Goal: Task Accomplishment & Management: Complete application form

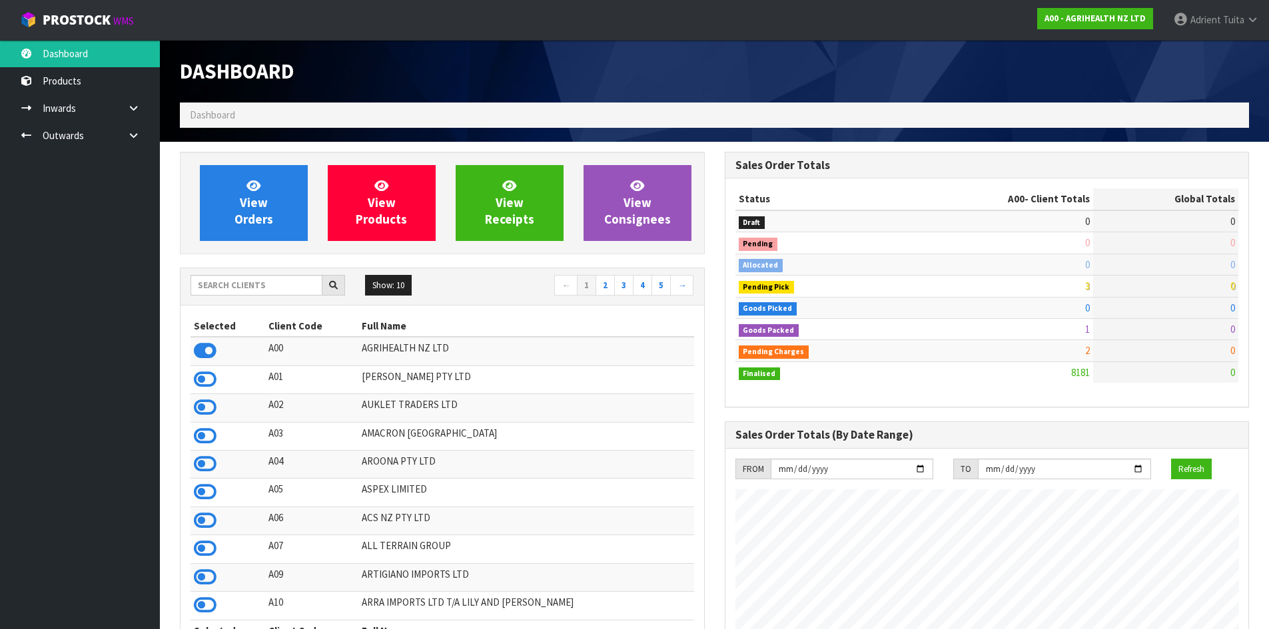
scroll to position [1009, 544]
click at [228, 281] on input "text" at bounding box center [257, 285] width 132 height 21
type input "DATS"
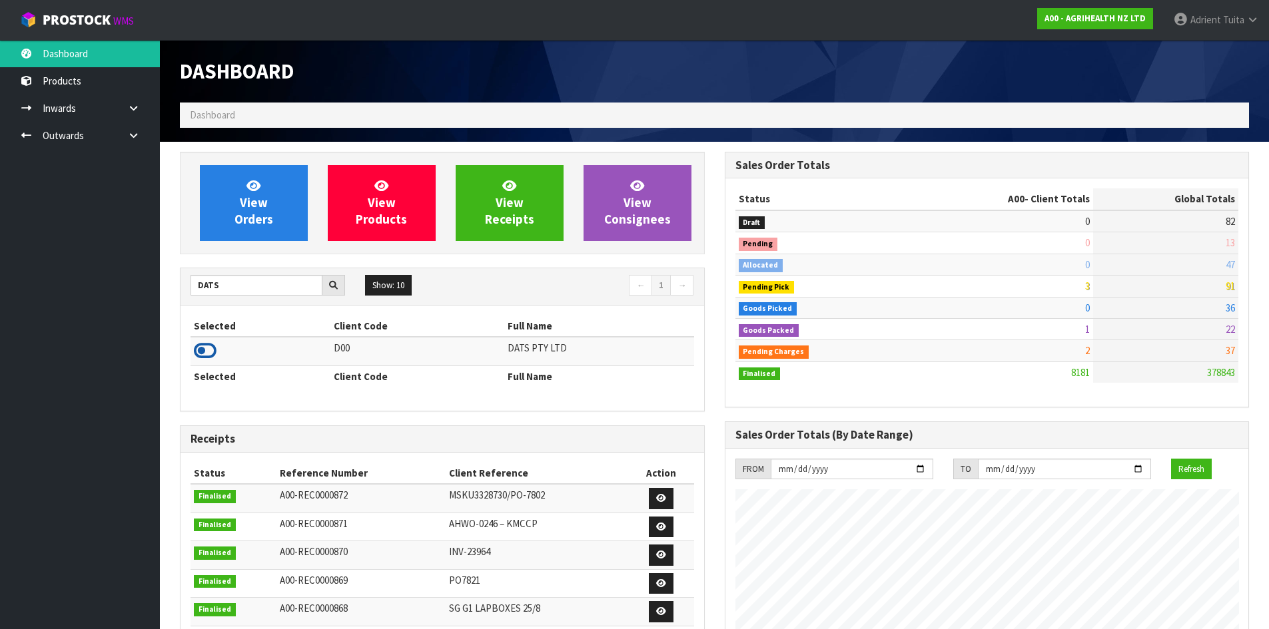
click at [204, 357] on icon at bounding box center [205, 351] width 23 height 20
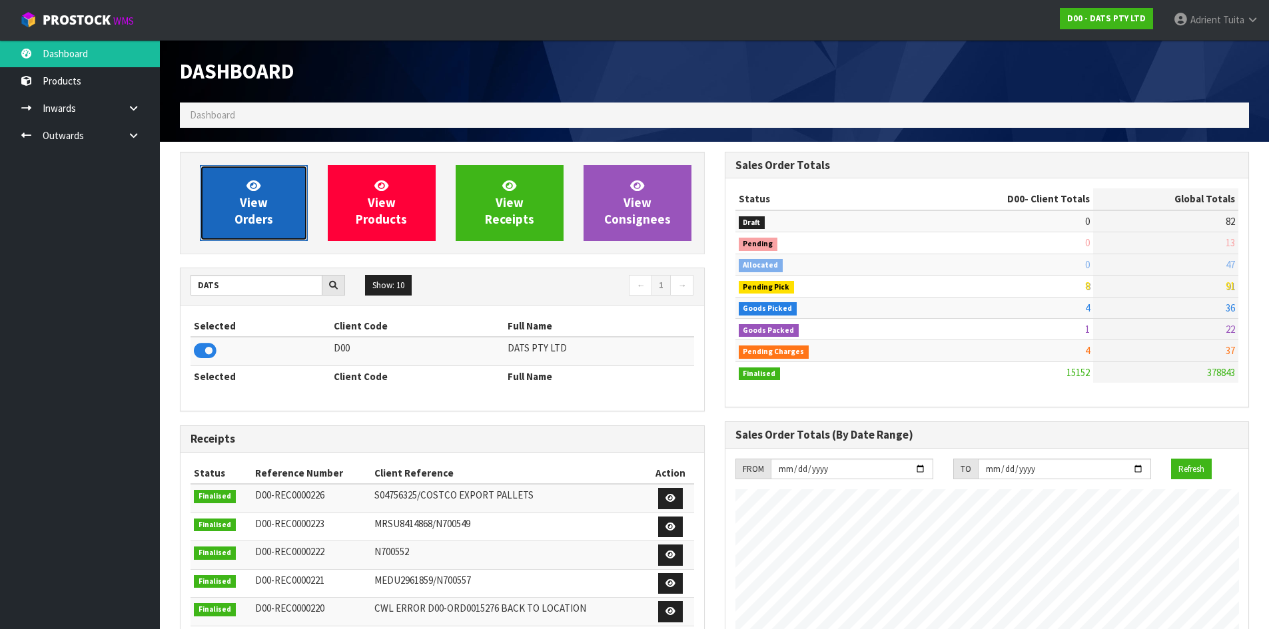
click at [246, 197] on span "View Orders" at bounding box center [253, 203] width 39 height 50
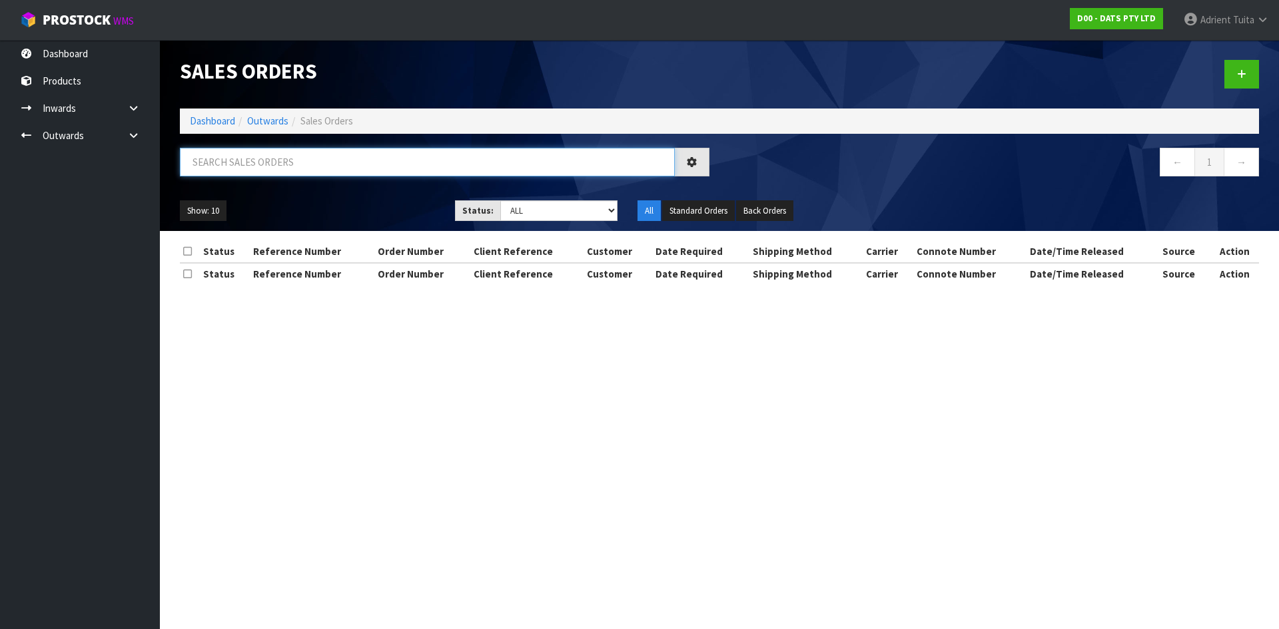
click at [280, 170] on input "text" at bounding box center [427, 162] width 495 height 29
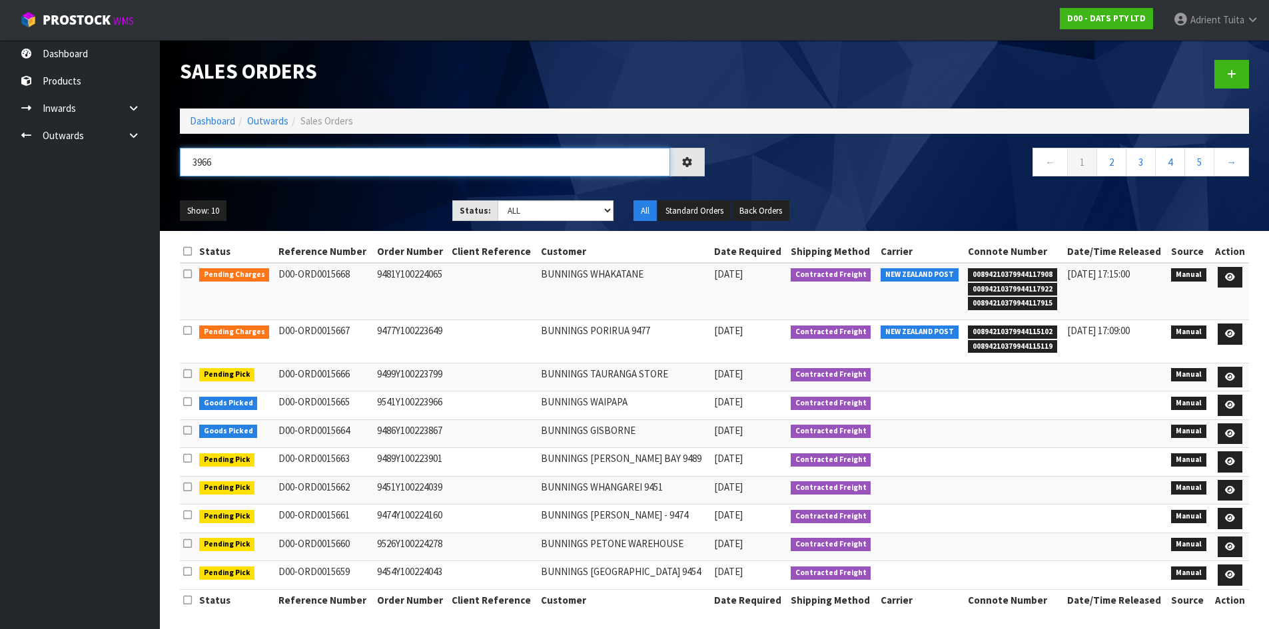
type input "3966"
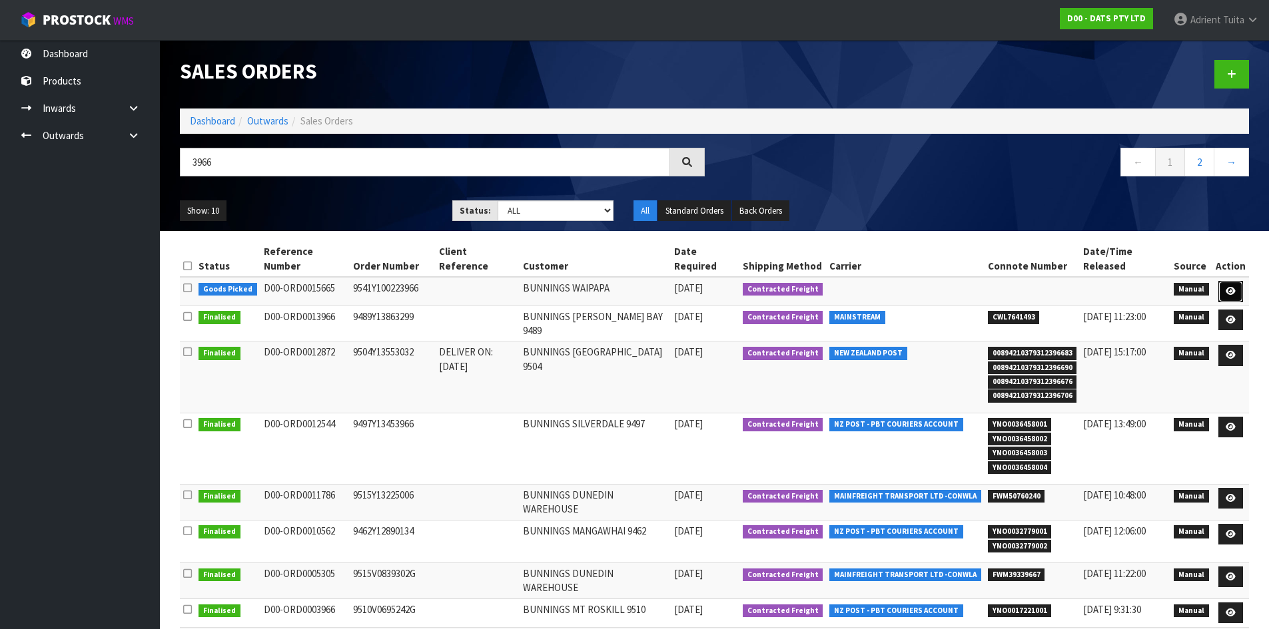
click at [1220, 281] on link at bounding box center [1230, 291] width 25 height 21
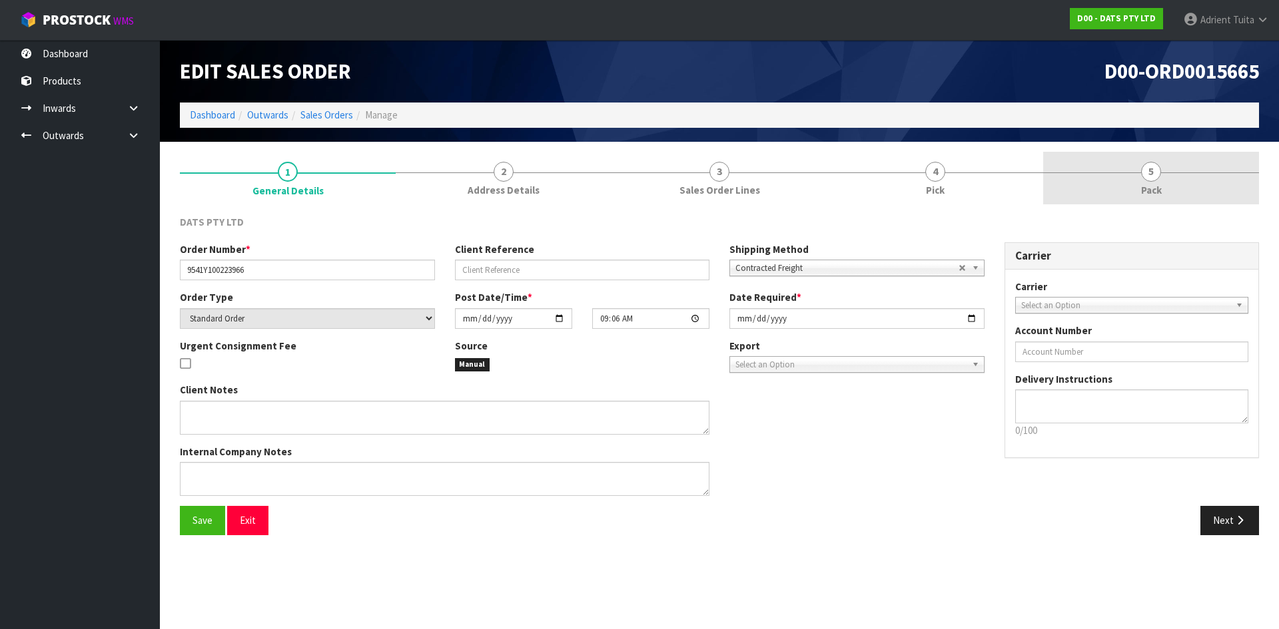
click at [1182, 182] on link "5 Pack" at bounding box center [1151, 178] width 216 height 53
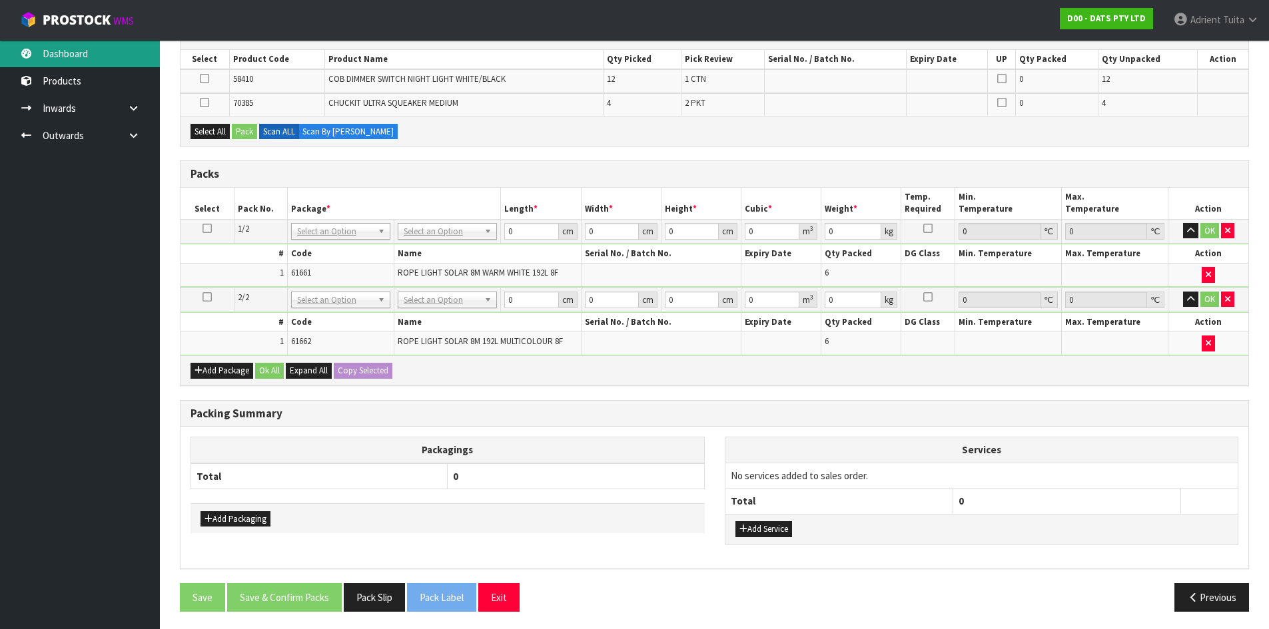
scroll to position [243, 0]
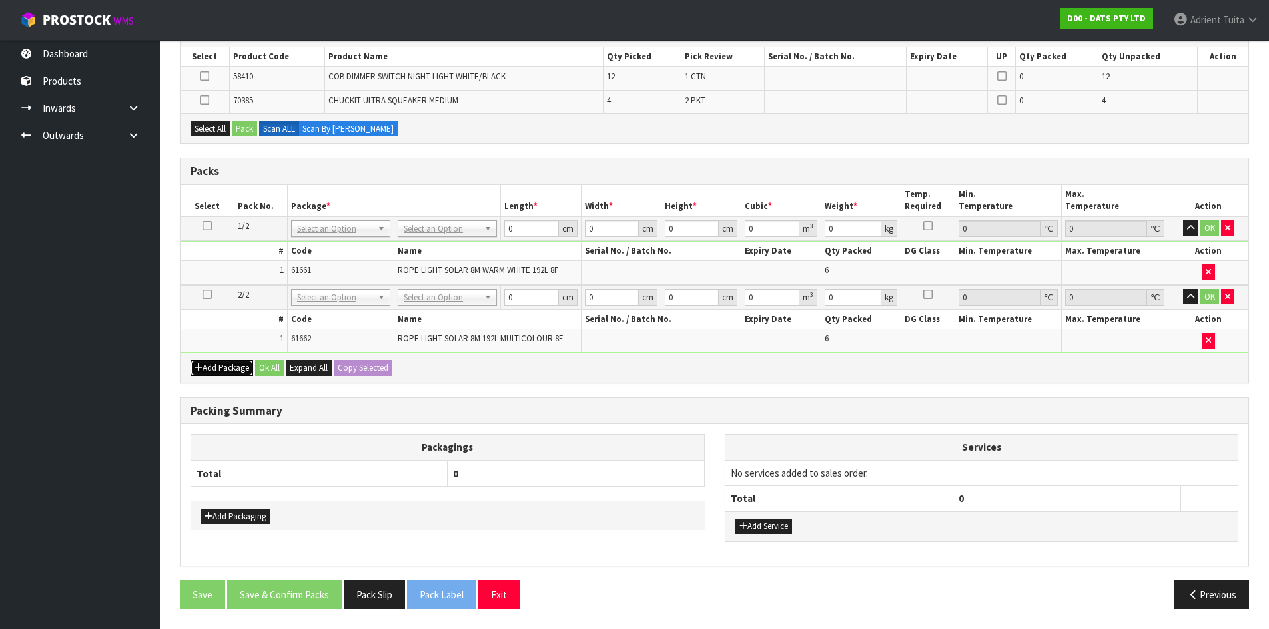
click at [204, 366] on button "Add Package" at bounding box center [222, 368] width 63 height 16
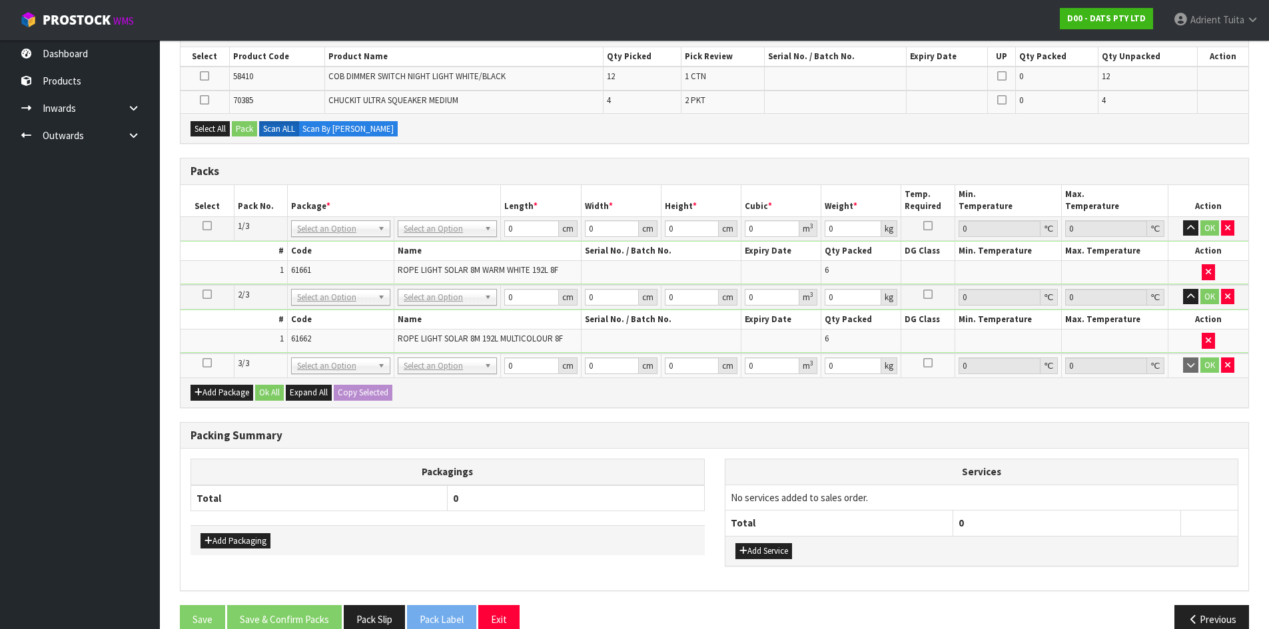
click at [204, 364] on icon at bounding box center [206, 363] width 9 height 1
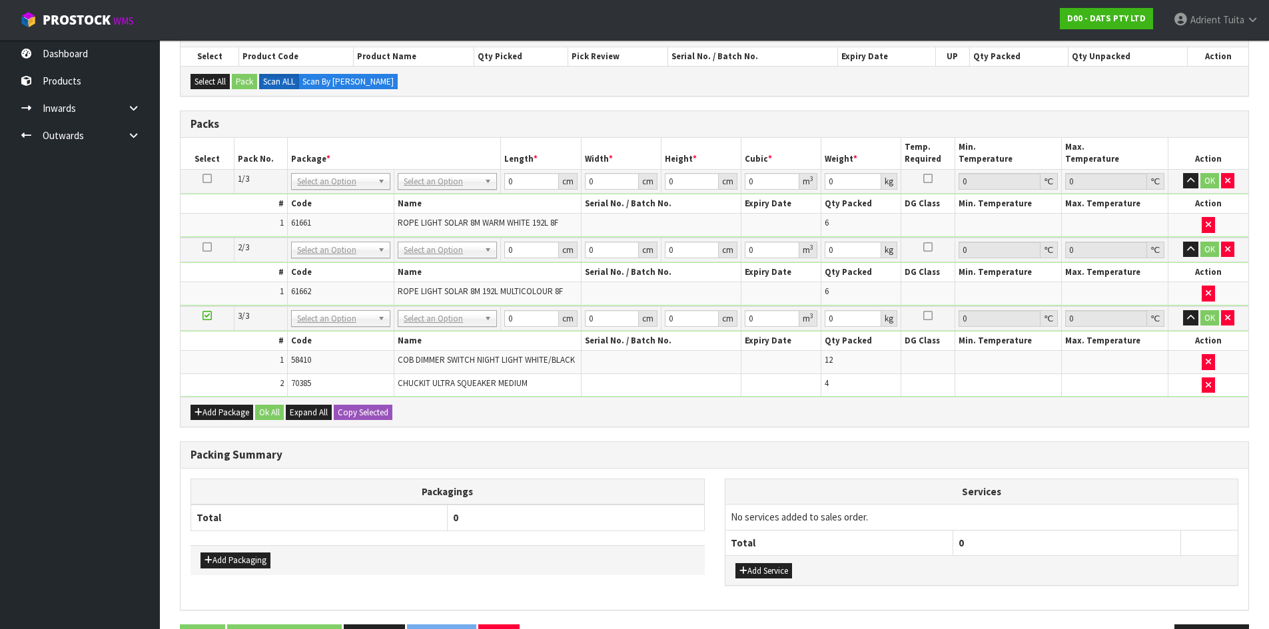
click at [629, 391] on td at bounding box center [661, 385] width 160 height 23
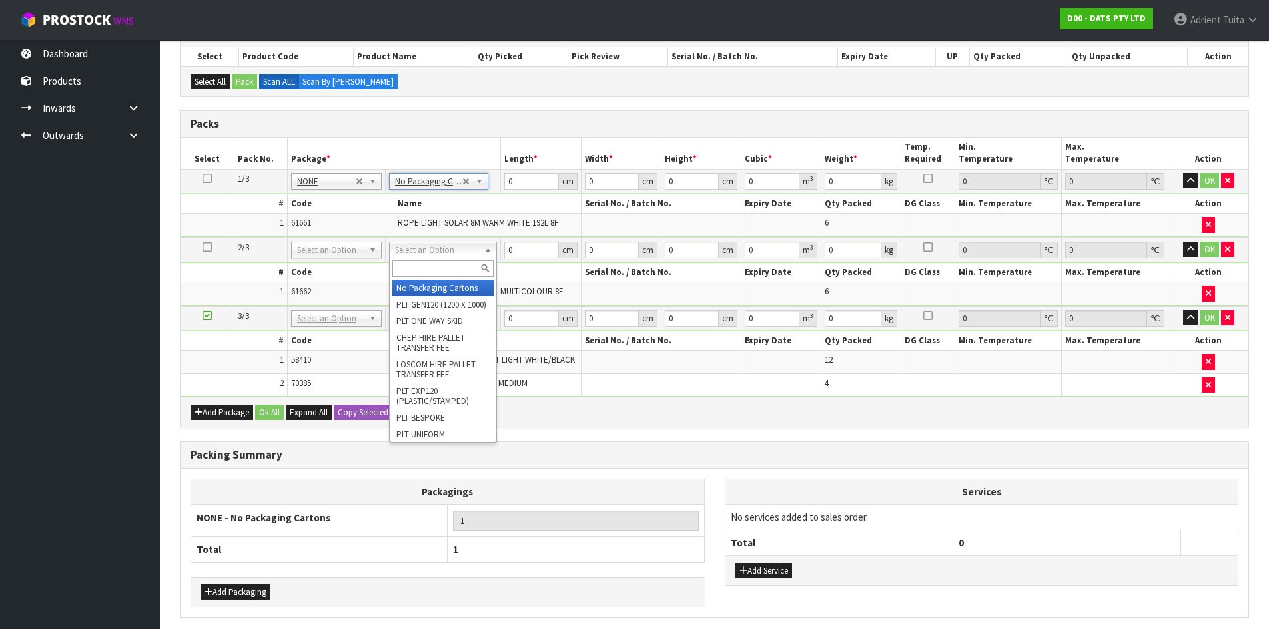
drag, startPoint x: 430, startPoint y: 284, endPoint x: 429, endPoint y: 293, distance: 9.4
type input "2"
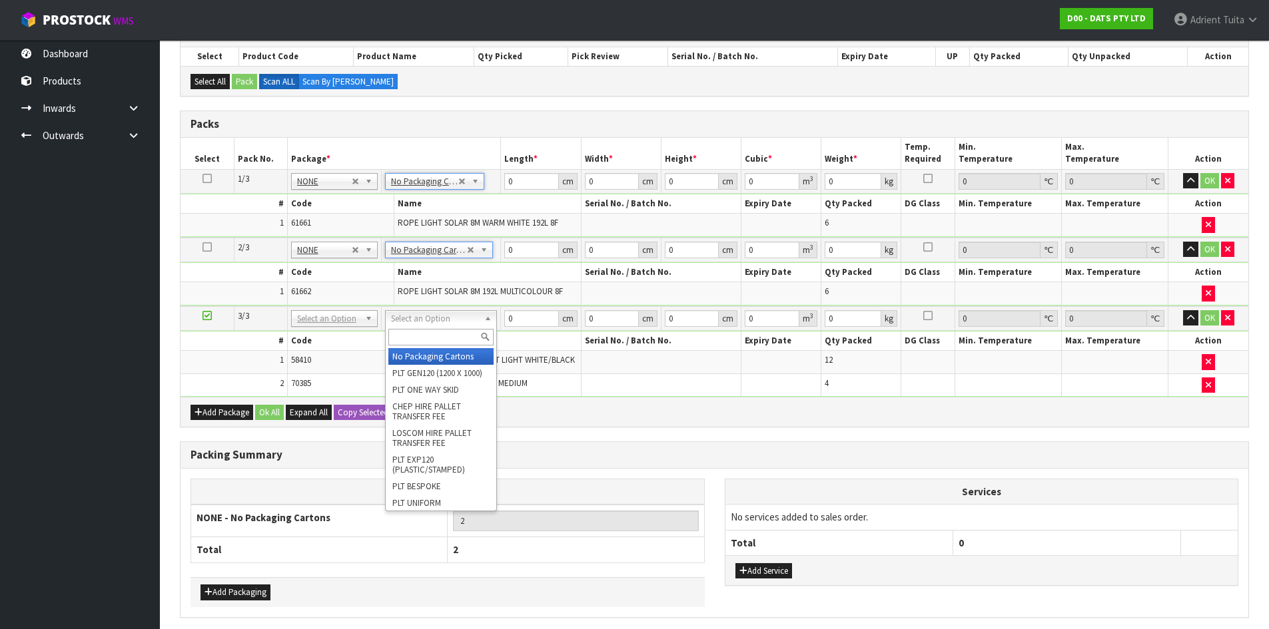
drag, startPoint x: 430, startPoint y: 316, endPoint x: 430, endPoint y: 332, distance: 16.0
click at [430, 332] on input "text" at bounding box center [440, 337] width 105 height 17
type input "A4"
type input "31"
type input "22.5"
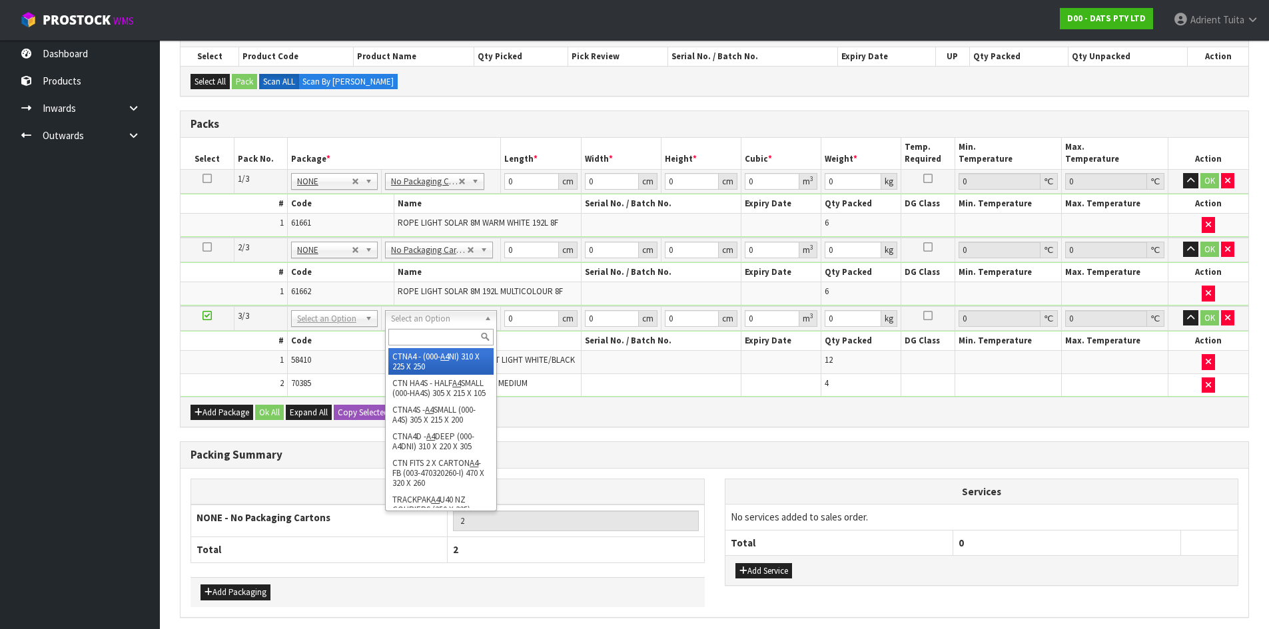
type input "25"
type input "0.017438"
type input "2.88"
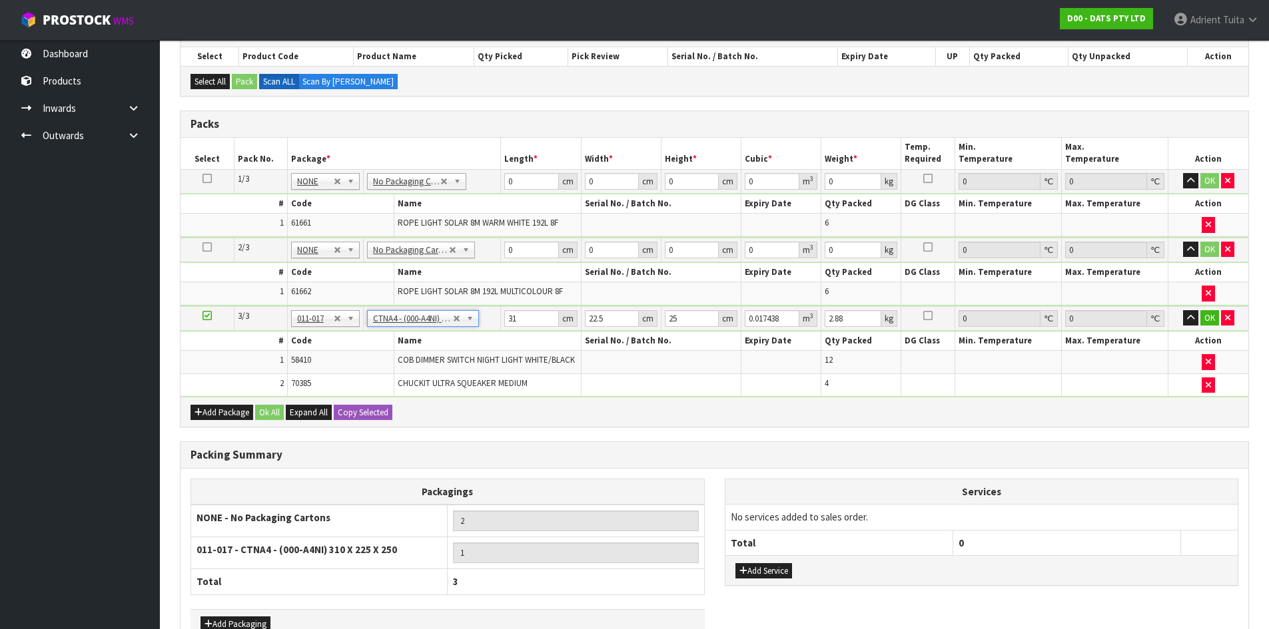
click at [519, 191] on td "0 cm" at bounding box center [541, 181] width 80 height 24
click at [520, 189] on input "0" at bounding box center [531, 181] width 54 height 17
type input "51"
type input "23"
type input "2"
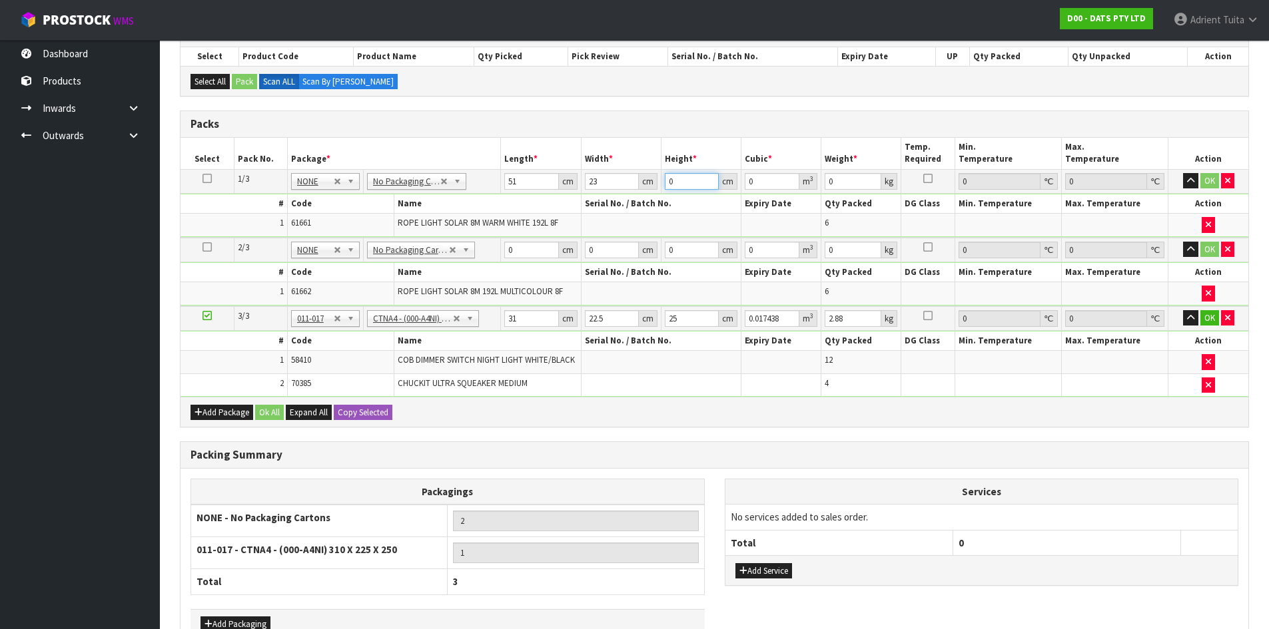
type input "0.002346"
type input "22"
type input "0.025806"
type input "22"
type input "7"
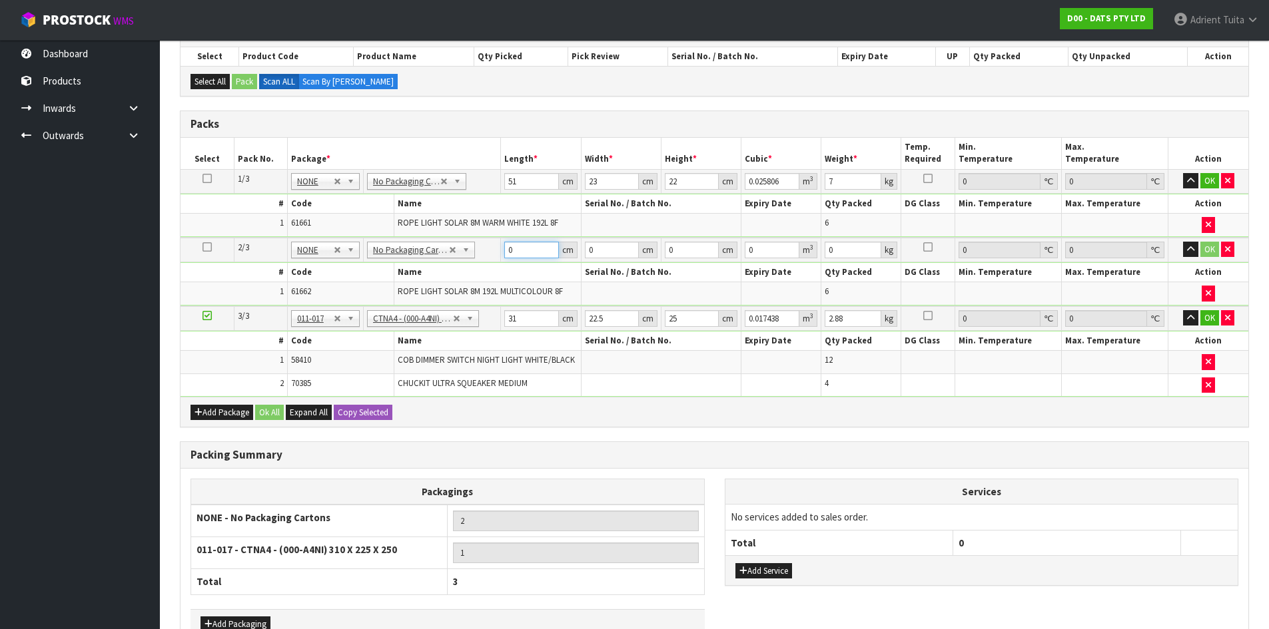
click at [513, 257] on input "0" at bounding box center [531, 250] width 54 height 17
type input "51"
type input "23"
type input "2"
type input "0.002346"
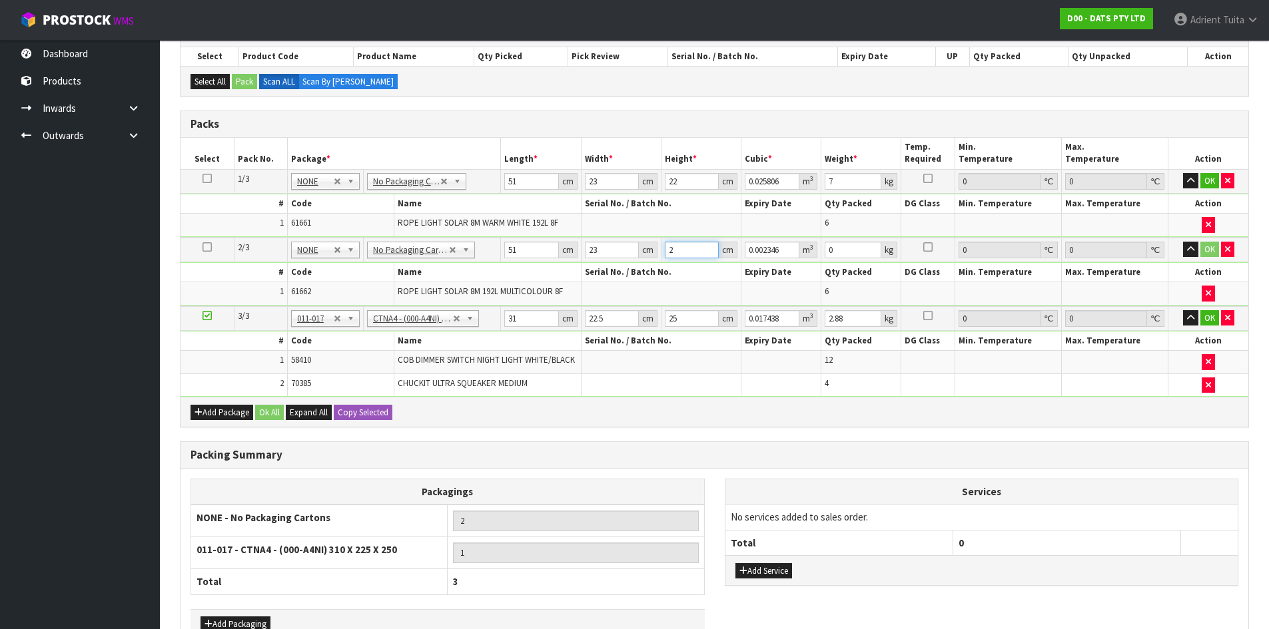
type input "22"
type input "0.025806"
type input "22"
type input "7"
click at [528, 326] on input "31" at bounding box center [531, 318] width 54 height 17
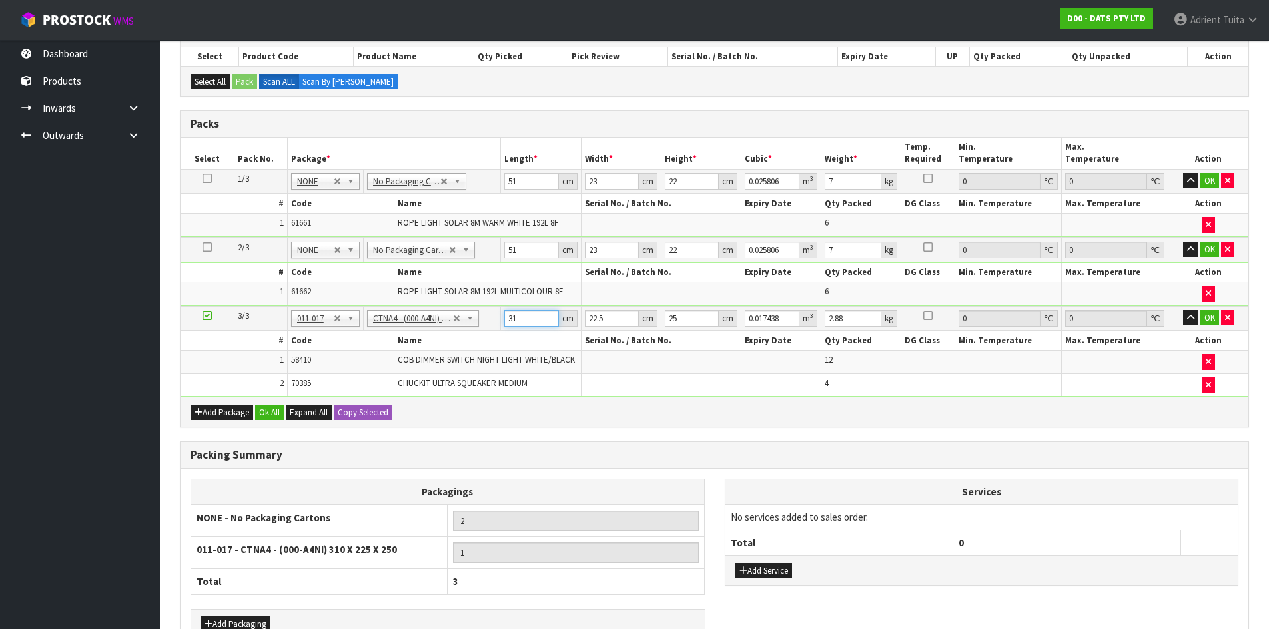
click at [528, 326] on input "31" at bounding box center [531, 318] width 54 height 17
type input "3"
type input "0.001687"
type input "0"
type input "3"
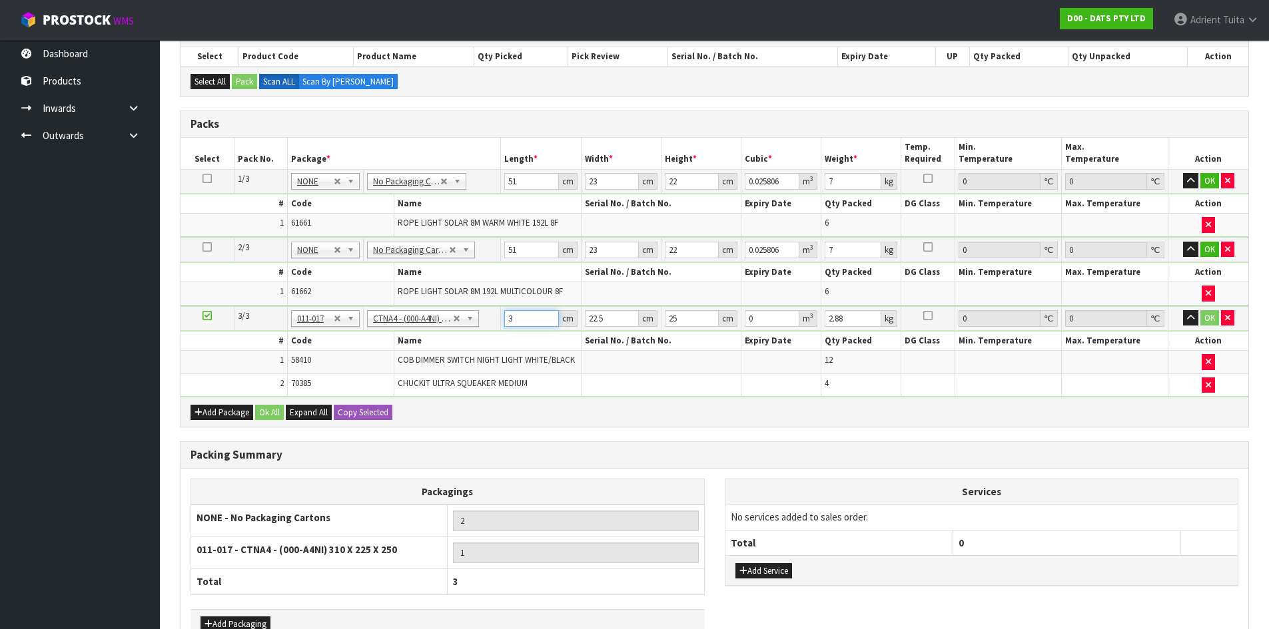
type input "0.001687"
type input "32"
type input "0.018"
type input "32"
type input "2"
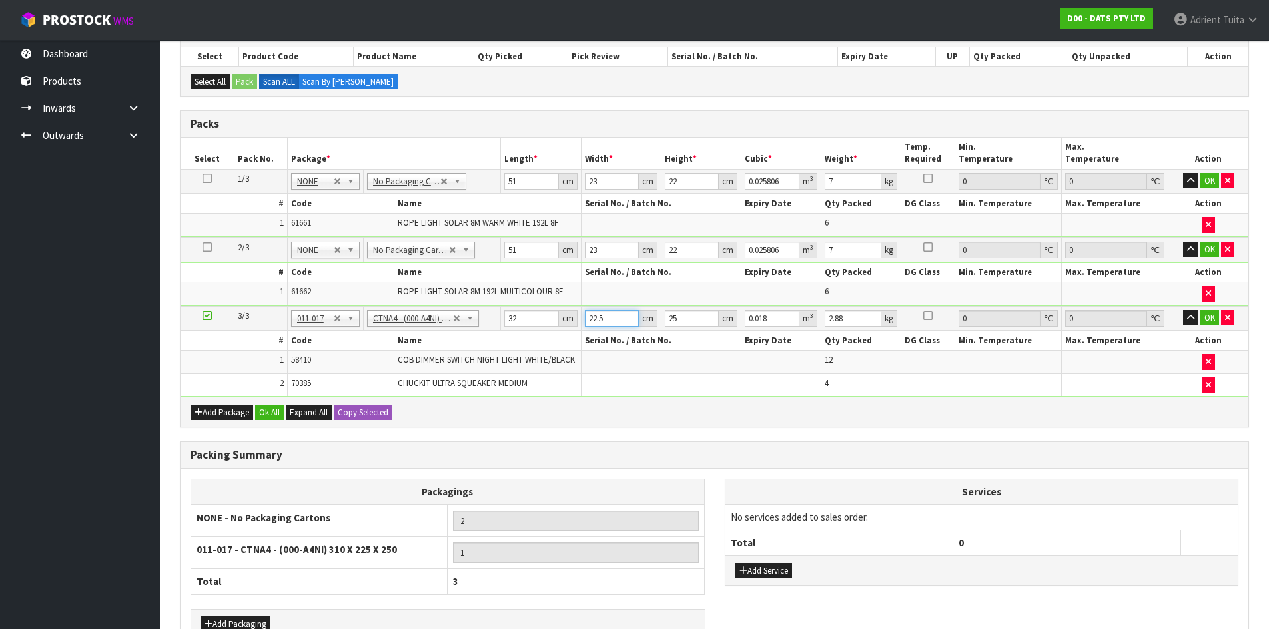
type input "0.0016"
type input "24"
type input "0.0192"
type input "24"
type input "2"
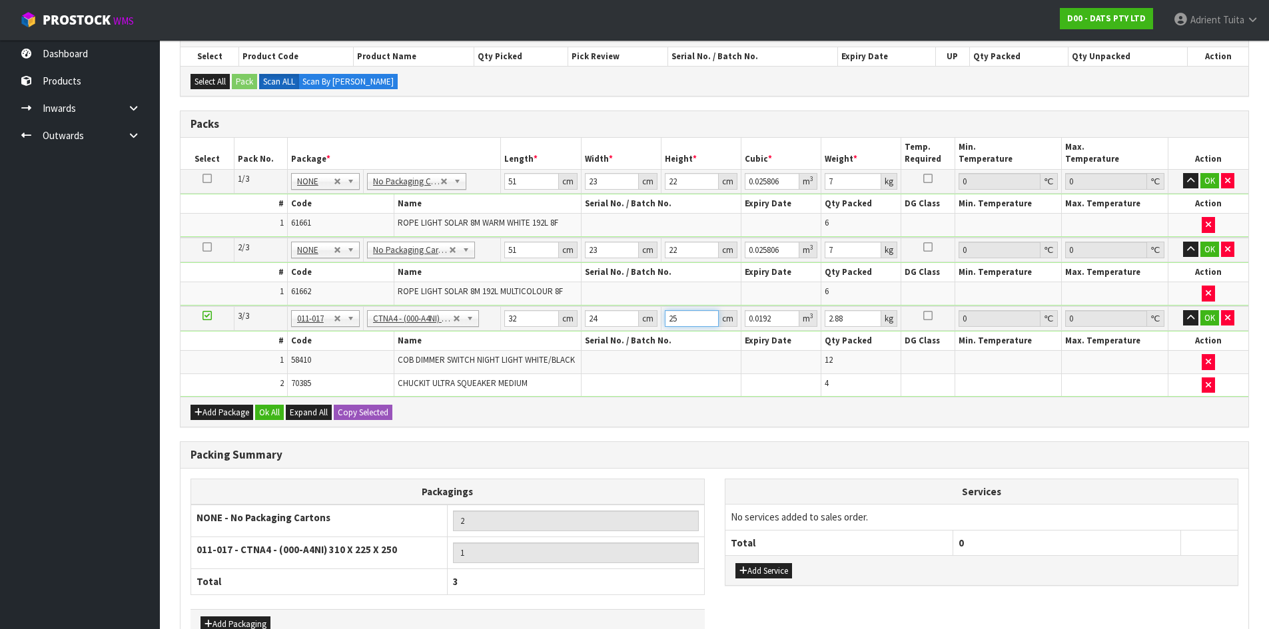
type input "0.001536"
type input "27"
type input "0.020736"
type input "27"
type input "3"
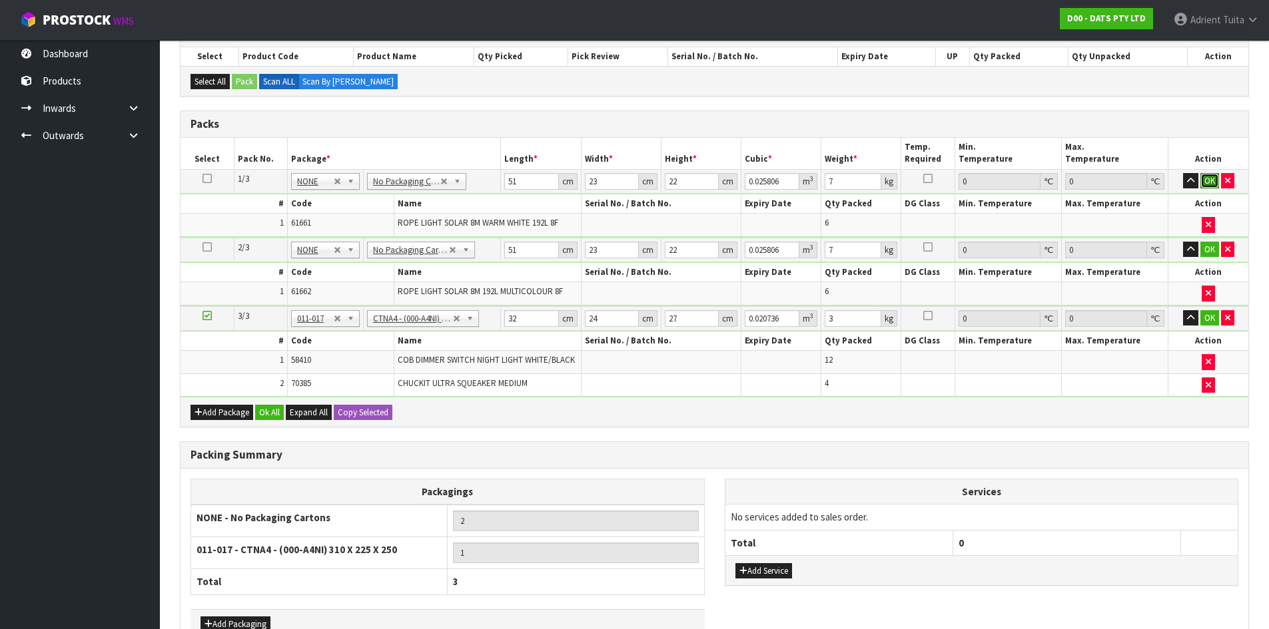
click at [1209, 181] on button "OK" at bounding box center [1209, 181] width 19 height 16
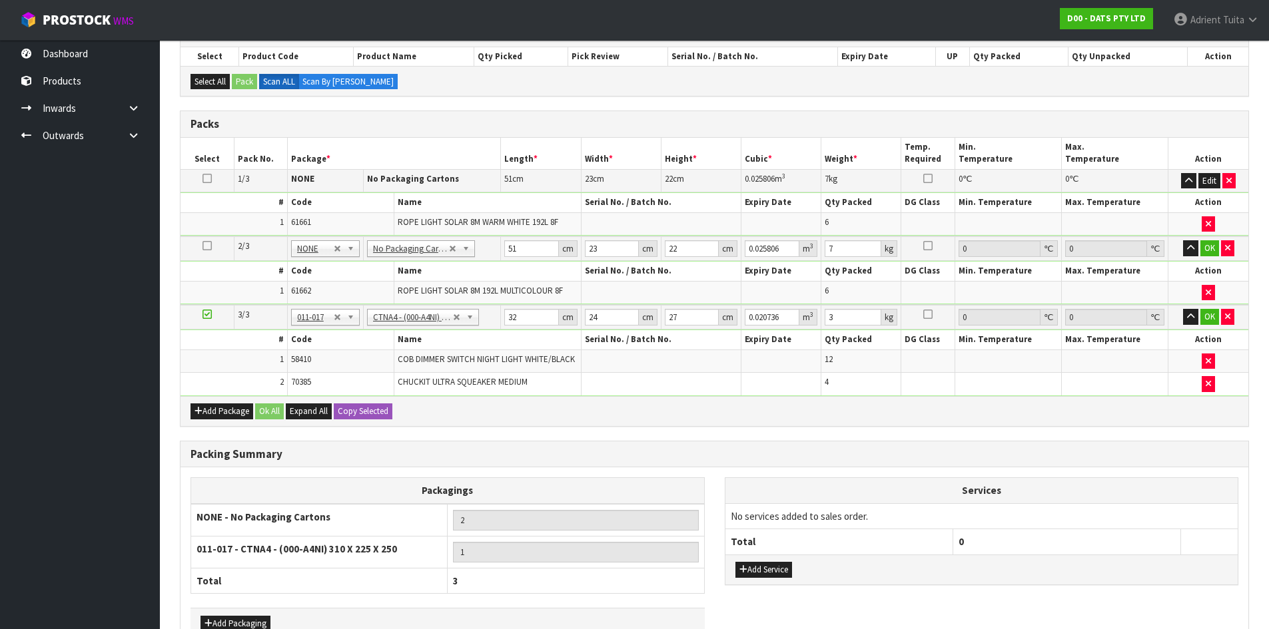
drag, startPoint x: 1207, startPoint y: 240, endPoint x: 1206, endPoint y: 262, distance: 22.7
click at [1207, 240] on td "OK" at bounding box center [1208, 248] width 80 height 25
click at [1211, 248] on button "OK" at bounding box center [1209, 248] width 19 height 16
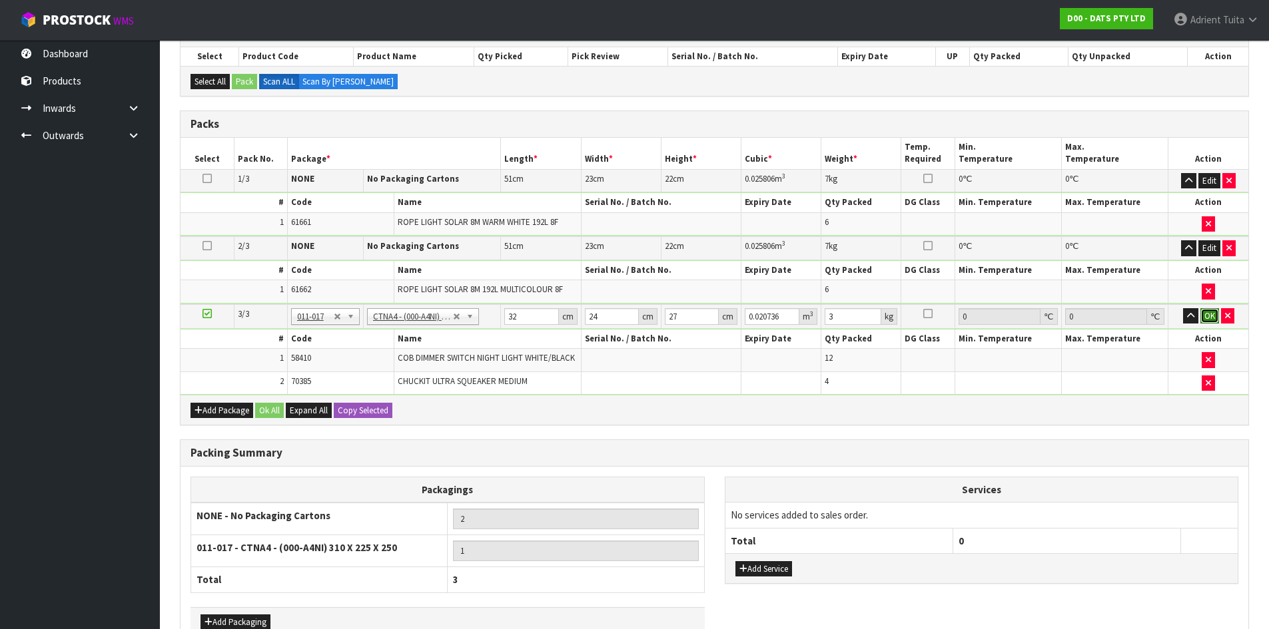
click at [1208, 316] on button "OK" at bounding box center [1209, 316] width 19 height 16
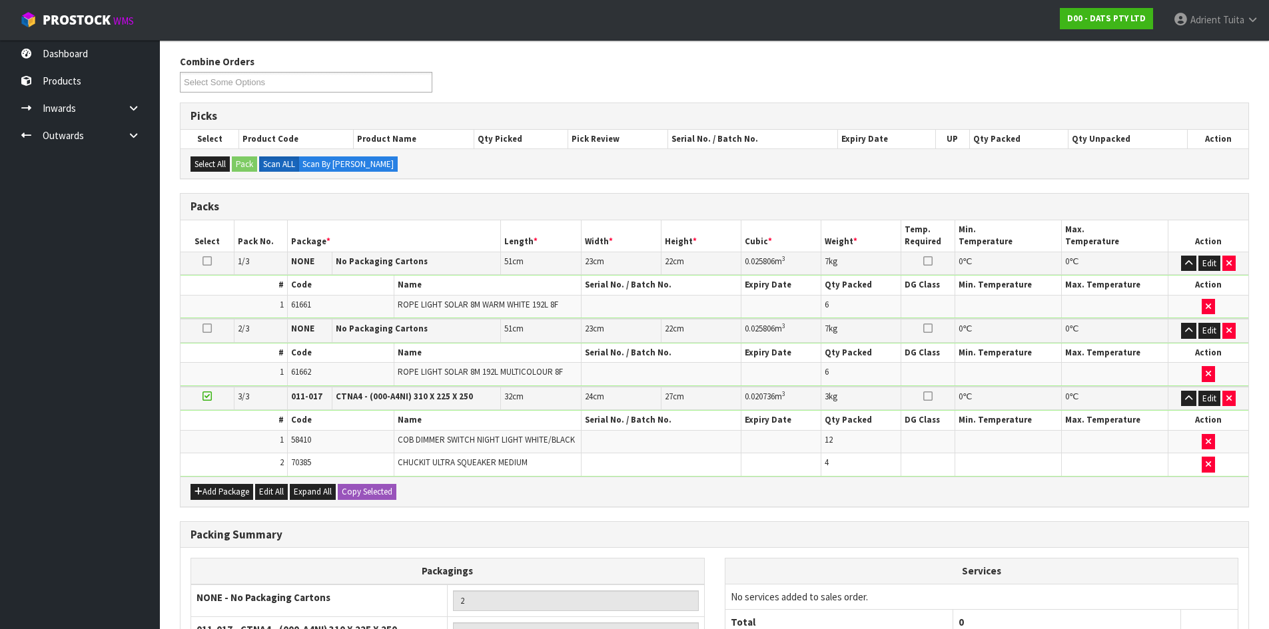
scroll to position [310, 0]
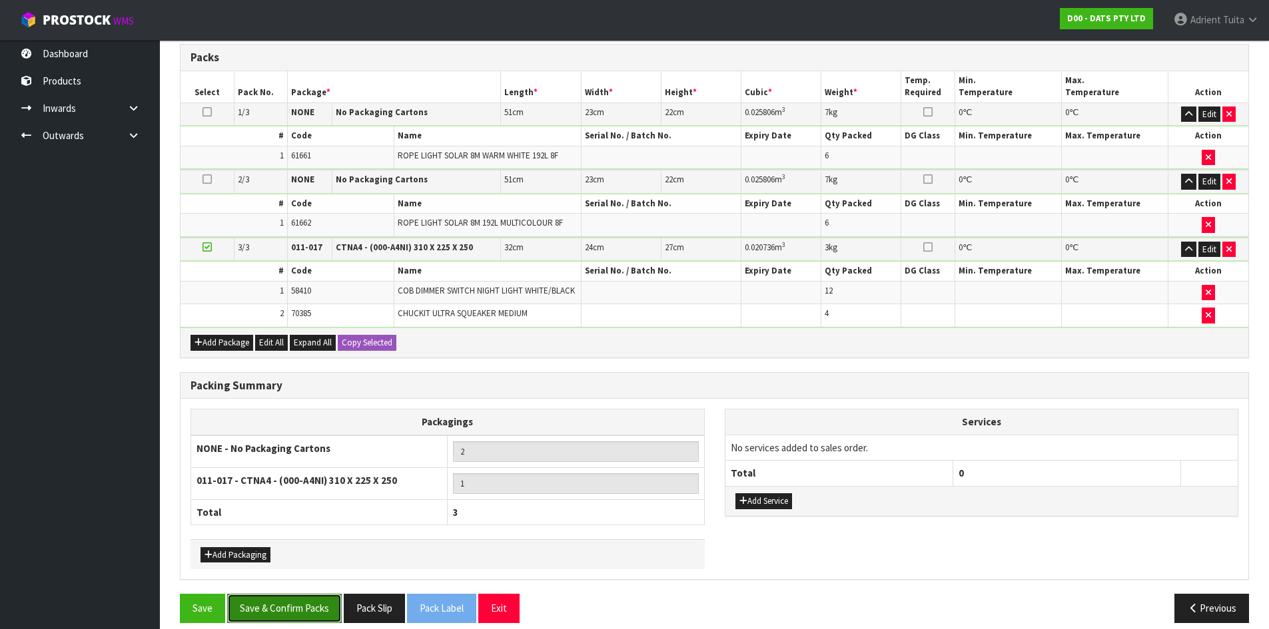
click at [316, 605] on button "Save & Confirm Packs" at bounding box center [284, 608] width 115 height 29
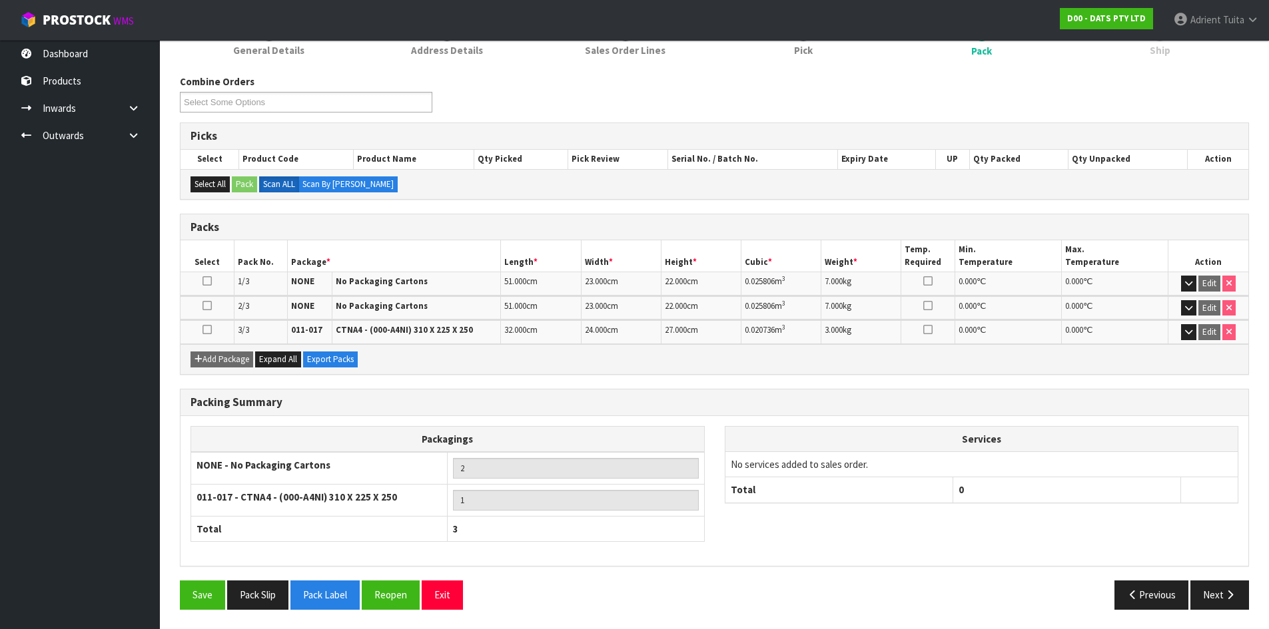
scroll to position [189, 0]
drag, startPoint x: 1222, startPoint y: 601, endPoint x: 1150, endPoint y: 581, distance: 74.7
click at [1222, 601] on button "Next" at bounding box center [1219, 594] width 59 height 29
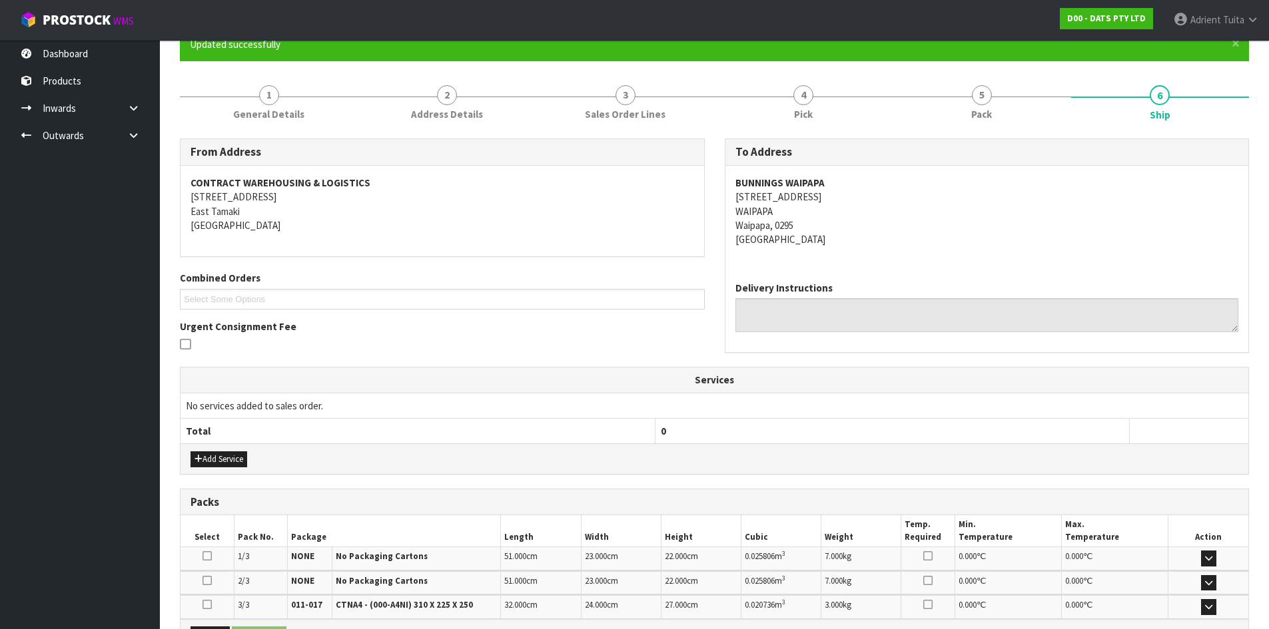
scroll to position [288, 0]
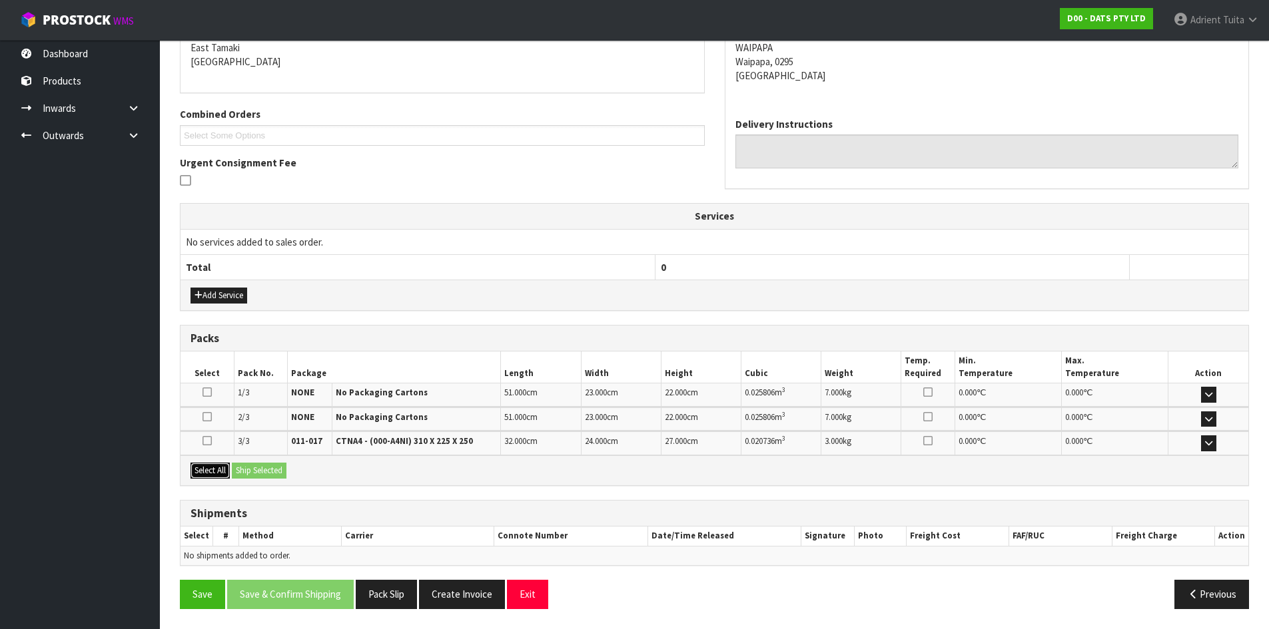
drag, startPoint x: 214, startPoint y: 467, endPoint x: 241, endPoint y: 468, distance: 26.7
click at [216, 468] on button "Select All" at bounding box center [210, 471] width 39 height 16
click at [242, 468] on button "Ship Selected" at bounding box center [259, 471] width 55 height 16
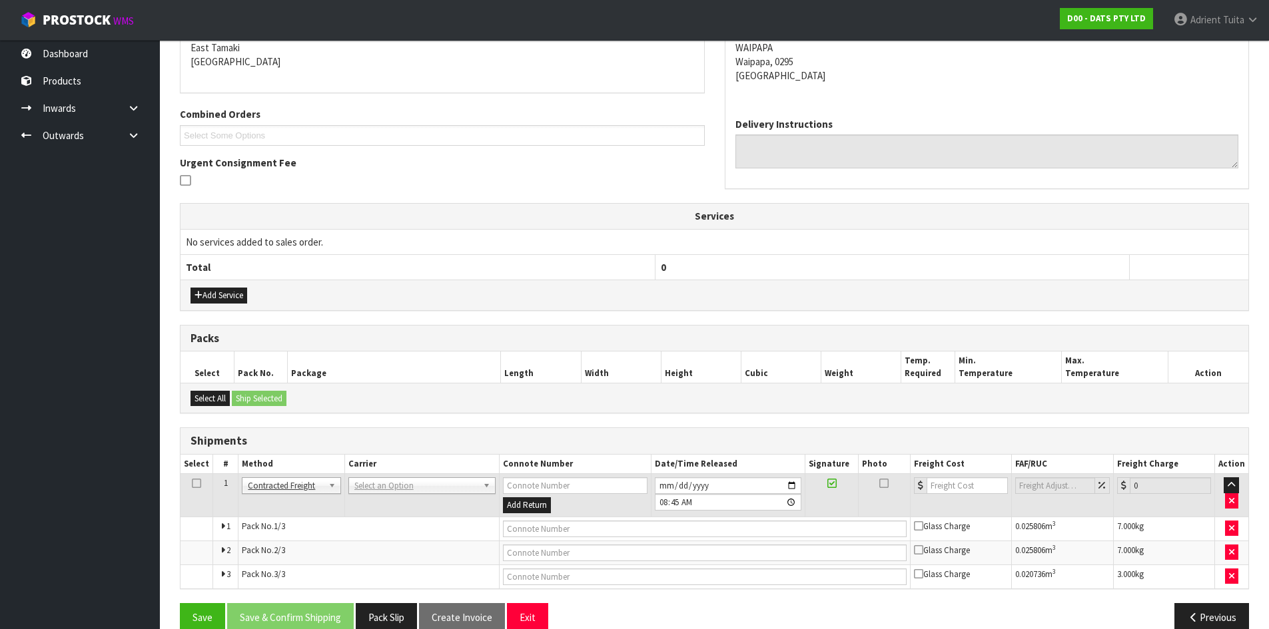
scroll to position [311, 0]
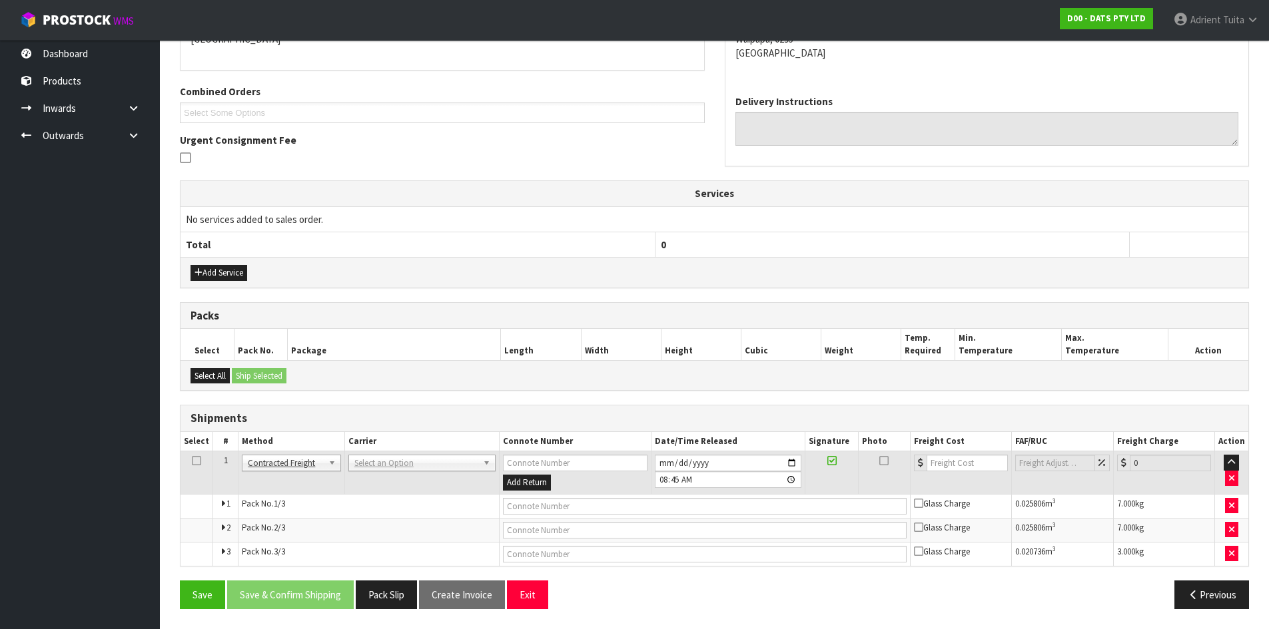
drag, startPoint x: 384, startPoint y: 461, endPoint x: 381, endPoint y: 488, distance: 26.9
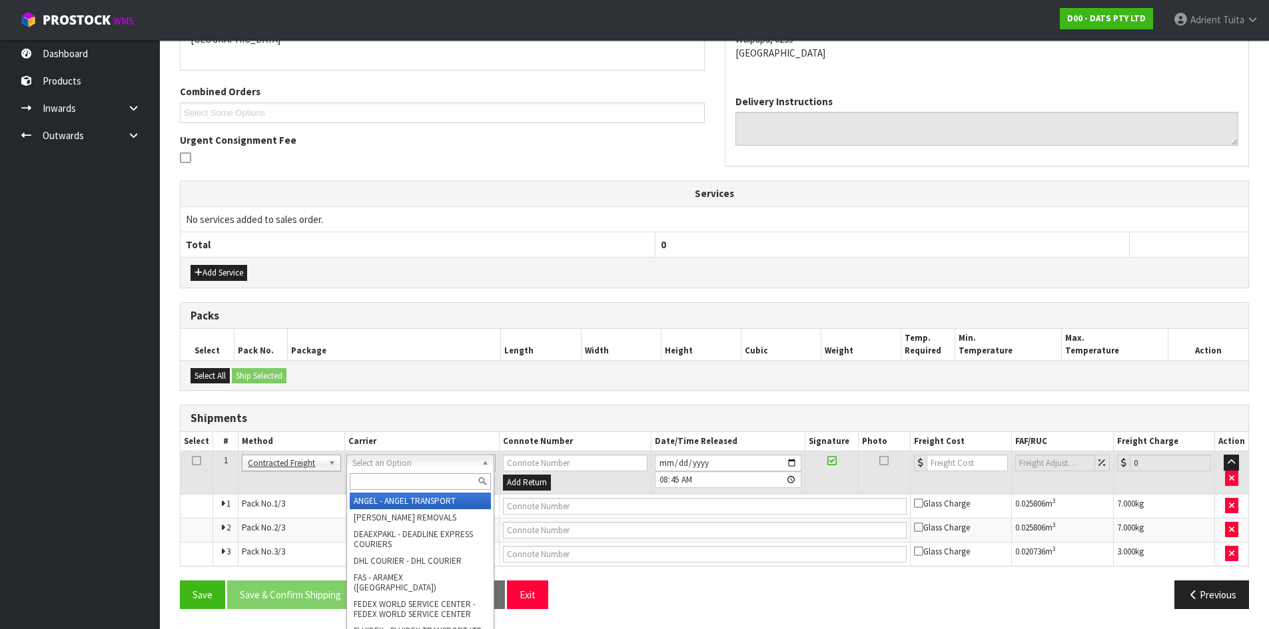
click at [381, 488] on input "text" at bounding box center [420, 482] width 141 height 17
type input "NZP"
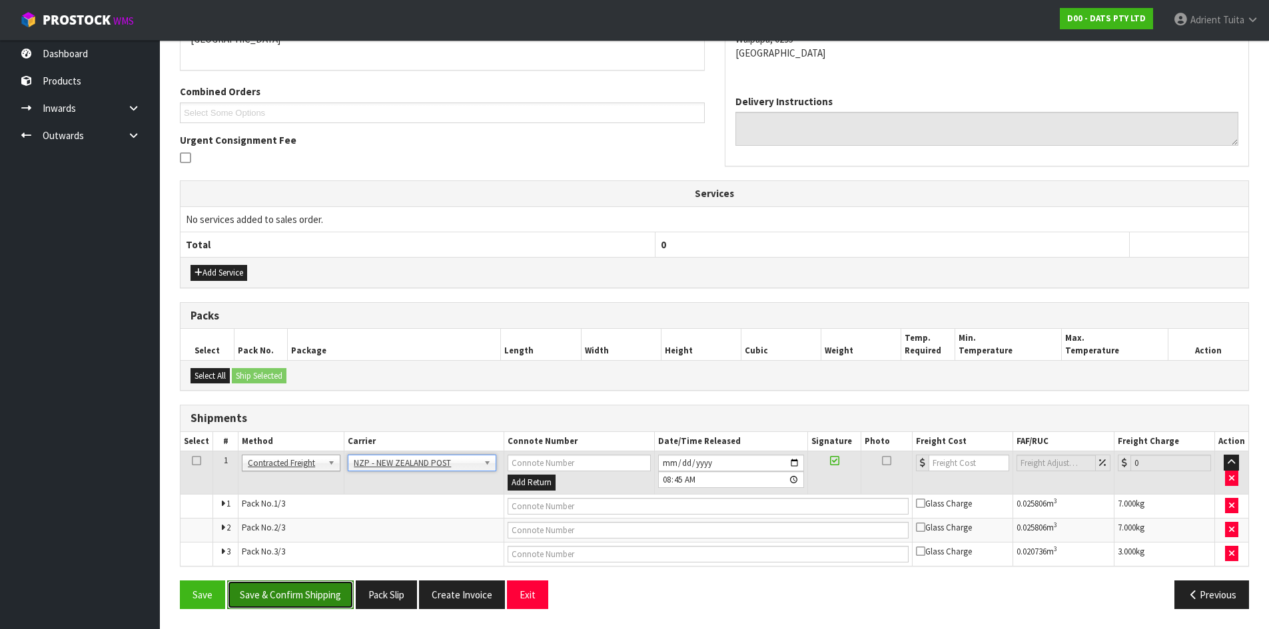
click at [290, 593] on button "Save & Confirm Shipping" at bounding box center [290, 595] width 127 height 29
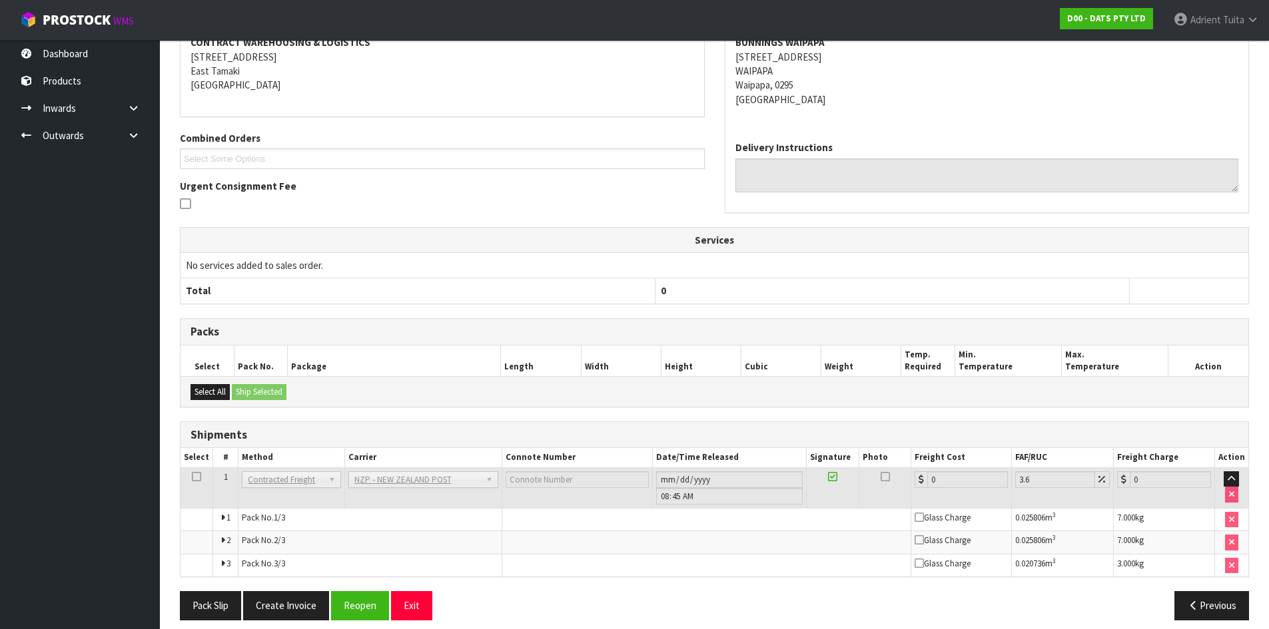
scroll to position [290, 0]
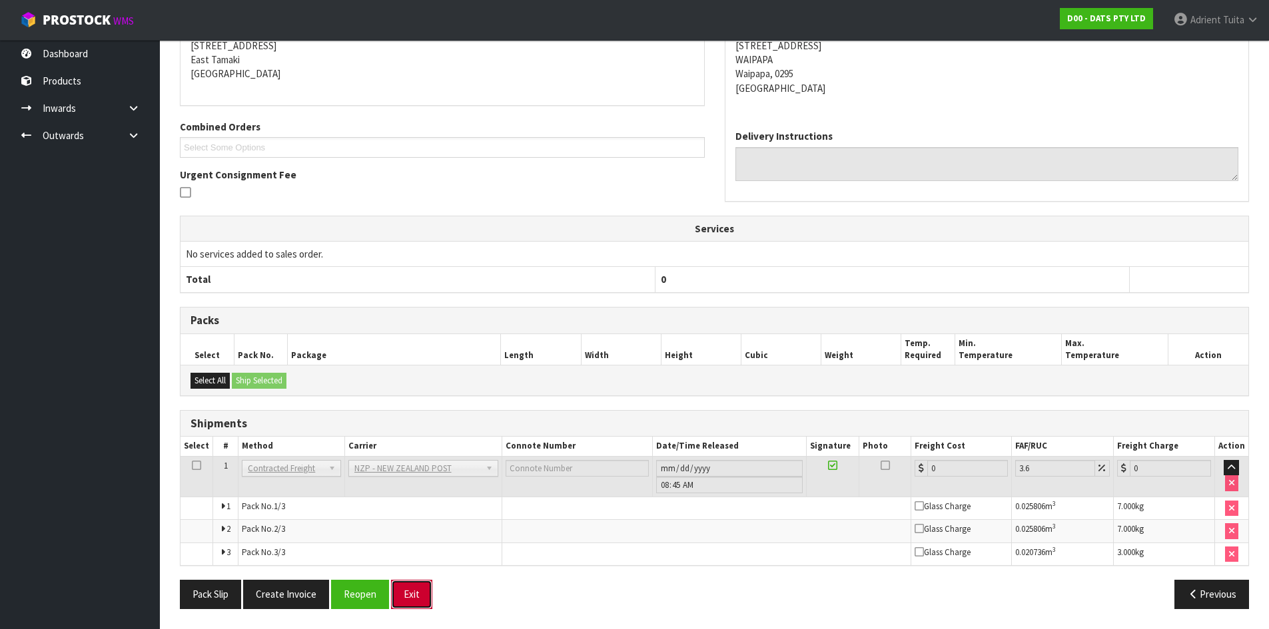
click at [409, 593] on button "Exit" at bounding box center [411, 594] width 41 height 29
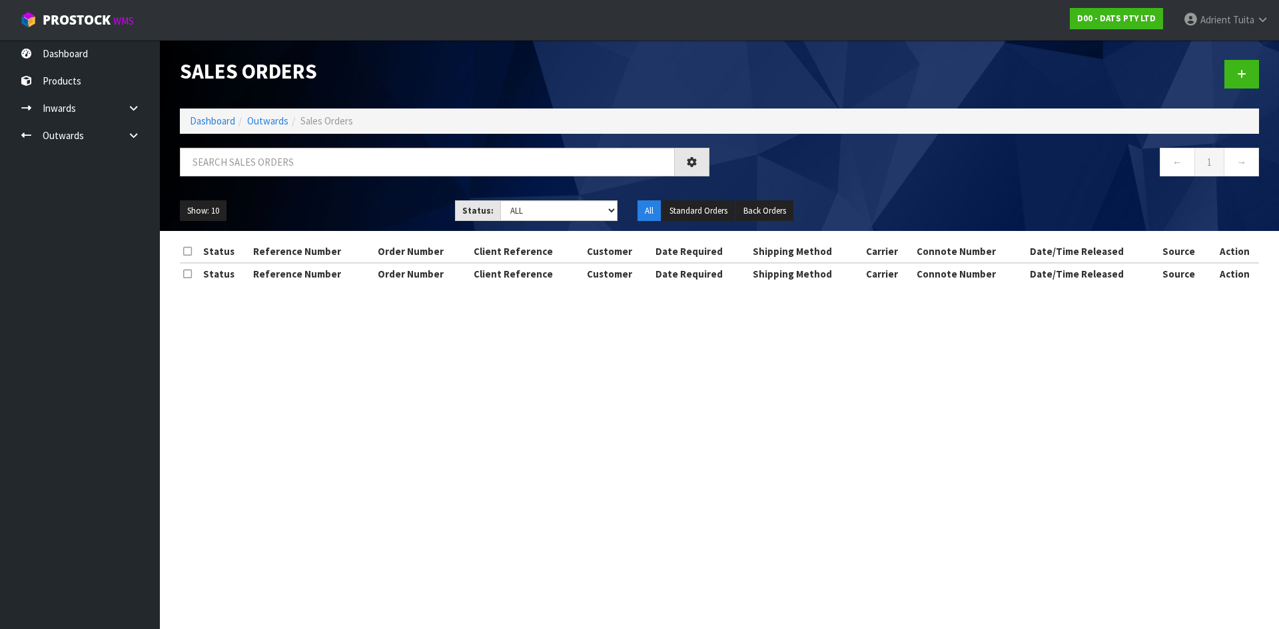
click at [294, 177] on div at bounding box center [445, 167] width 550 height 39
click at [305, 175] on input "text" at bounding box center [427, 162] width 495 height 29
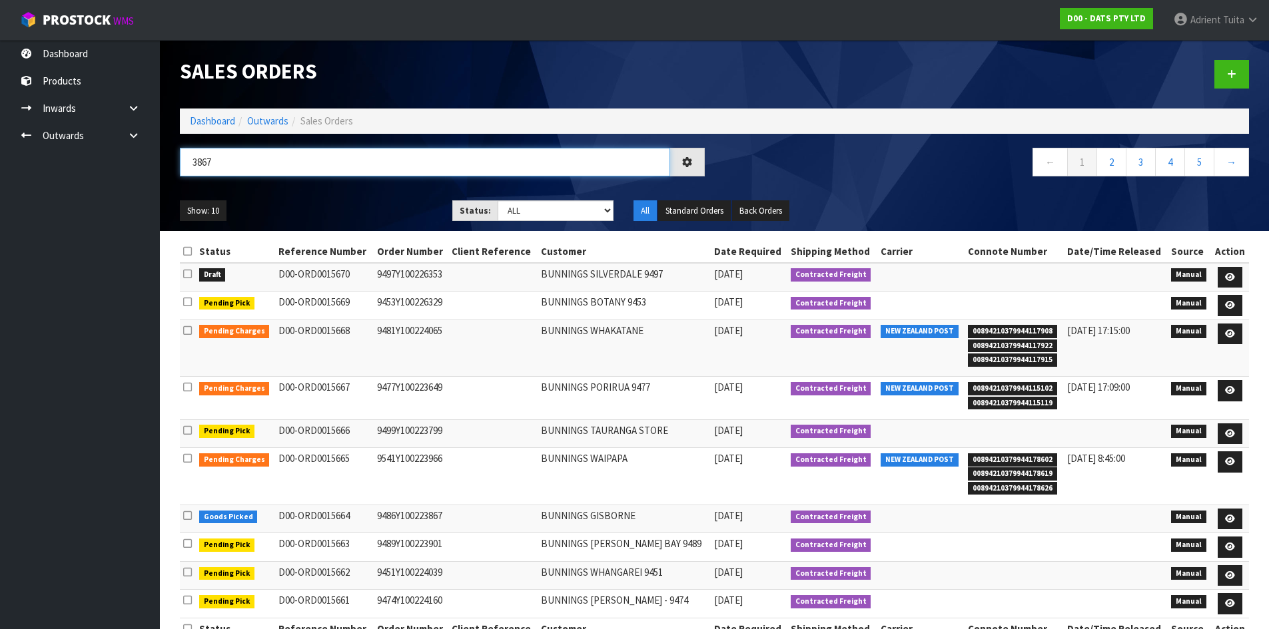
type input "3867"
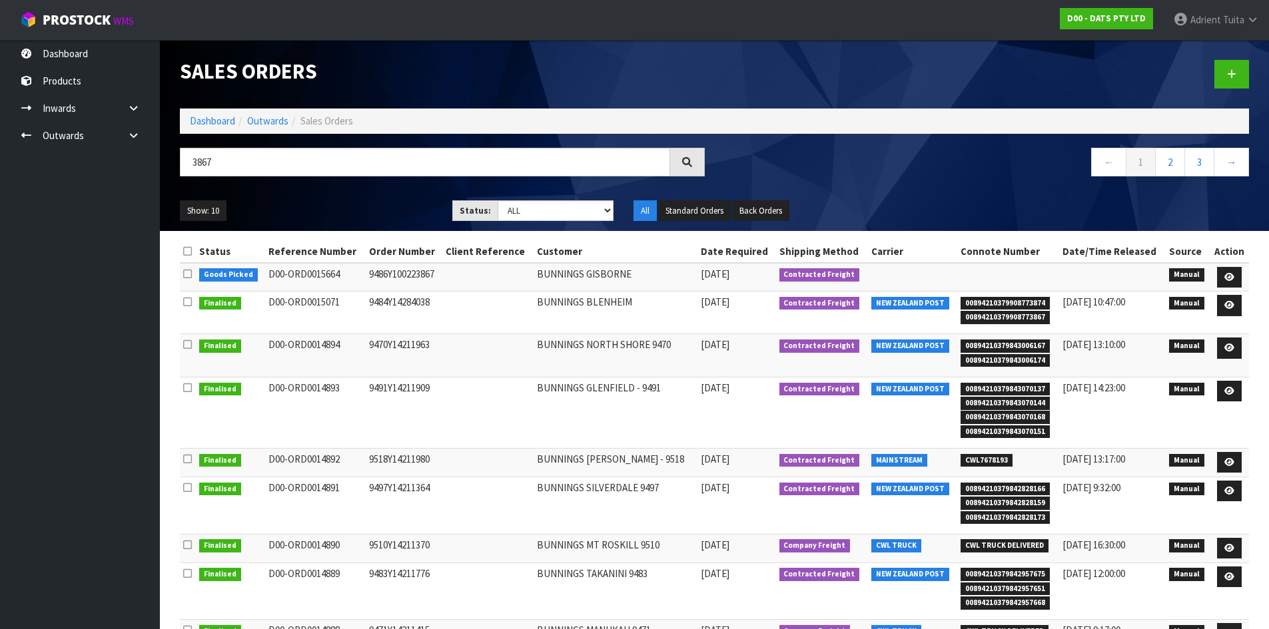
click at [1216, 279] on td at bounding box center [1229, 277] width 39 height 29
click at [1228, 279] on icon at bounding box center [1229, 277] width 10 height 9
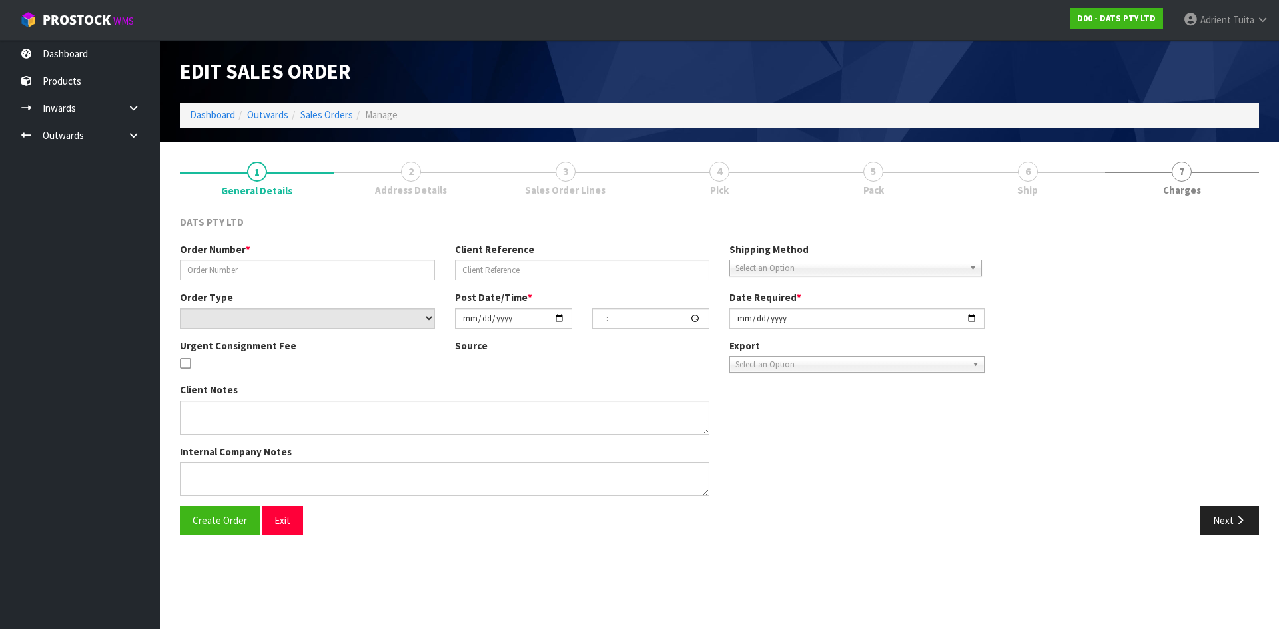
type input "9486Y100223867"
select select "number:0"
type input "[DATE]"
type input "09:05:00.000"
type input "[DATE]"
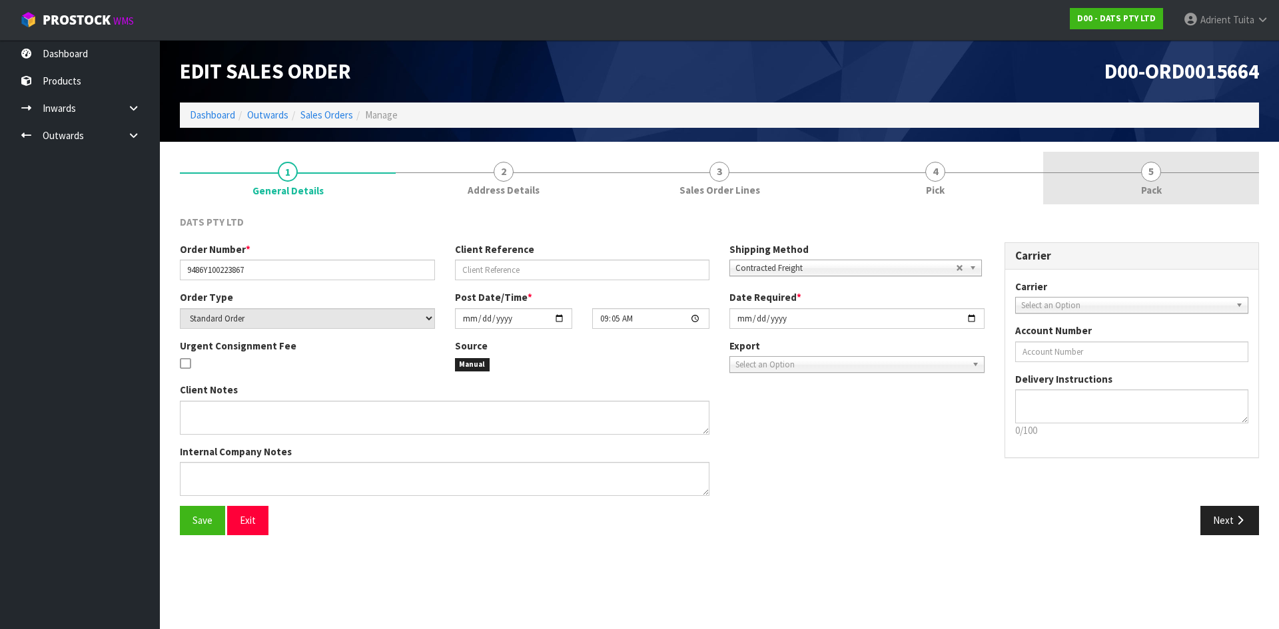
click at [1188, 166] on link "5 Pack" at bounding box center [1151, 178] width 216 height 53
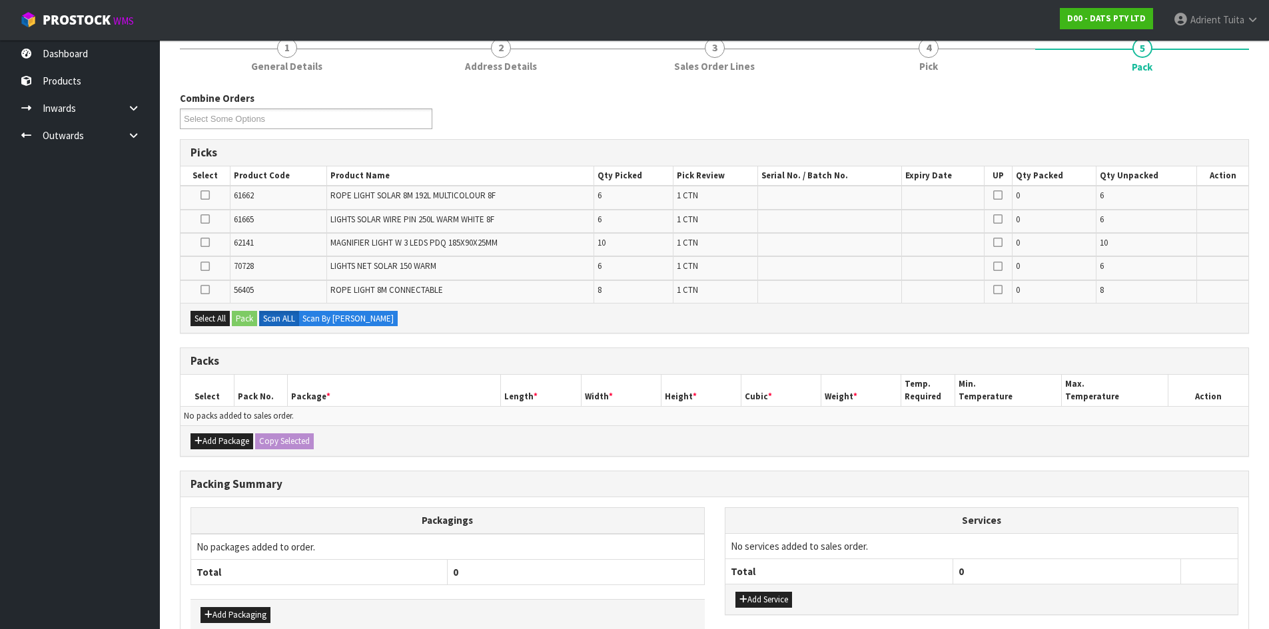
scroll to position [198, 0]
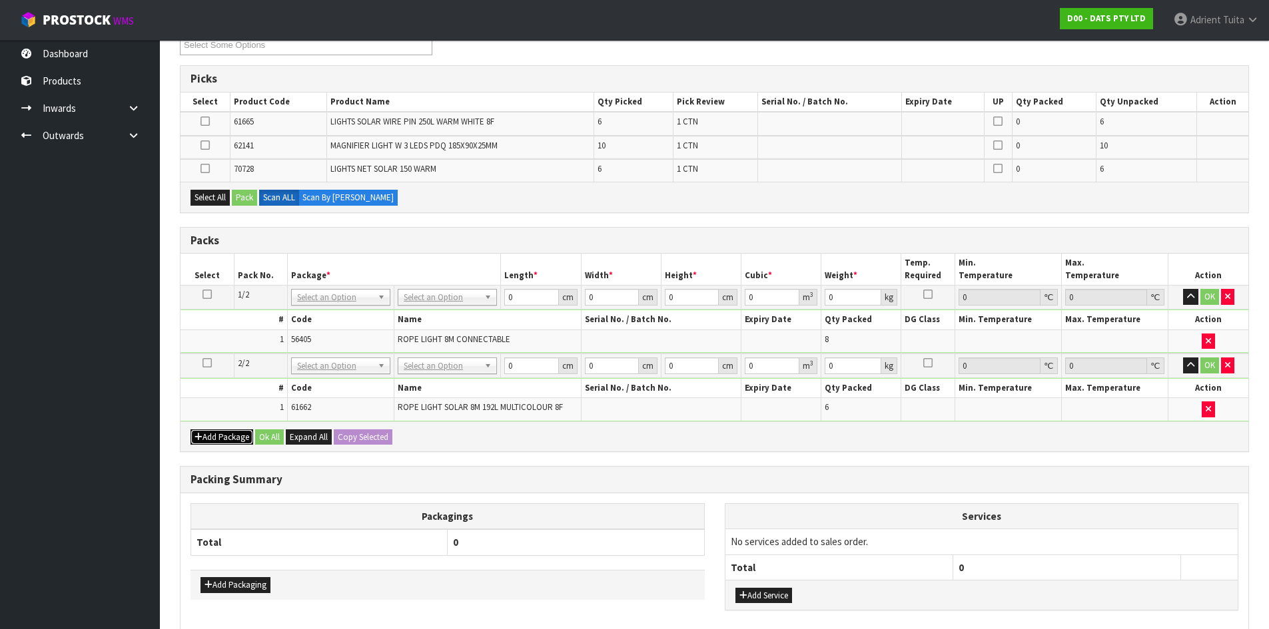
click at [195, 442] on button "Add Package" at bounding box center [222, 438] width 63 height 16
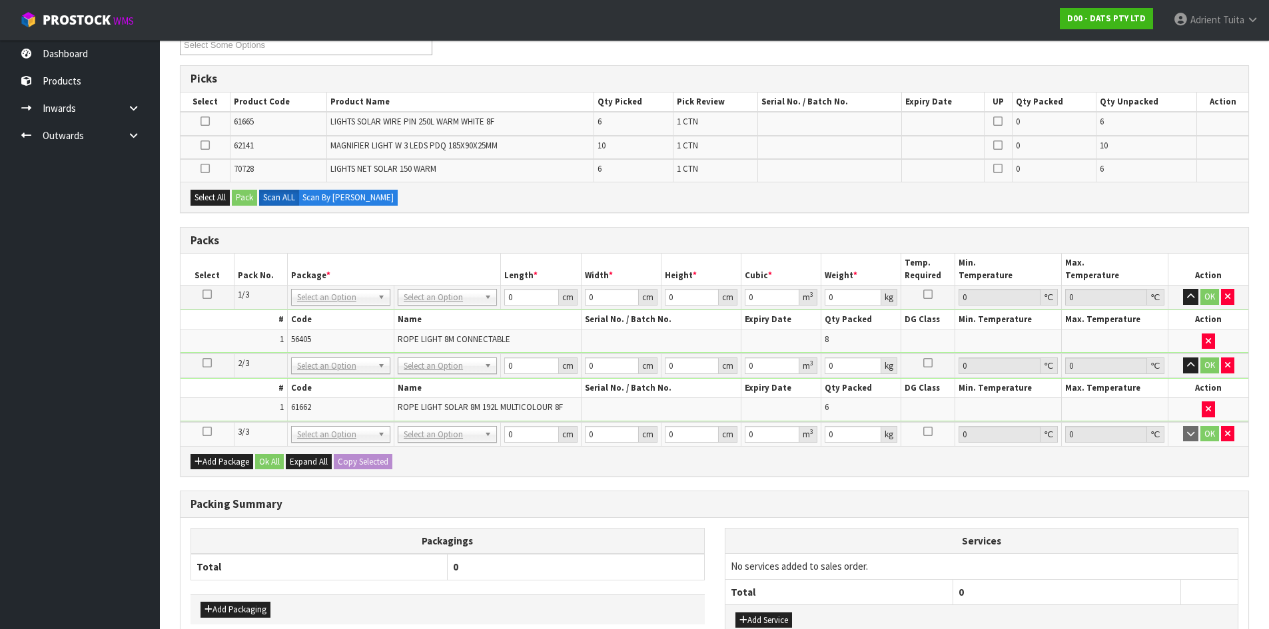
click at [216, 430] on td at bounding box center [207, 434] width 53 height 24
click at [204, 437] on link at bounding box center [206, 431] width 9 height 11
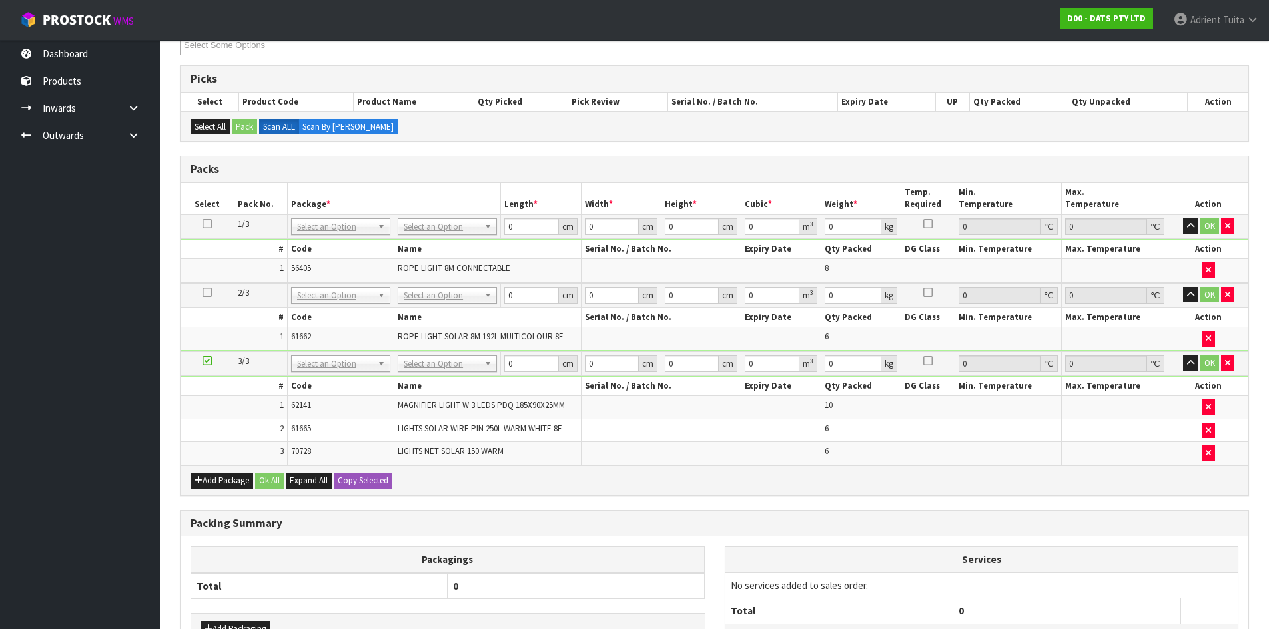
scroll to position [310, 0]
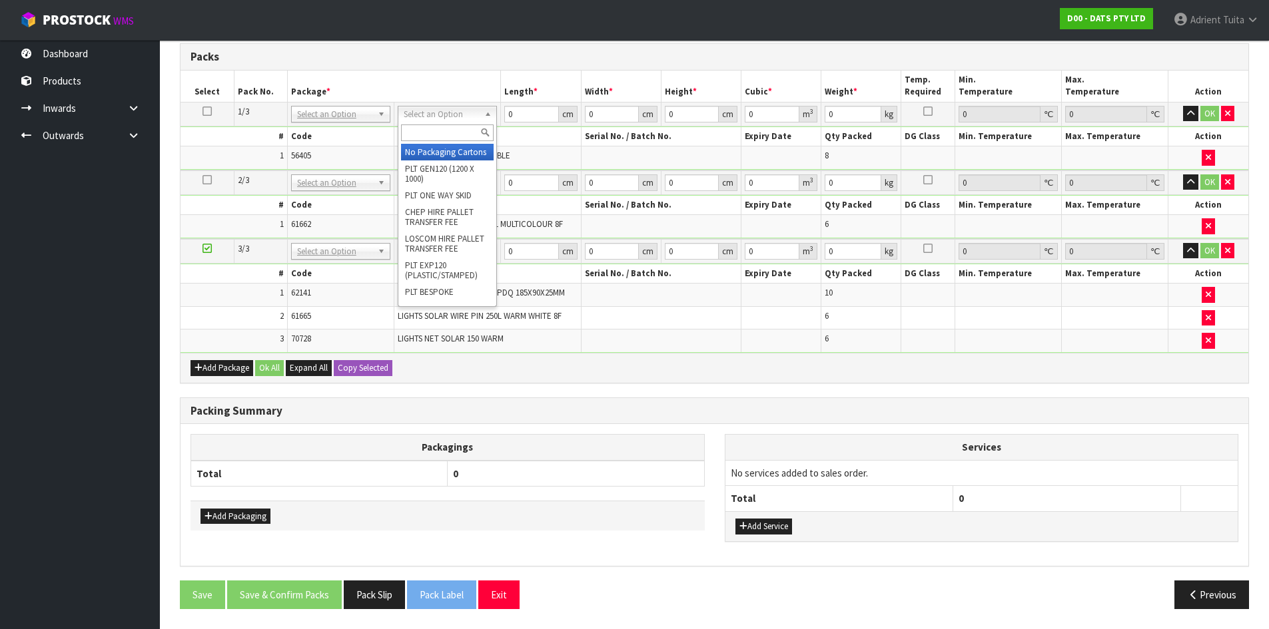
drag, startPoint x: 455, startPoint y: 159, endPoint x: 455, endPoint y: 179, distance: 20.6
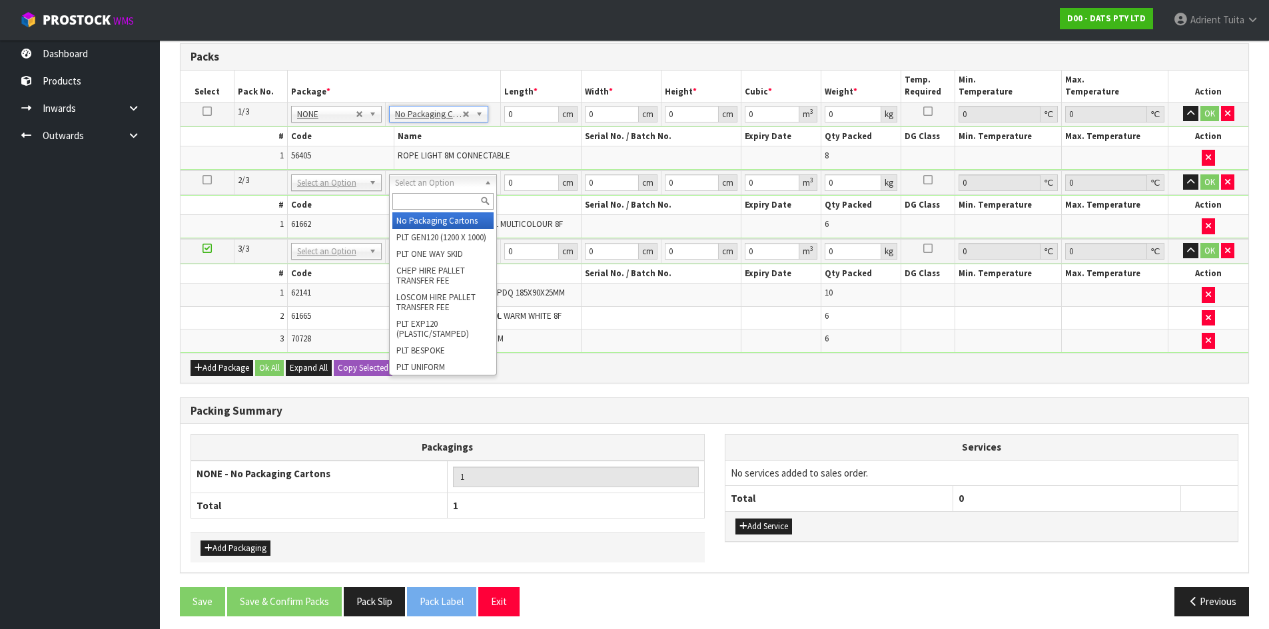
type input "2"
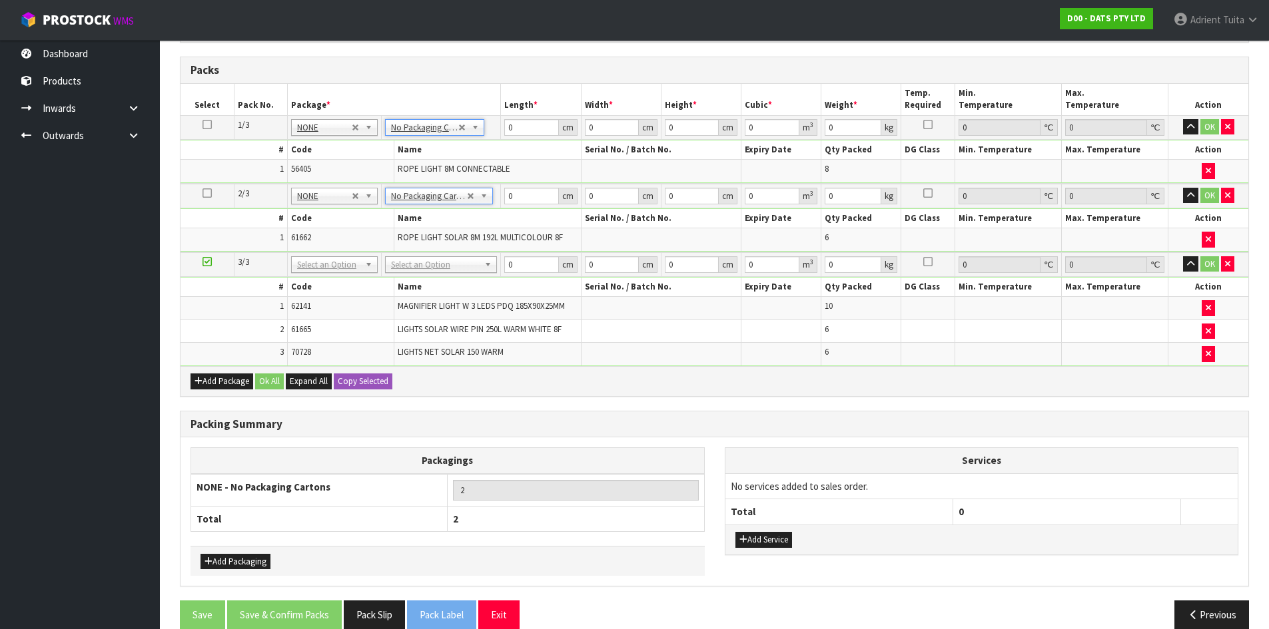
scroll to position [318, 0]
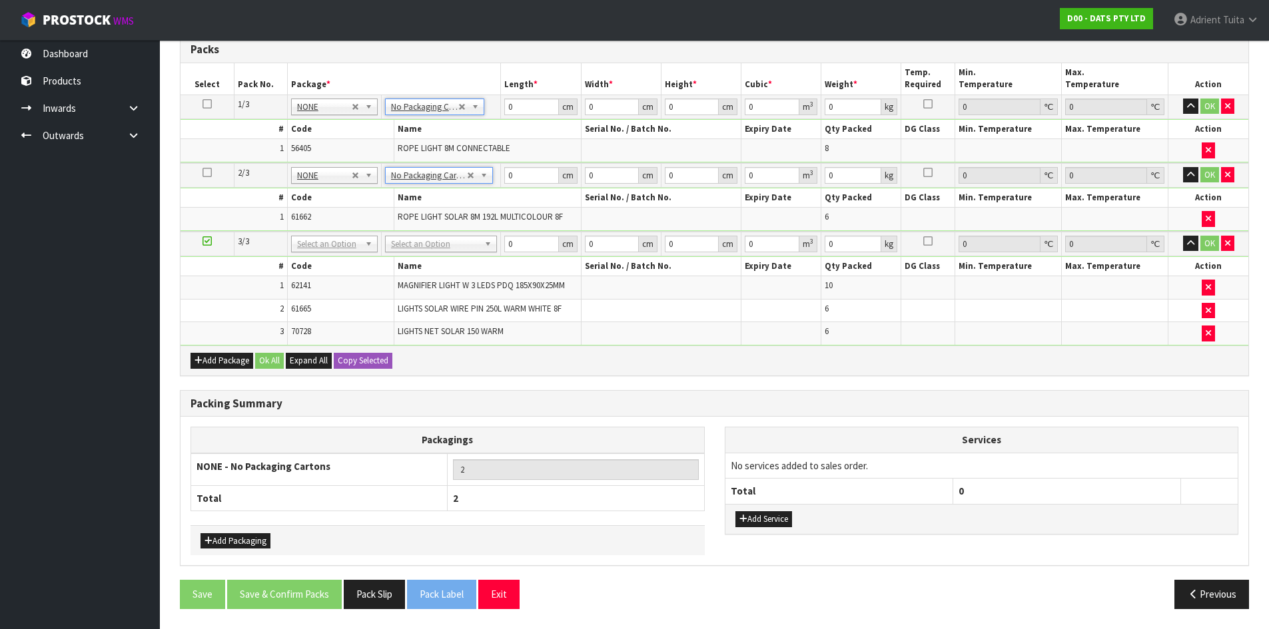
click at [999, 294] on td at bounding box center [1008, 287] width 107 height 23
drag, startPoint x: 402, startPoint y: 245, endPoint x: 404, endPoint y: 256, distance: 11.4
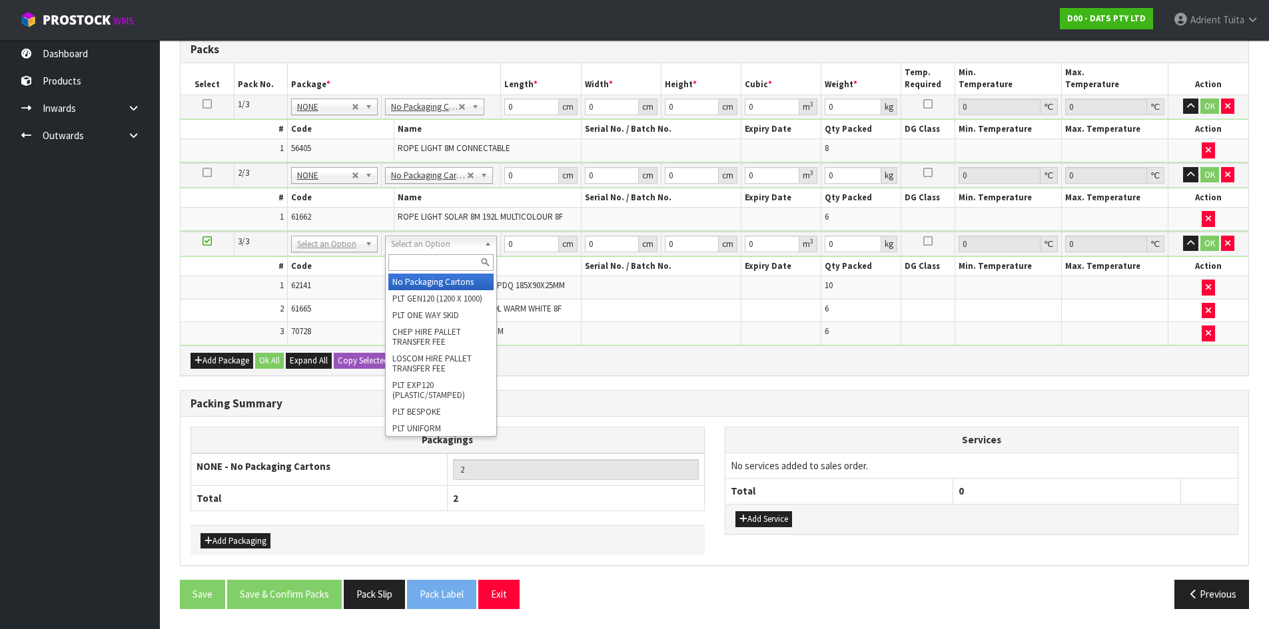
click at [404, 256] on input "text" at bounding box center [440, 262] width 105 height 17
type input "CTN7"
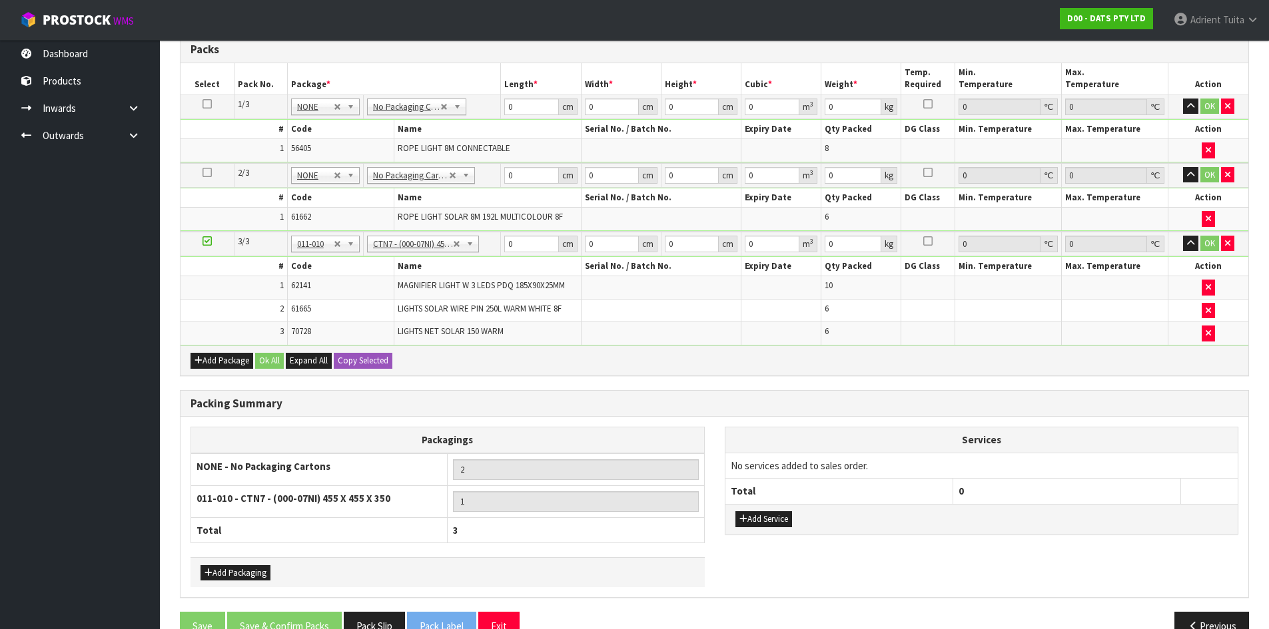
type input "45.5"
type input "35"
type input "0.072459"
type input "6.4"
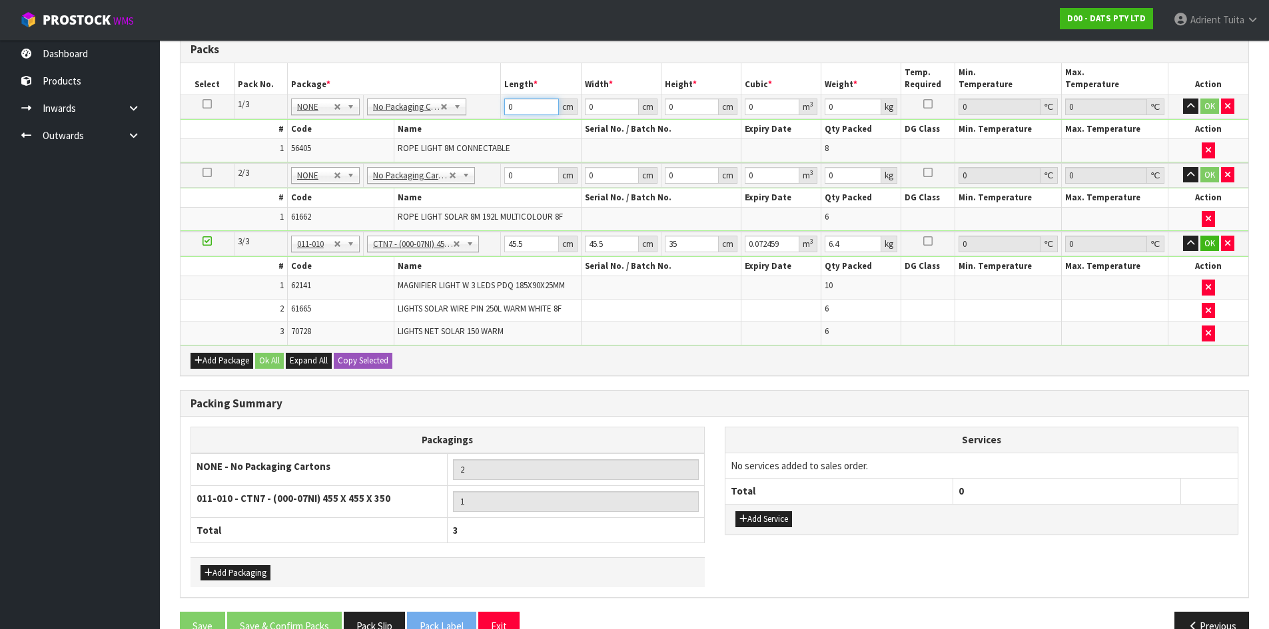
click at [528, 105] on input "0" at bounding box center [531, 107] width 54 height 17
type input "43"
type input "25"
type input "2"
type input "0.00215"
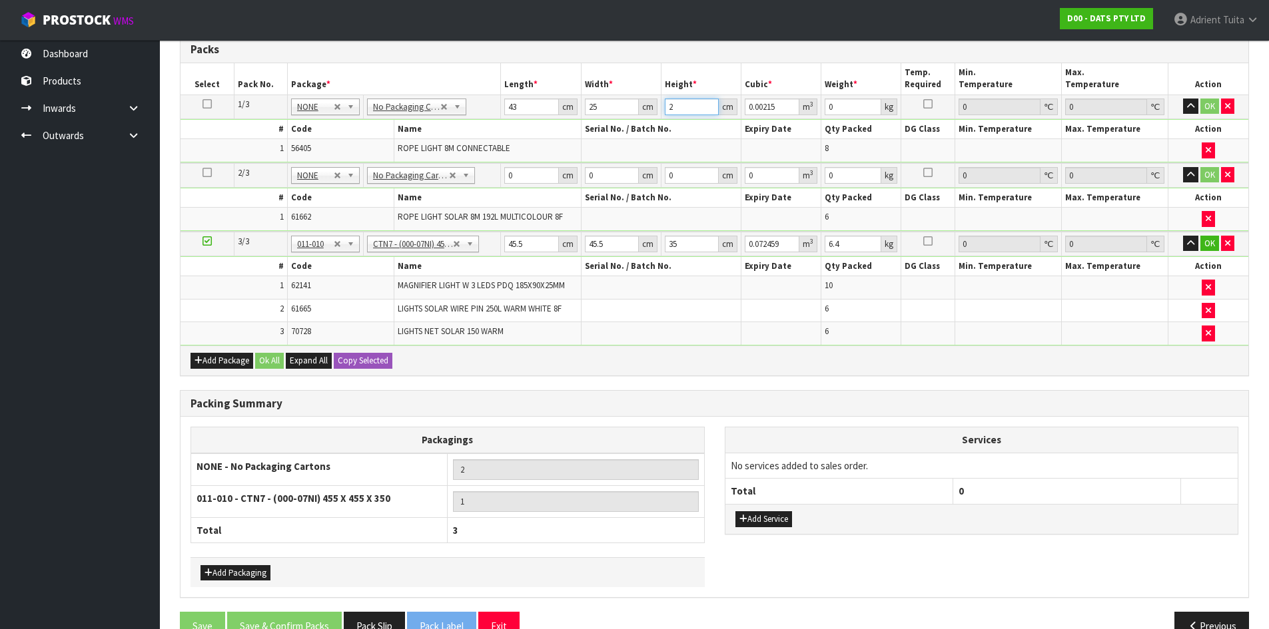
type input "27"
type input "0.029025"
type input "27"
type input "9"
drag, startPoint x: 529, startPoint y: 175, endPoint x: 526, endPoint y: 164, distance: 11.0
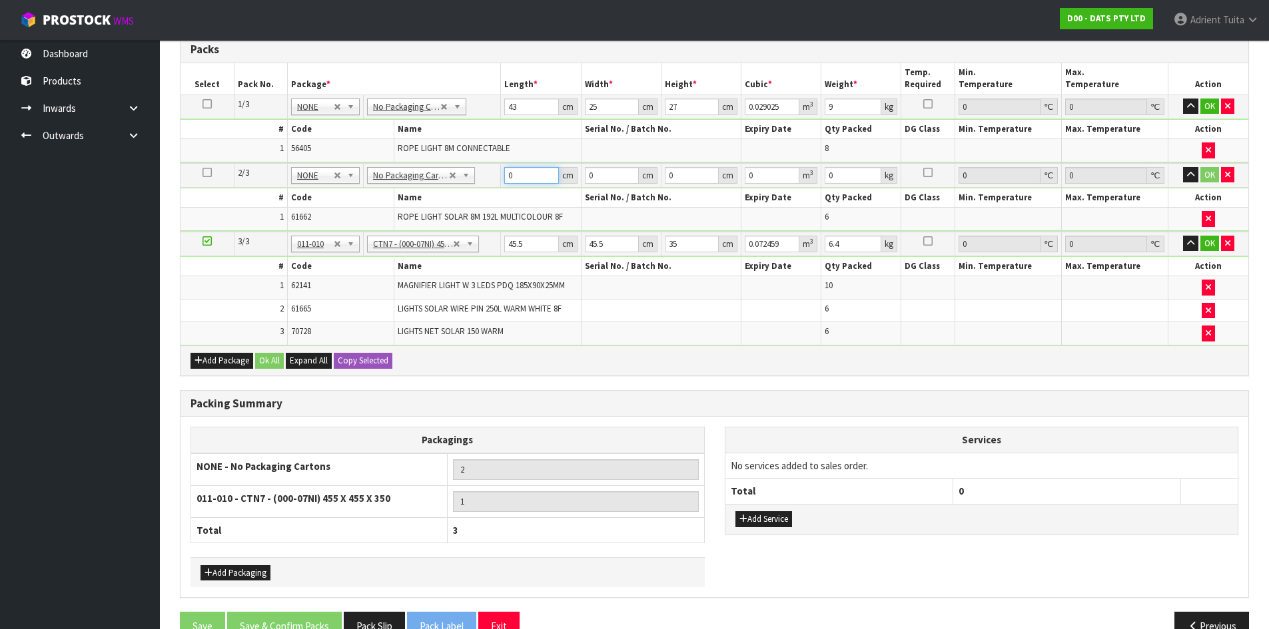
click at [530, 171] on input "0" at bounding box center [531, 175] width 54 height 17
type input "51"
type input "23"
type input "2"
type input "0.002346"
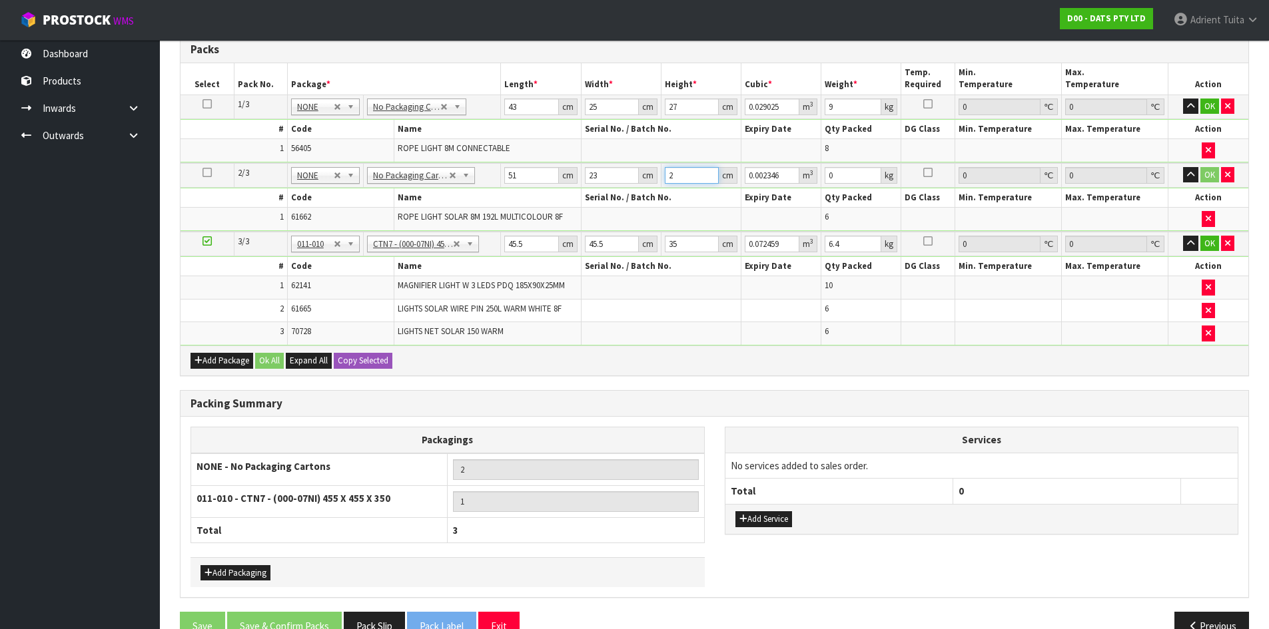
type input "22"
type input "0.025806"
type input "22"
type input "7"
drag, startPoint x: 520, startPoint y: 254, endPoint x: 517, endPoint y: 242, distance: 11.8
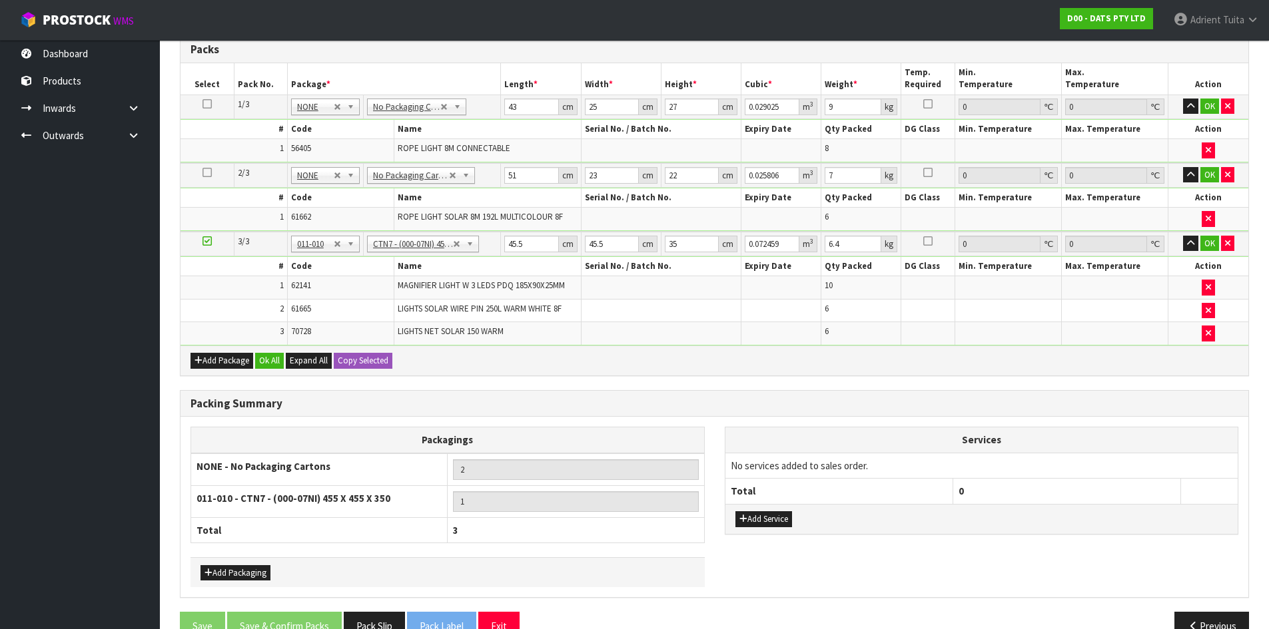
click at [520, 253] on td "45.5 cm" at bounding box center [541, 244] width 80 height 25
click at [517, 242] on input "45.5" at bounding box center [531, 244] width 54 height 17
type input "4"
type input "0.00637"
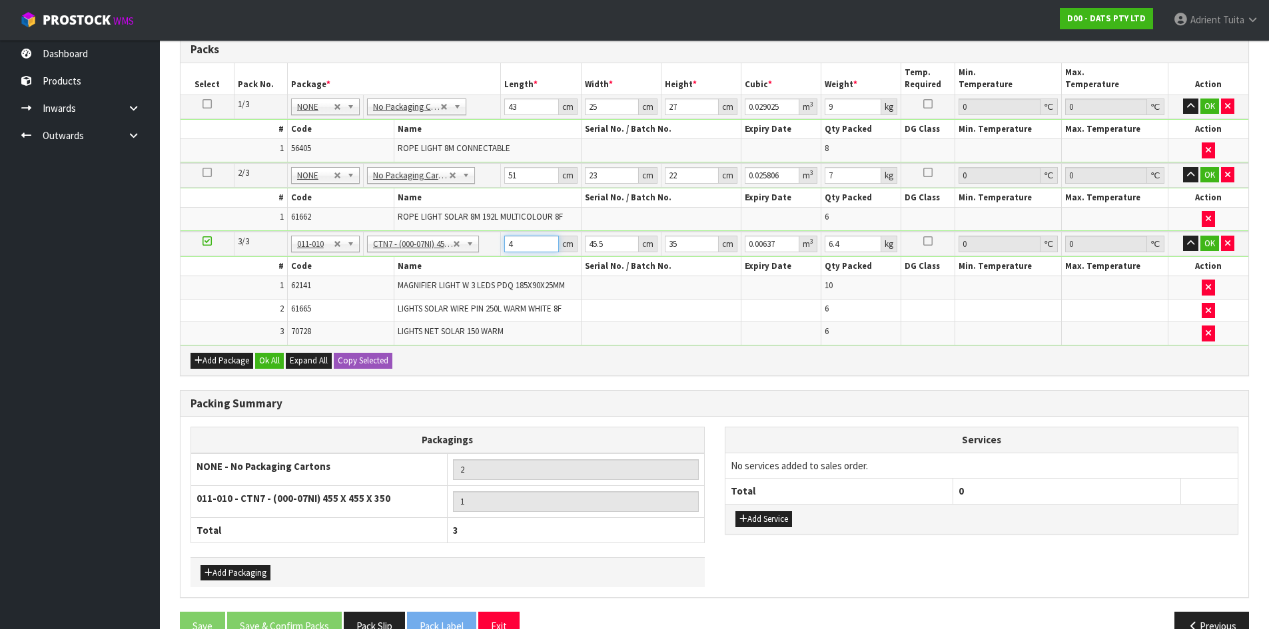
type input "47"
type input "0.074847"
type input "47"
type input "4"
type input "0.00658"
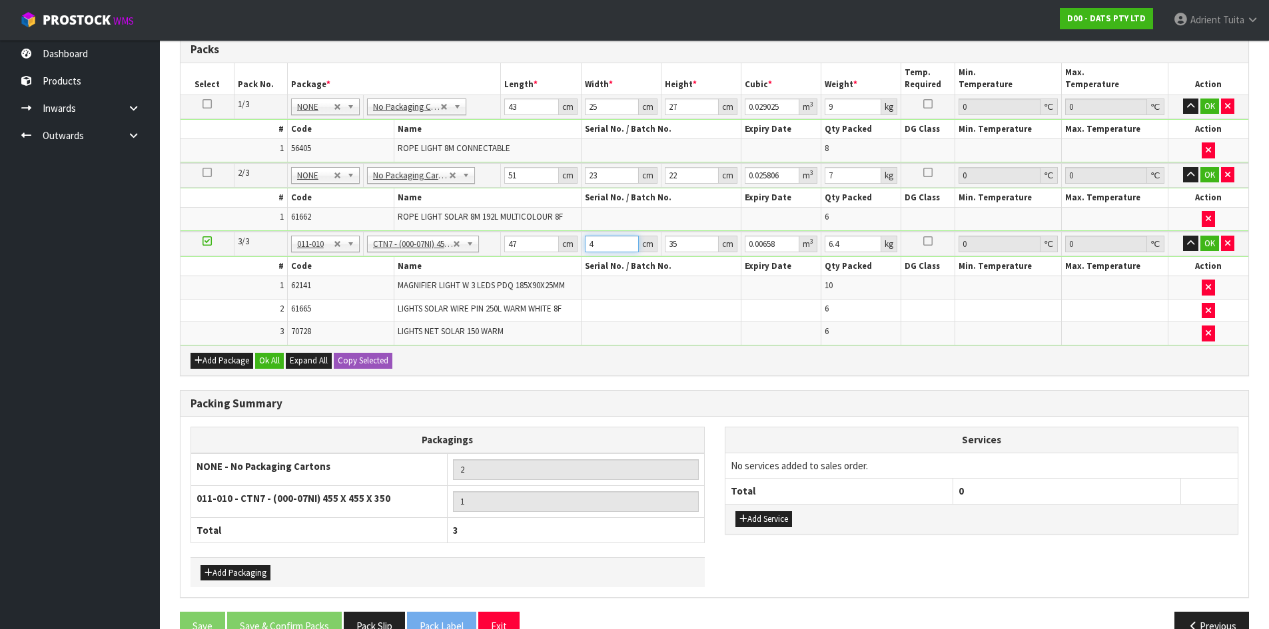
type input "47"
type input "0.077315"
type input "47"
type input "3"
type input "0.006627"
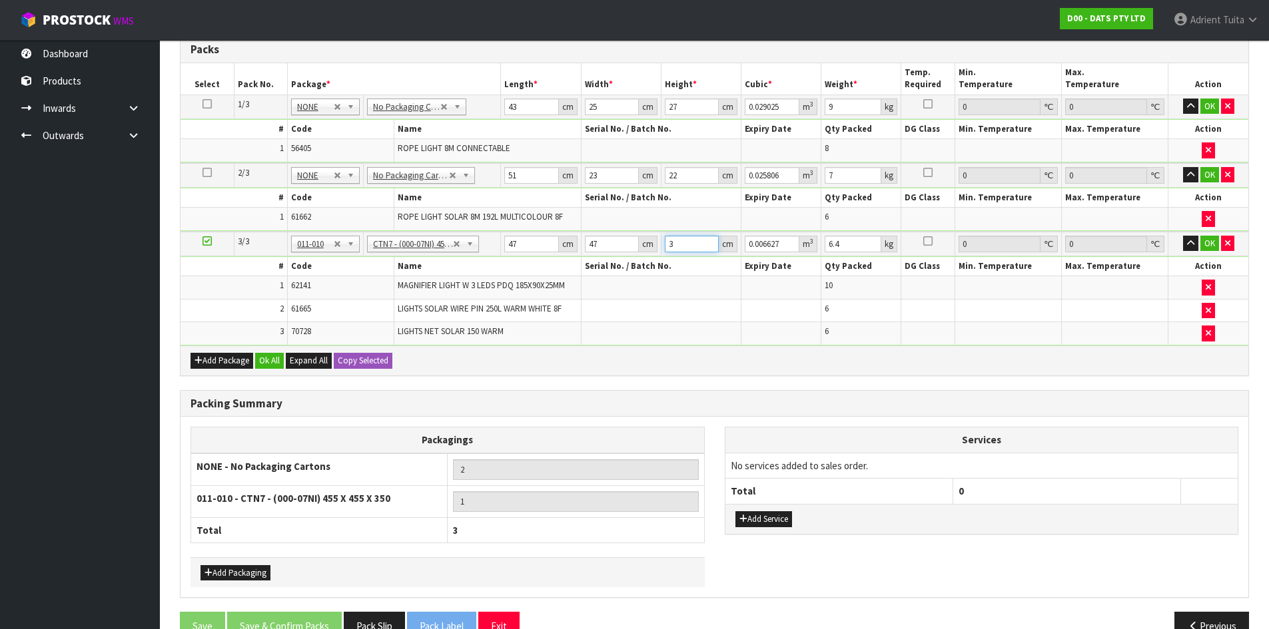
type input "37"
type input "0.081733"
type input "37"
type input "9"
click at [1209, 101] on button "OK" at bounding box center [1209, 107] width 19 height 16
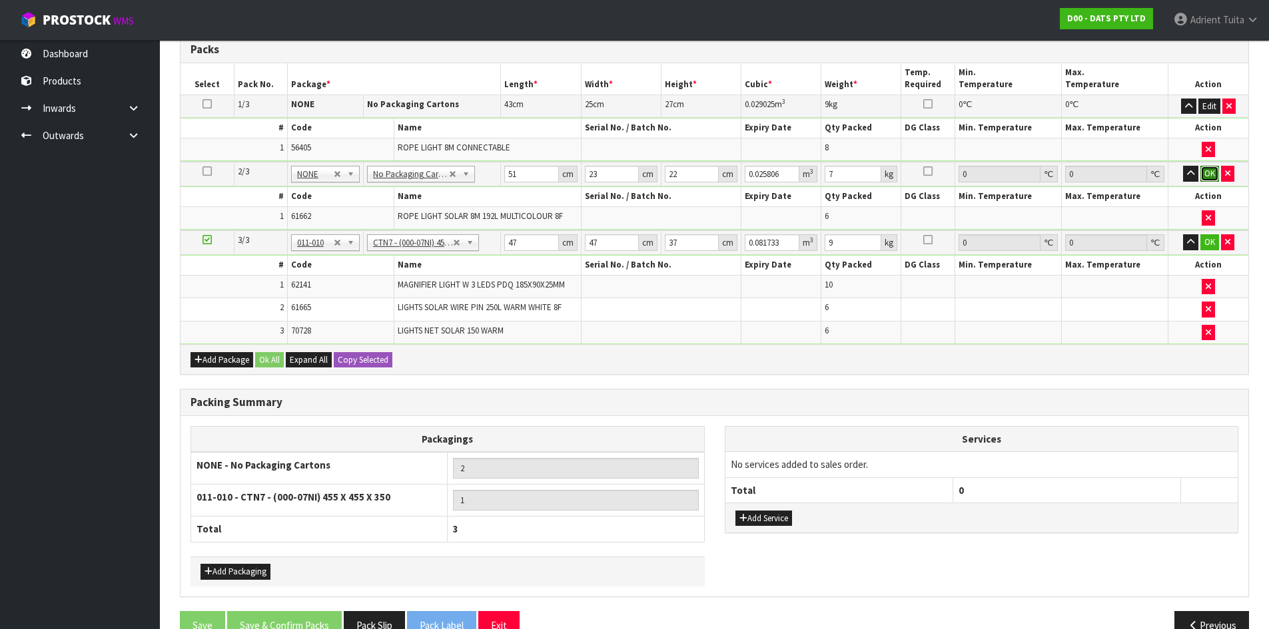
click at [1210, 176] on button "OK" at bounding box center [1209, 174] width 19 height 16
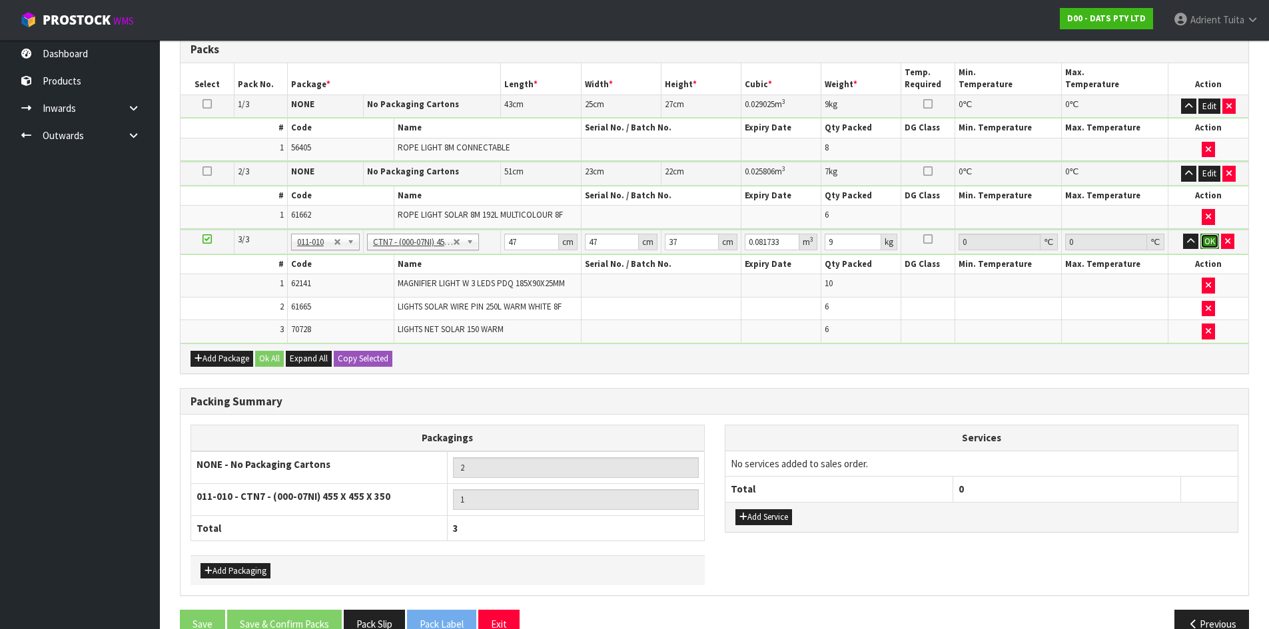
click at [1210, 242] on button "OK" at bounding box center [1209, 242] width 19 height 16
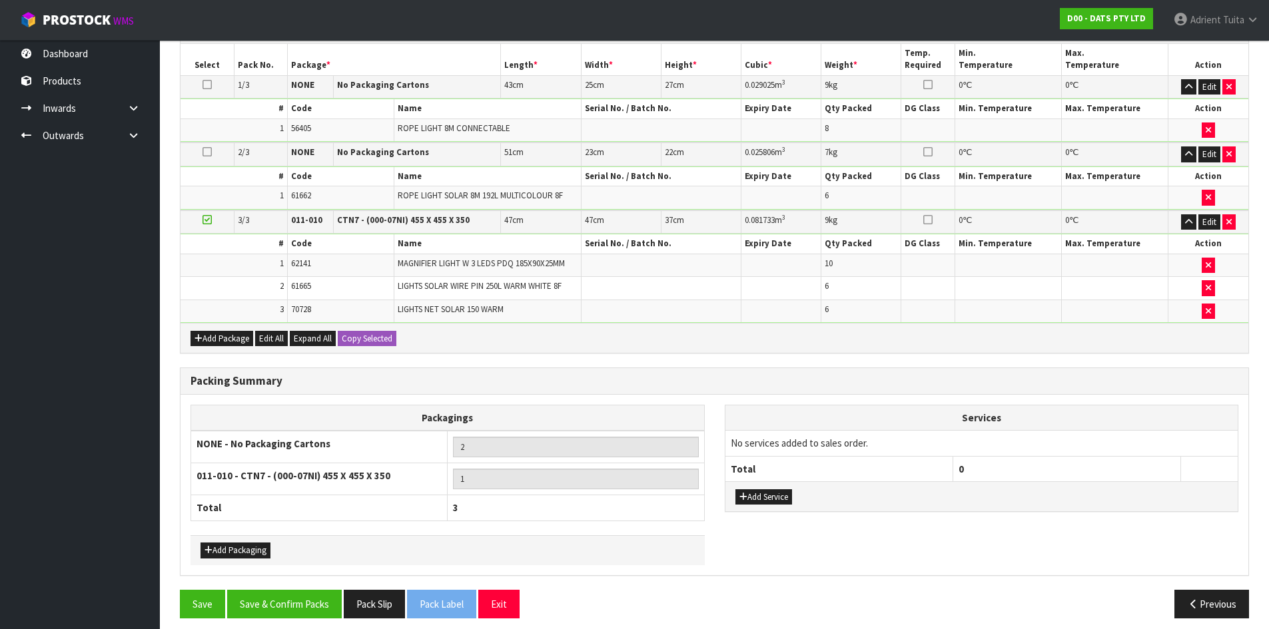
scroll to position [346, 0]
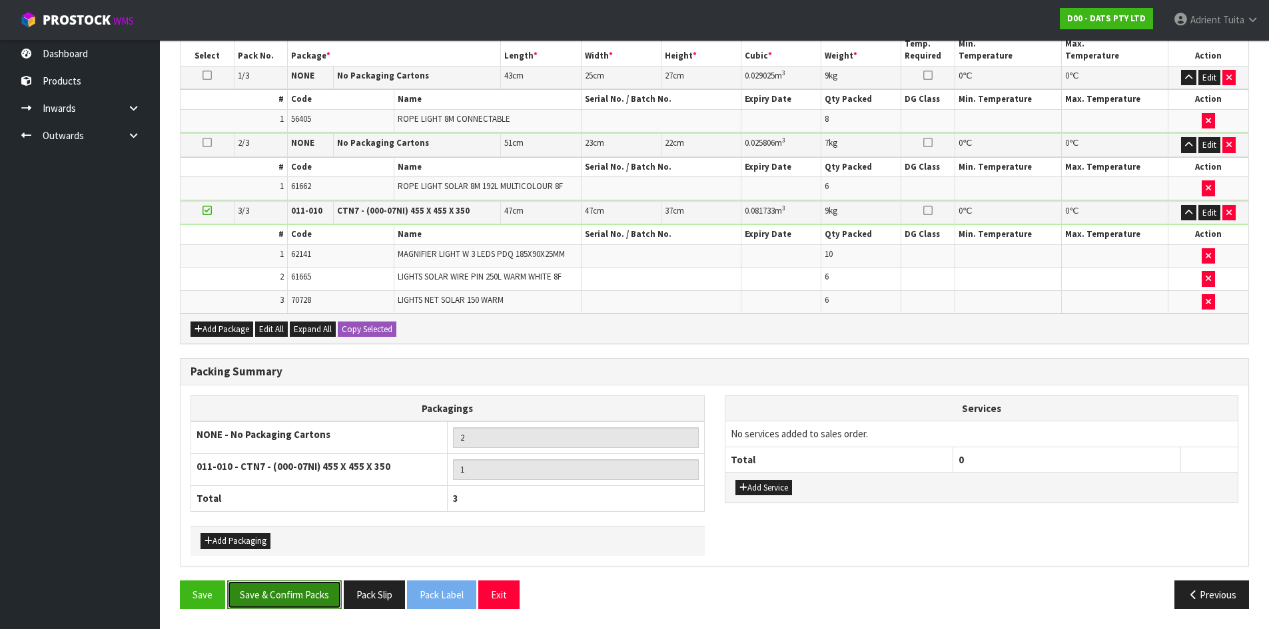
click at [306, 605] on button "Save & Confirm Packs" at bounding box center [284, 595] width 115 height 29
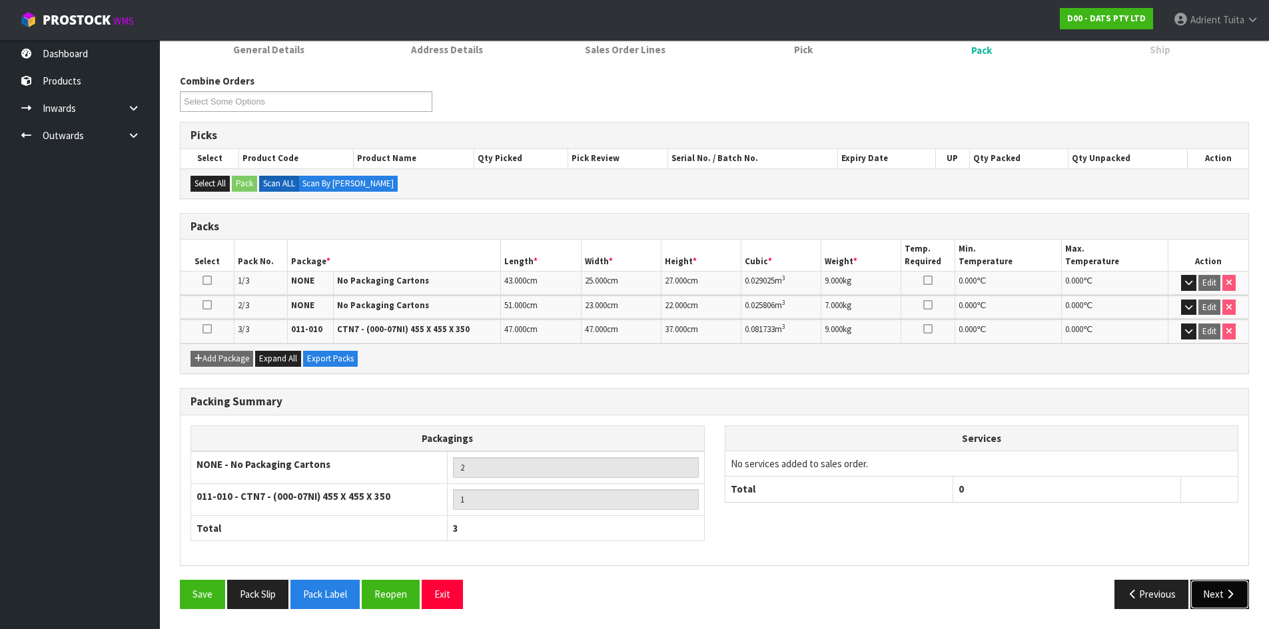
click at [1220, 599] on button "Next" at bounding box center [1219, 594] width 59 height 29
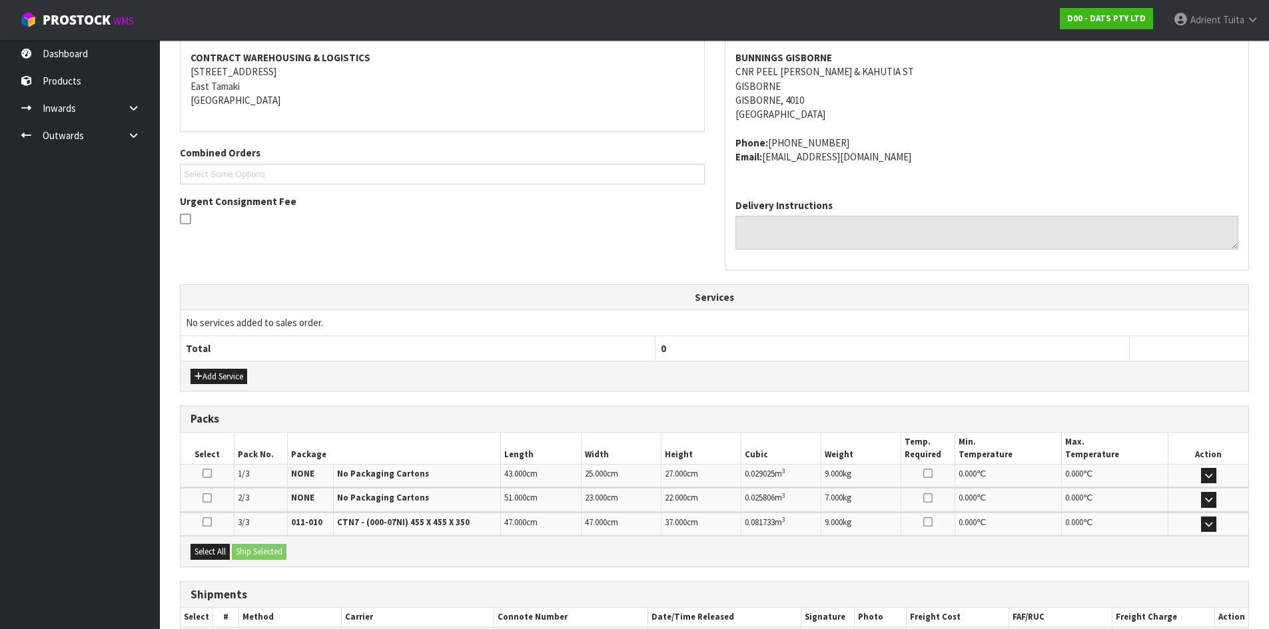
scroll to position [331, 0]
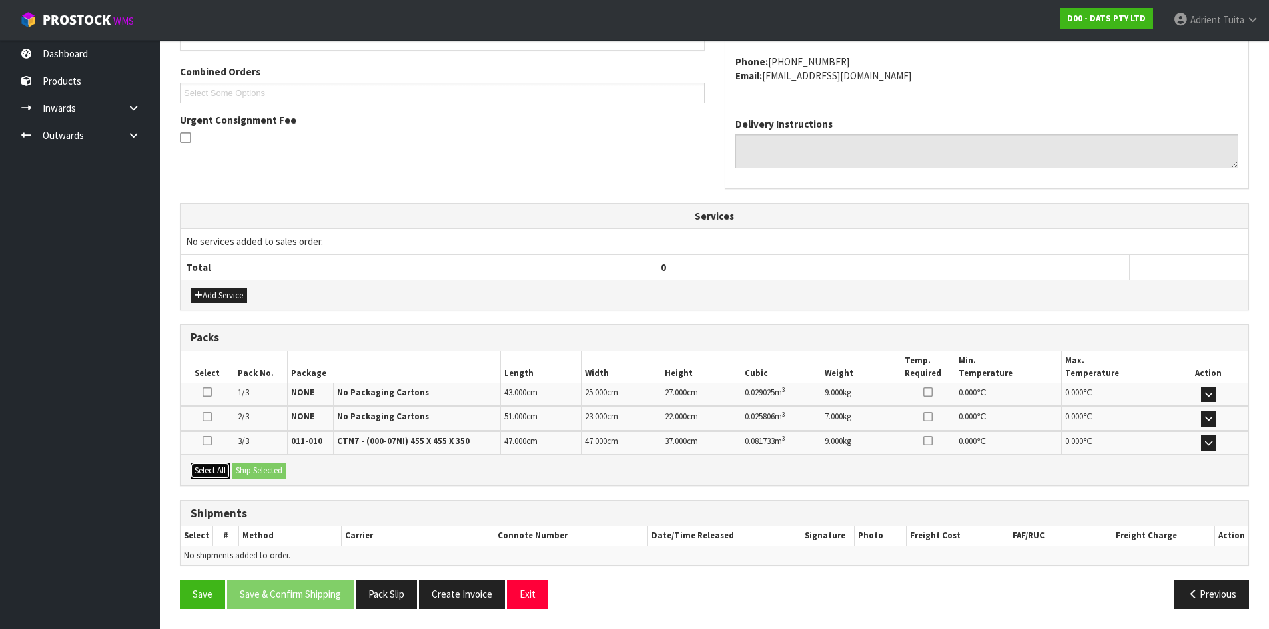
drag, startPoint x: 204, startPoint y: 473, endPoint x: 233, endPoint y: 471, distance: 29.4
click at [206, 473] on button "Select All" at bounding box center [210, 471] width 39 height 16
click at [262, 466] on button "Ship Selected" at bounding box center [259, 471] width 55 height 16
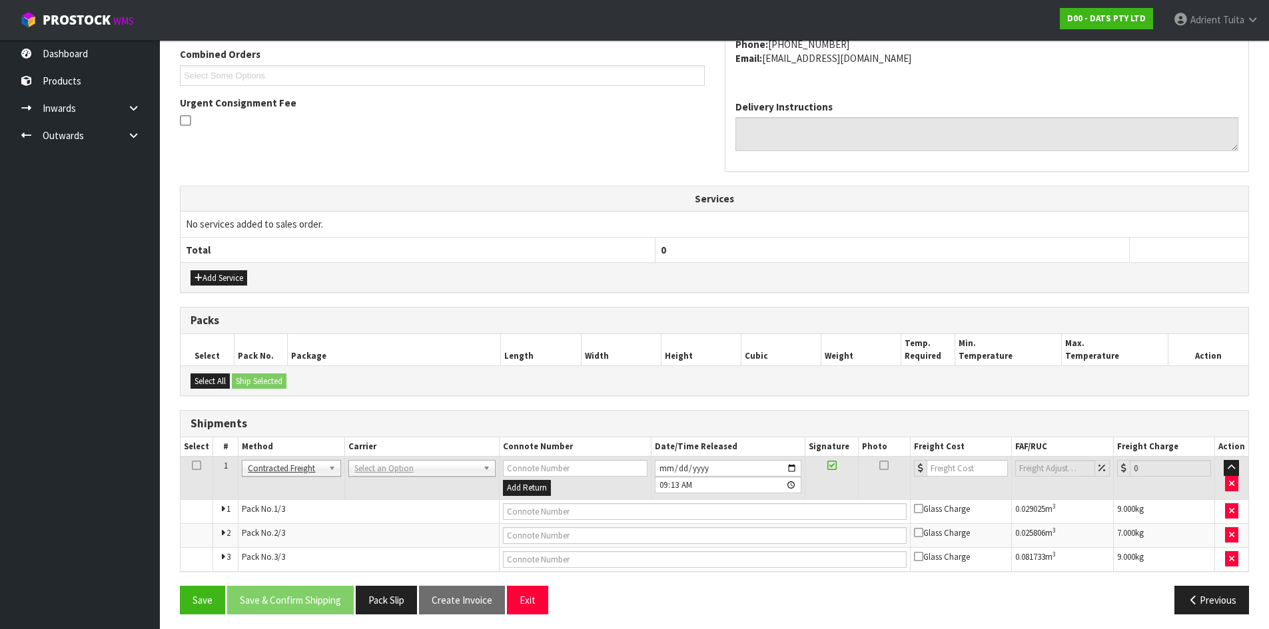
scroll to position [354, 0]
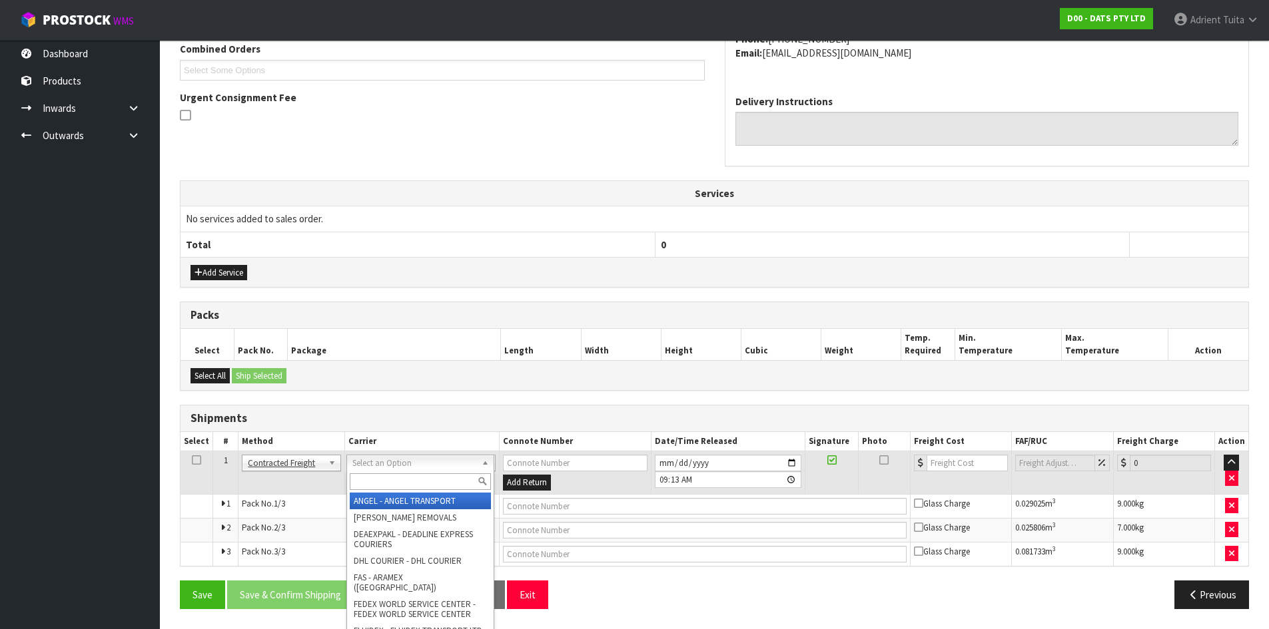
drag, startPoint x: 390, startPoint y: 467, endPoint x: 387, endPoint y: 485, distance: 18.3
click at [387, 485] on input "text" at bounding box center [420, 482] width 141 height 17
type input "NZP"
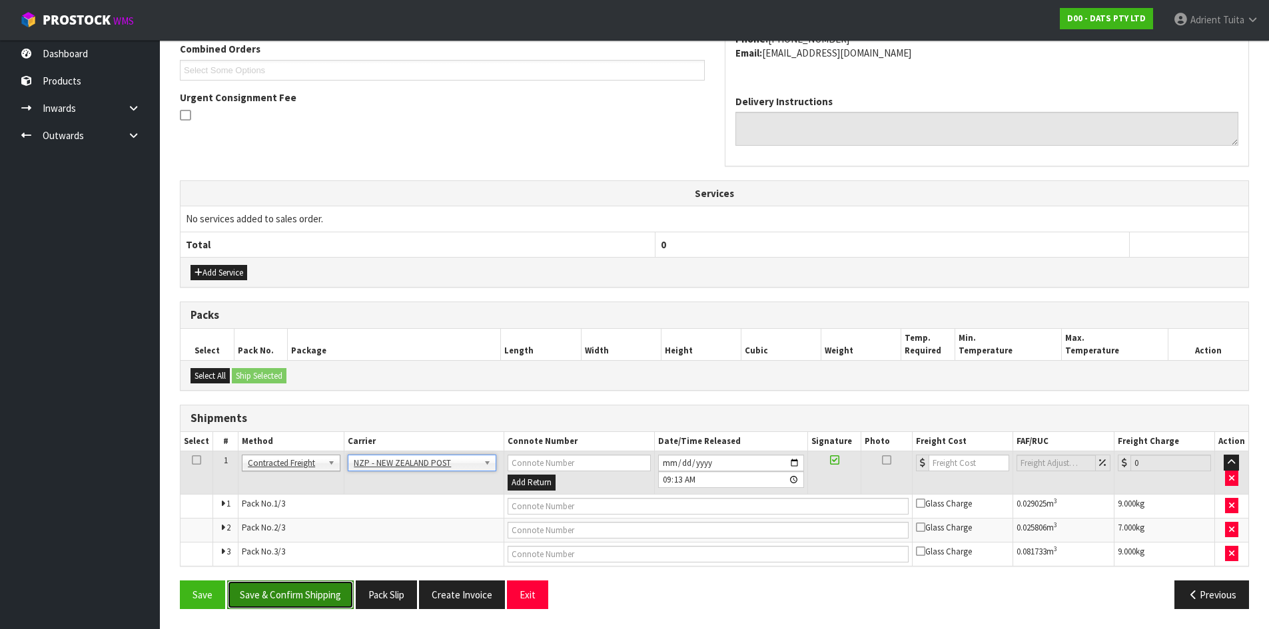
click at [309, 584] on button "Save & Confirm Shipping" at bounding box center [290, 595] width 127 height 29
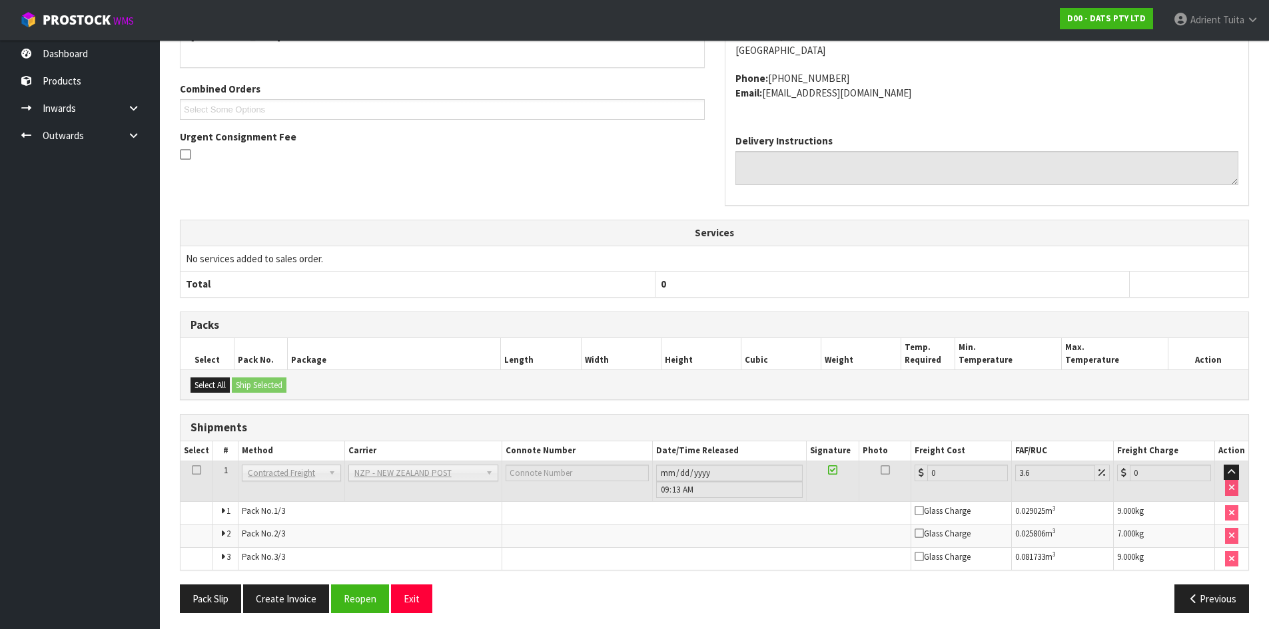
scroll to position [332, 0]
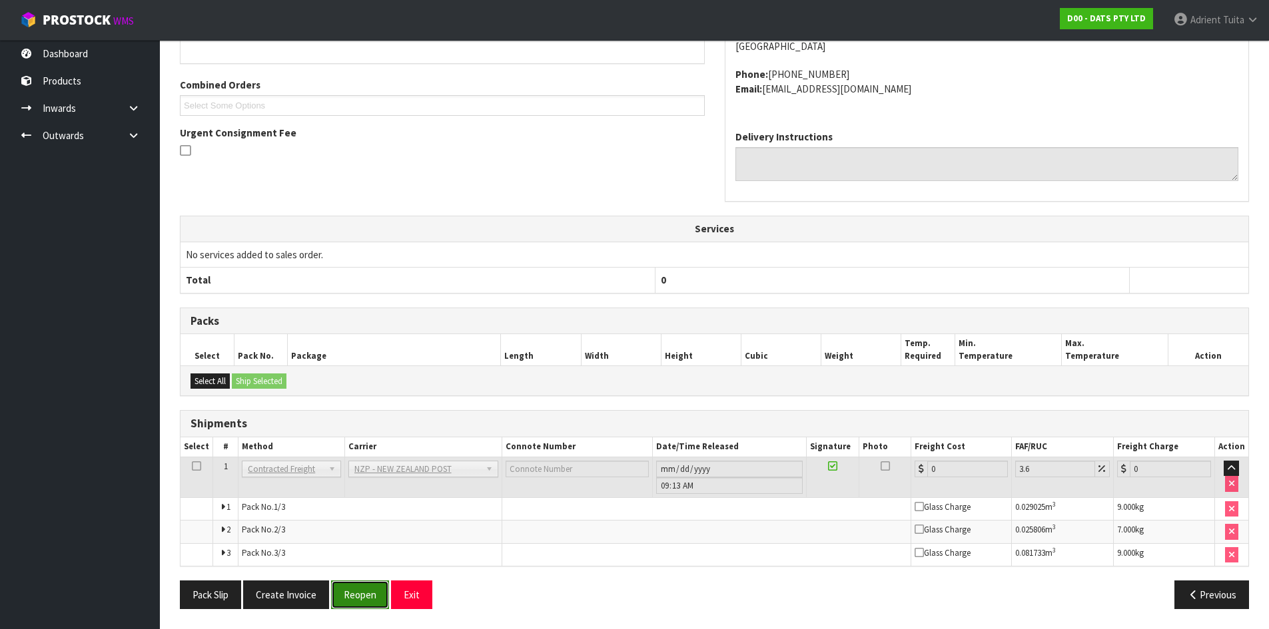
click at [345, 592] on button "Reopen" at bounding box center [360, 595] width 58 height 29
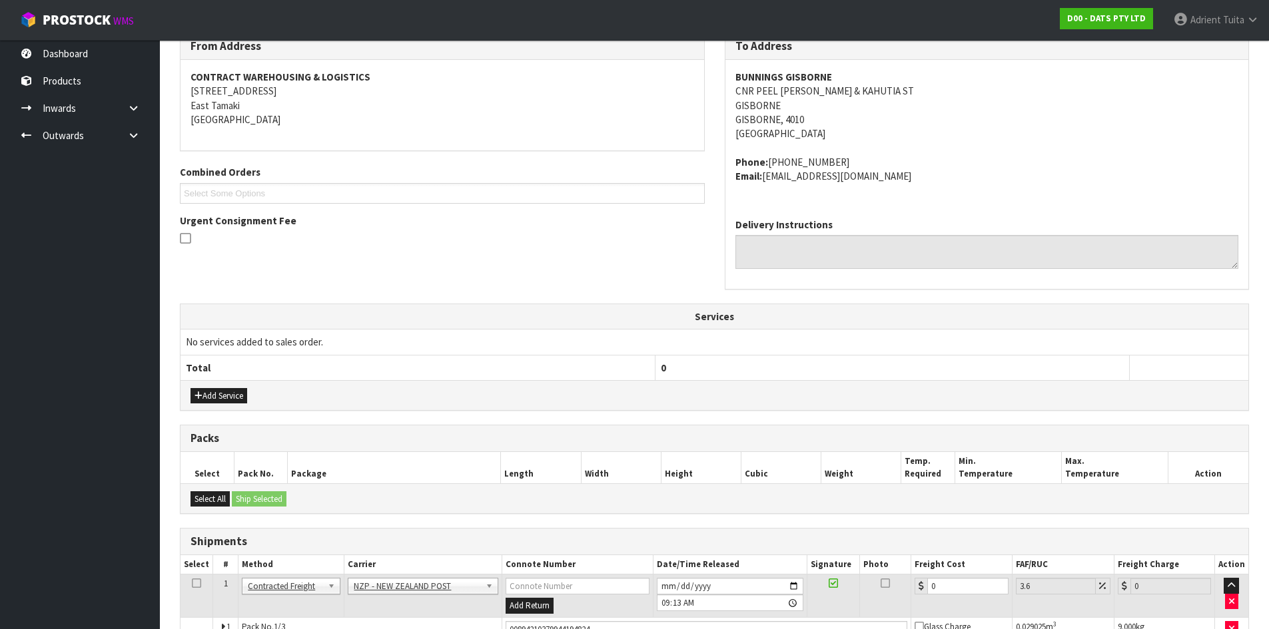
scroll to position [318, 0]
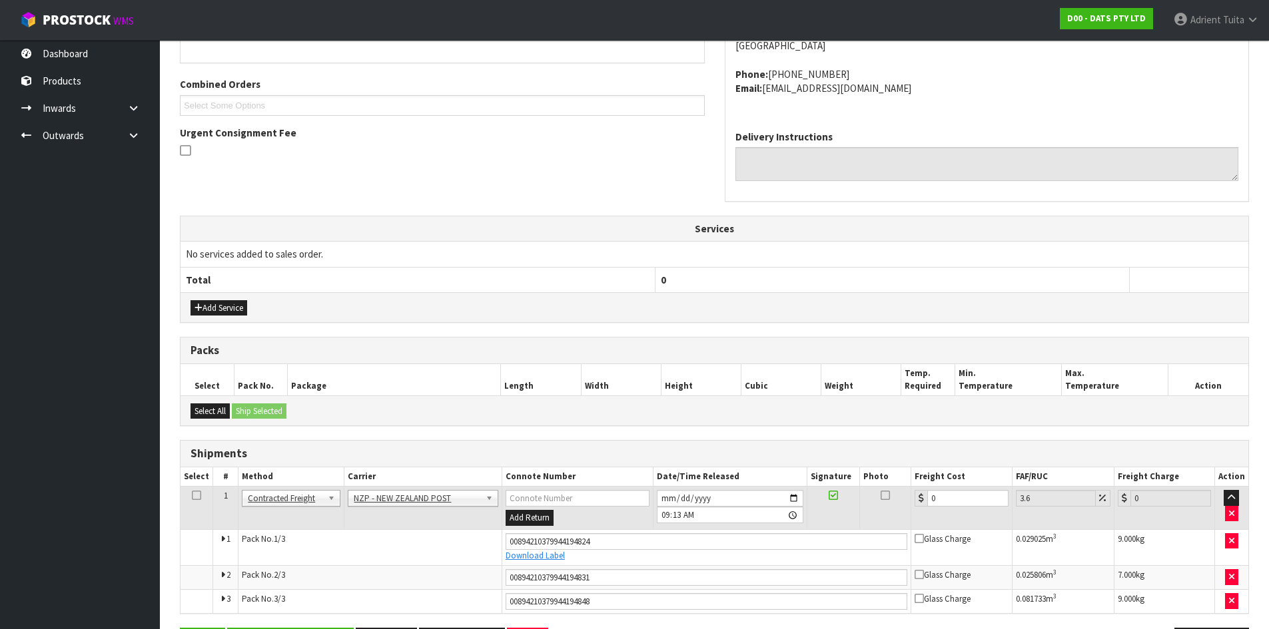
drag, startPoint x: 928, startPoint y: 488, endPoint x: 953, endPoint y: 500, distance: 27.7
click at [931, 492] on td "0" at bounding box center [961, 508] width 101 height 43
click at [956, 502] on input "0" at bounding box center [967, 498] width 81 height 17
type input "3"
type input "3.11"
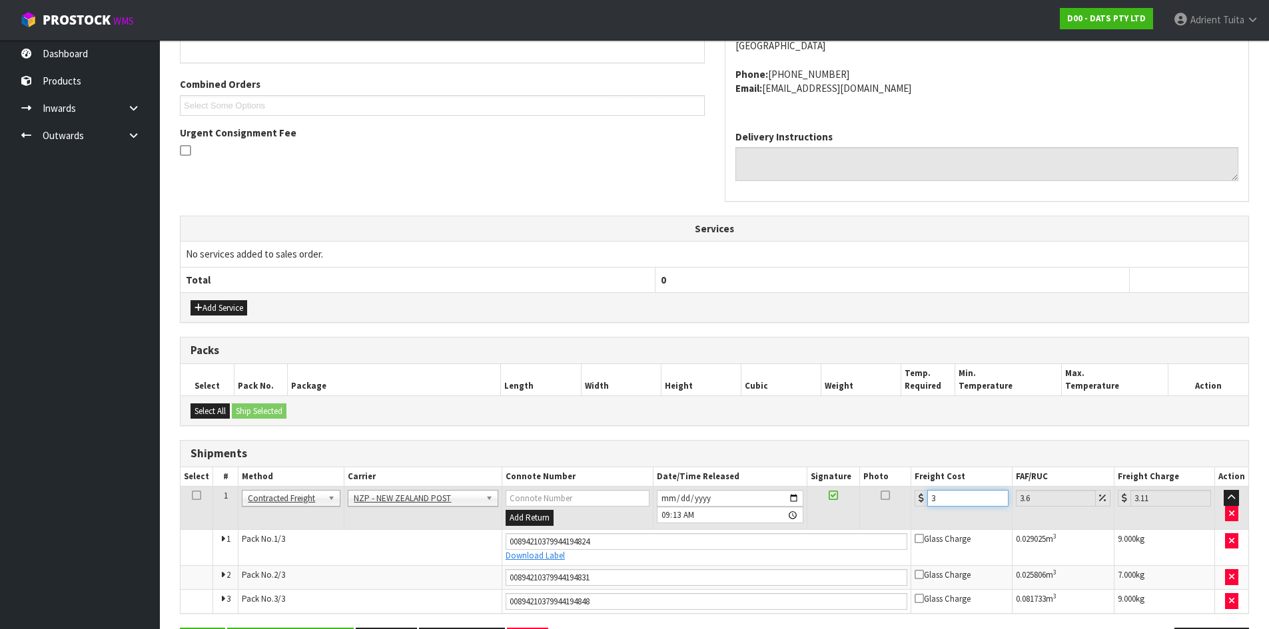
type input "31"
type input "32.12"
type input "31.04"
type input "32.16"
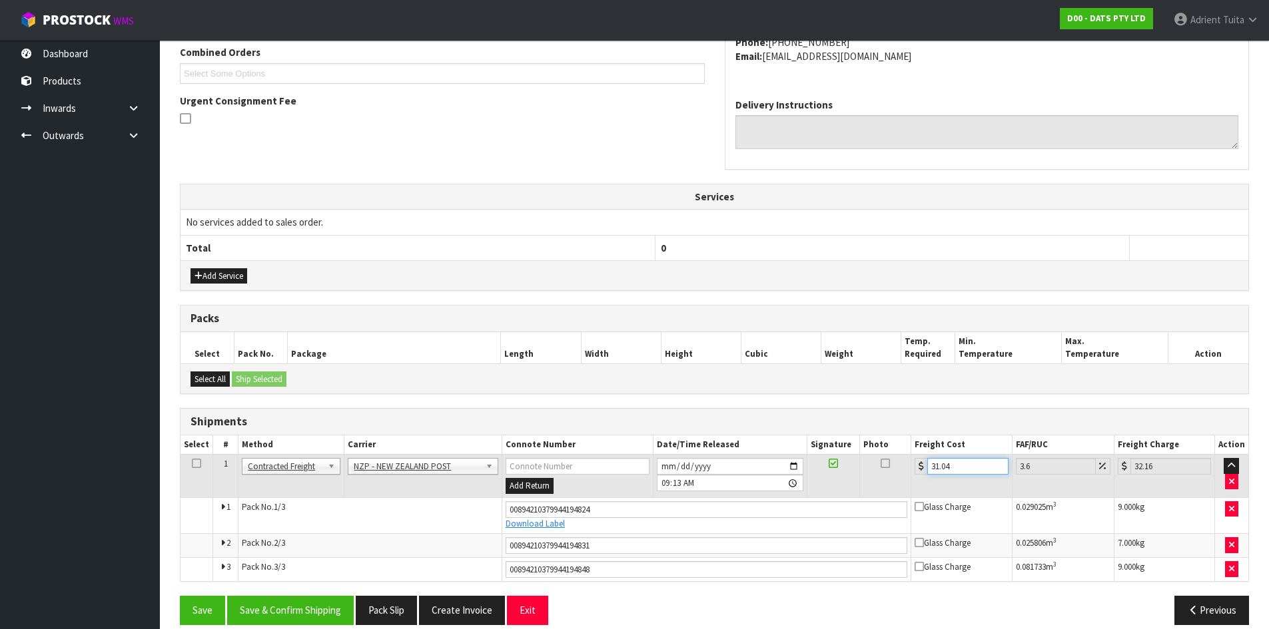
scroll to position [366, 0]
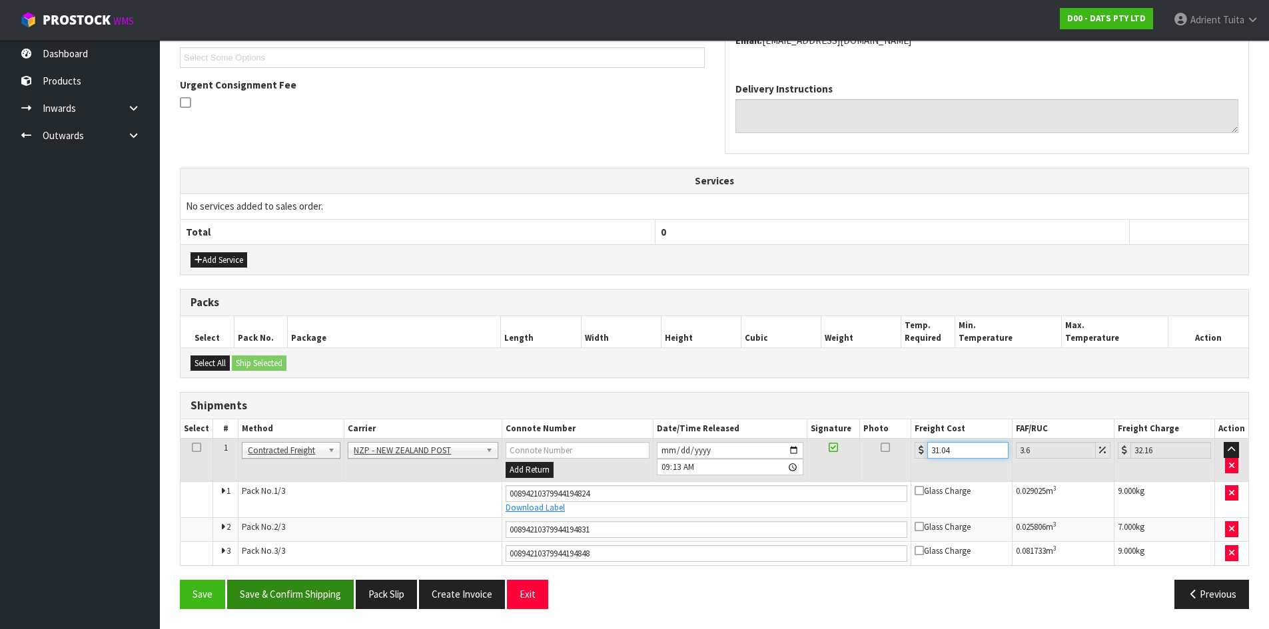
type input "31.04"
drag, startPoint x: 274, startPoint y: 593, endPoint x: 274, endPoint y: 581, distance: 12.7
click at [275, 593] on button "Save & Confirm Shipping" at bounding box center [290, 594] width 127 height 29
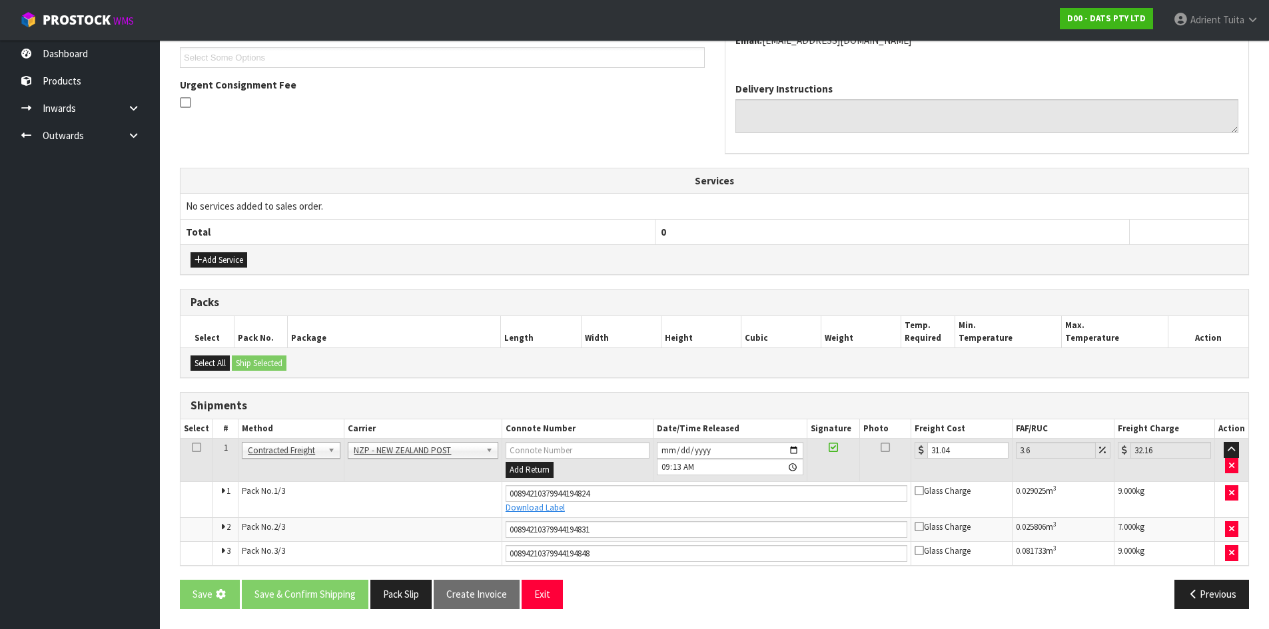
scroll to position [0, 0]
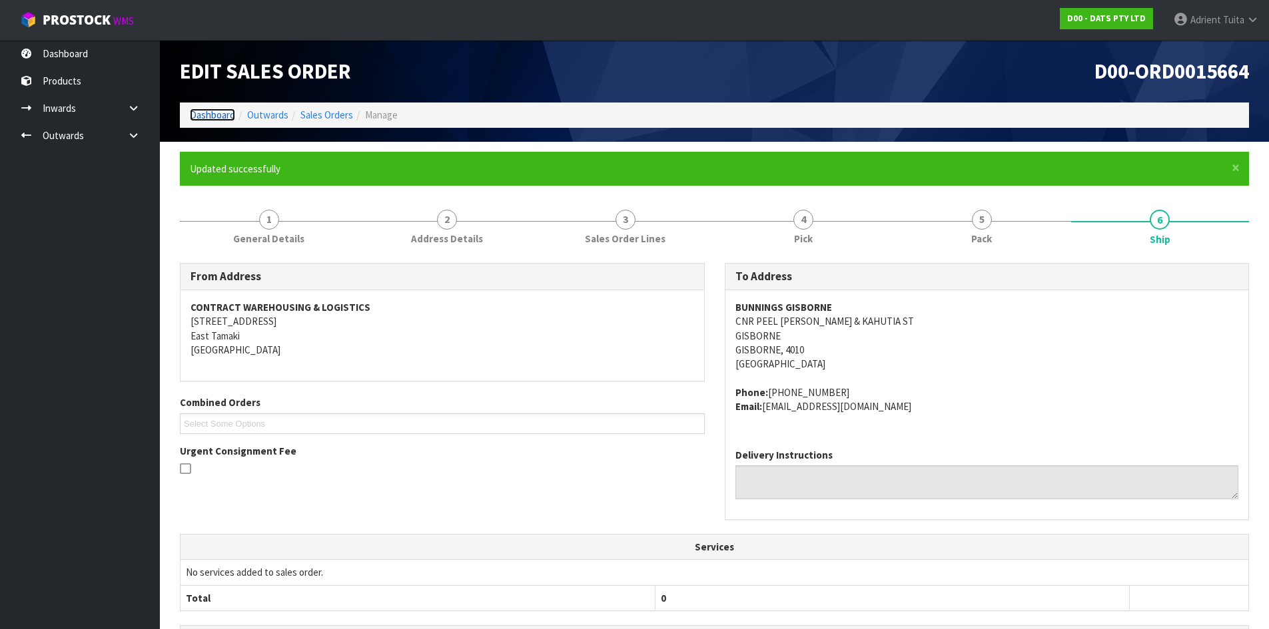
click at [218, 113] on link "Dashboard" at bounding box center [212, 115] width 45 height 13
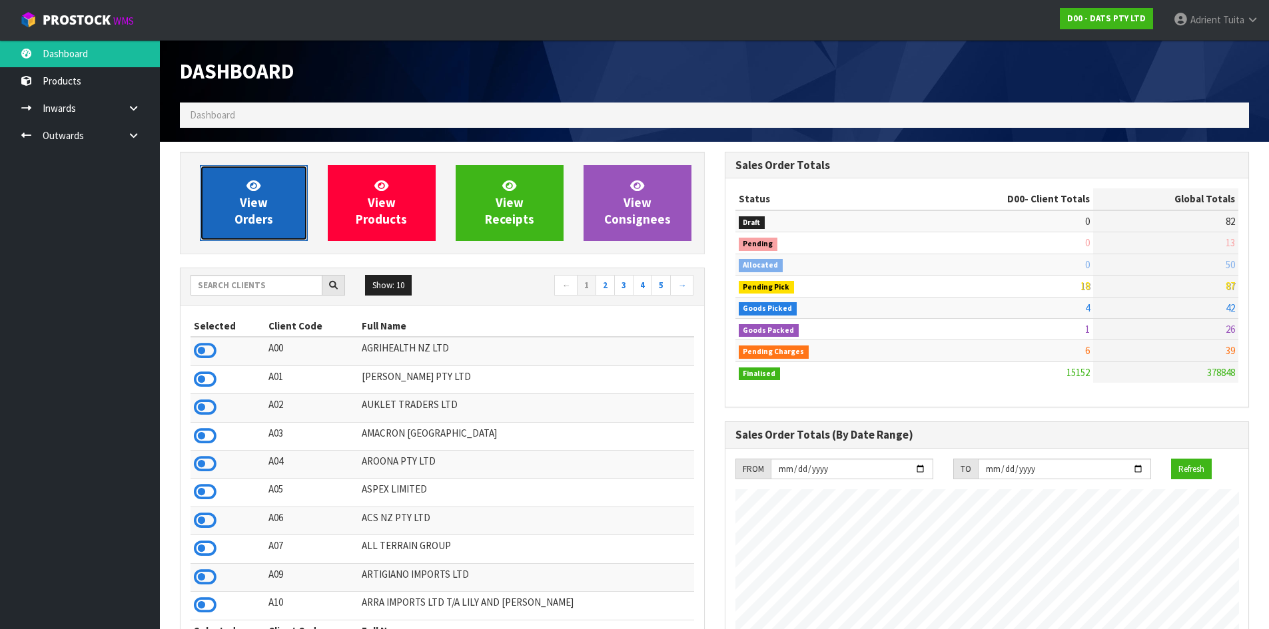
click at [245, 188] on link "View Orders" at bounding box center [254, 203] width 108 height 76
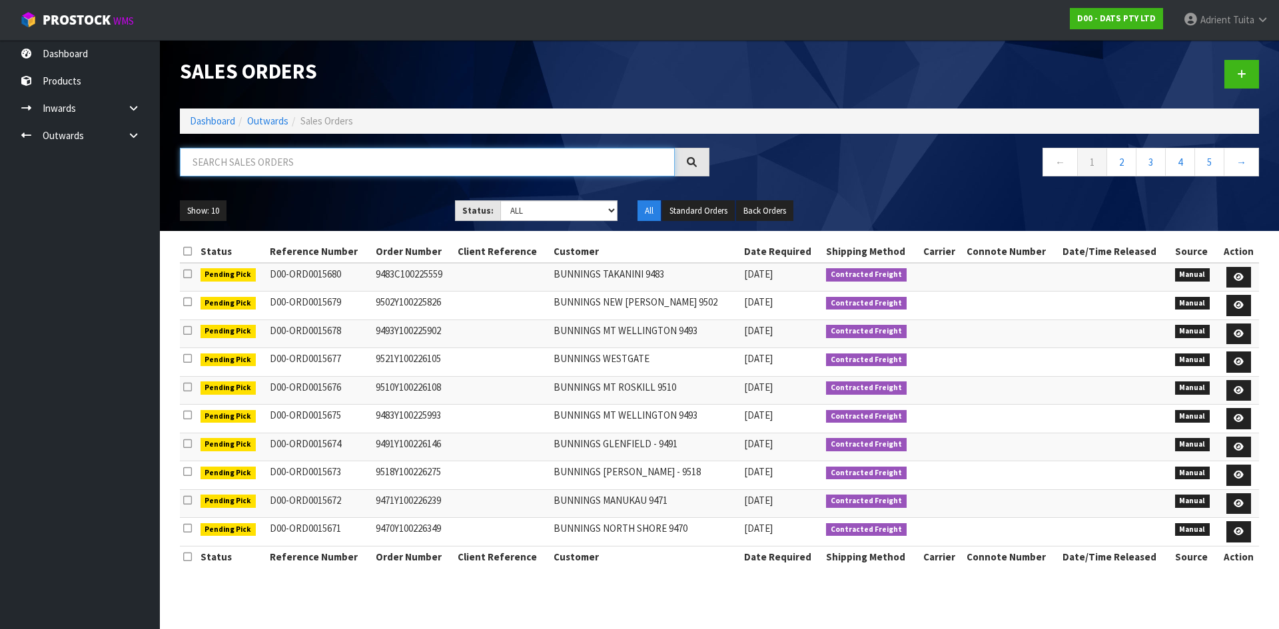
click at [359, 167] on input "text" at bounding box center [427, 162] width 495 height 29
click at [203, 125] on link "Dashboard" at bounding box center [212, 121] width 45 height 13
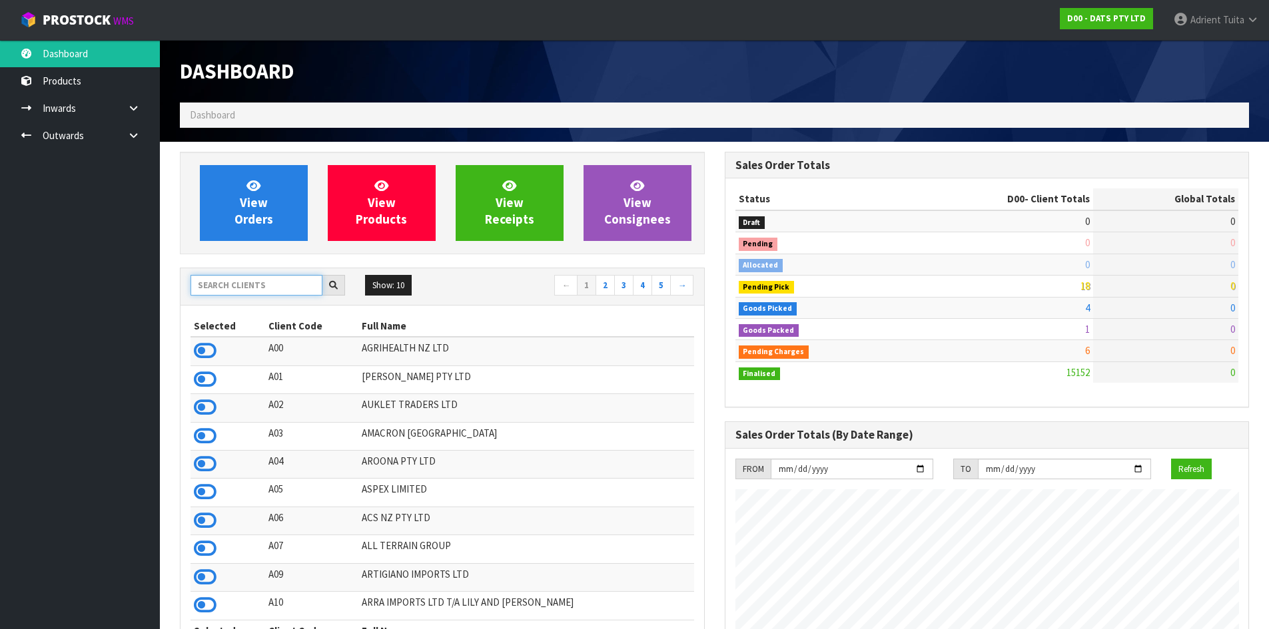
scroll to position [1009, 544]
click at [210, 292] on input "text" at bounding box center [257, 285] width 132 height 21
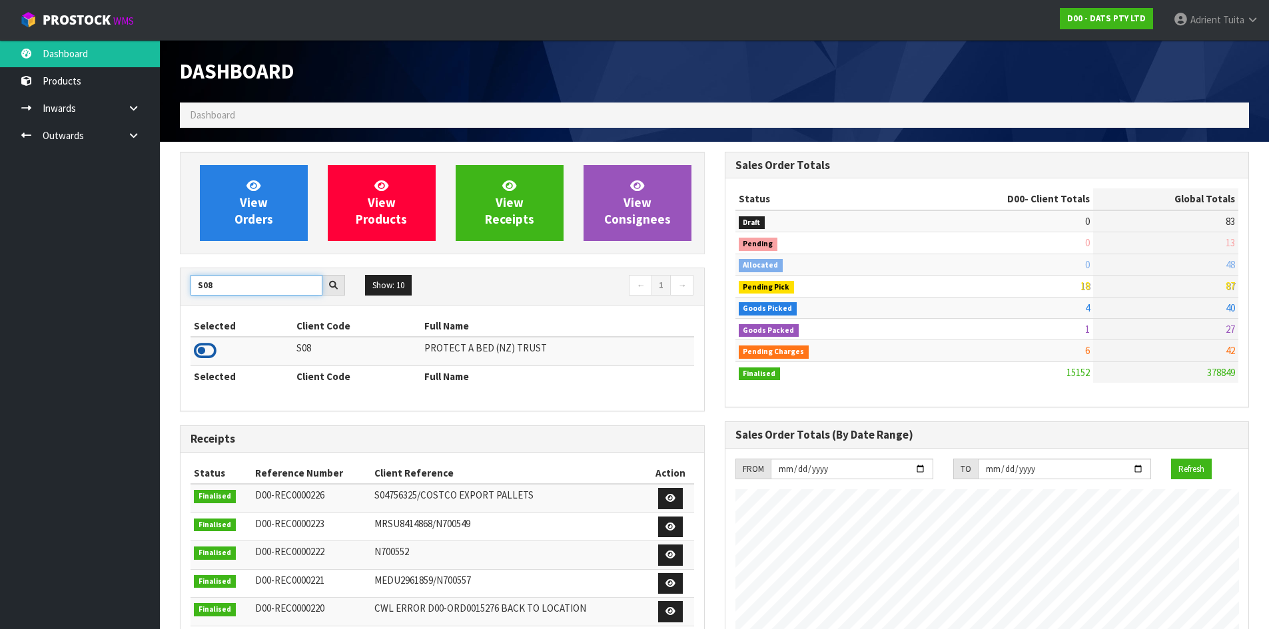
type input "S08"
drag, startPoint x: 204, startPoint y: 346, endPoint x: 219, endPoint y: 247, distance: 100.4
click at [203, 346] on icon at bounding box center [205, 351] width 23 height 20
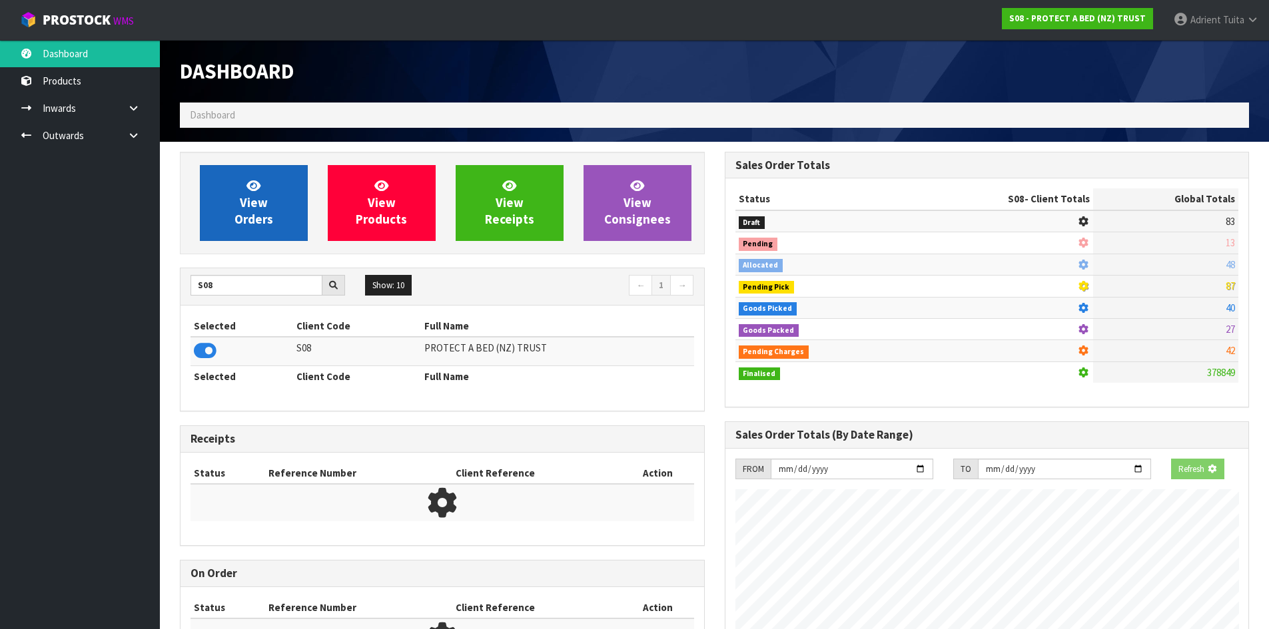
scroll to position [831, 544]
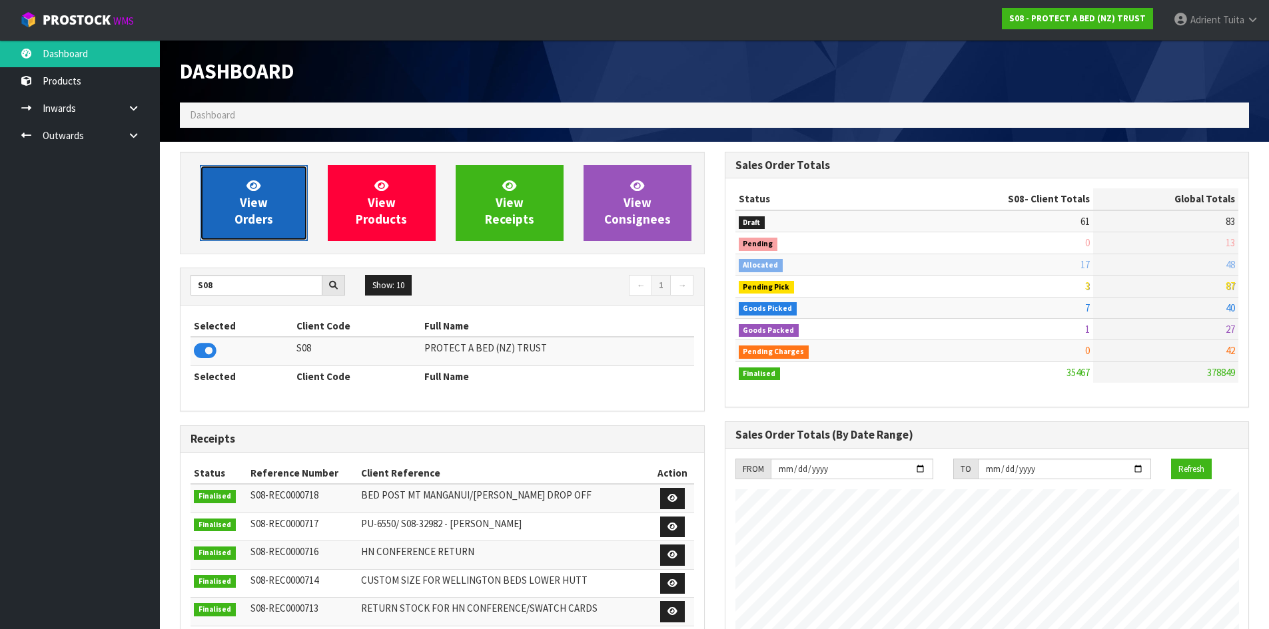
click at [236, 209] on link "View Orders" at bounding box center [254, 203] width 108 height 76
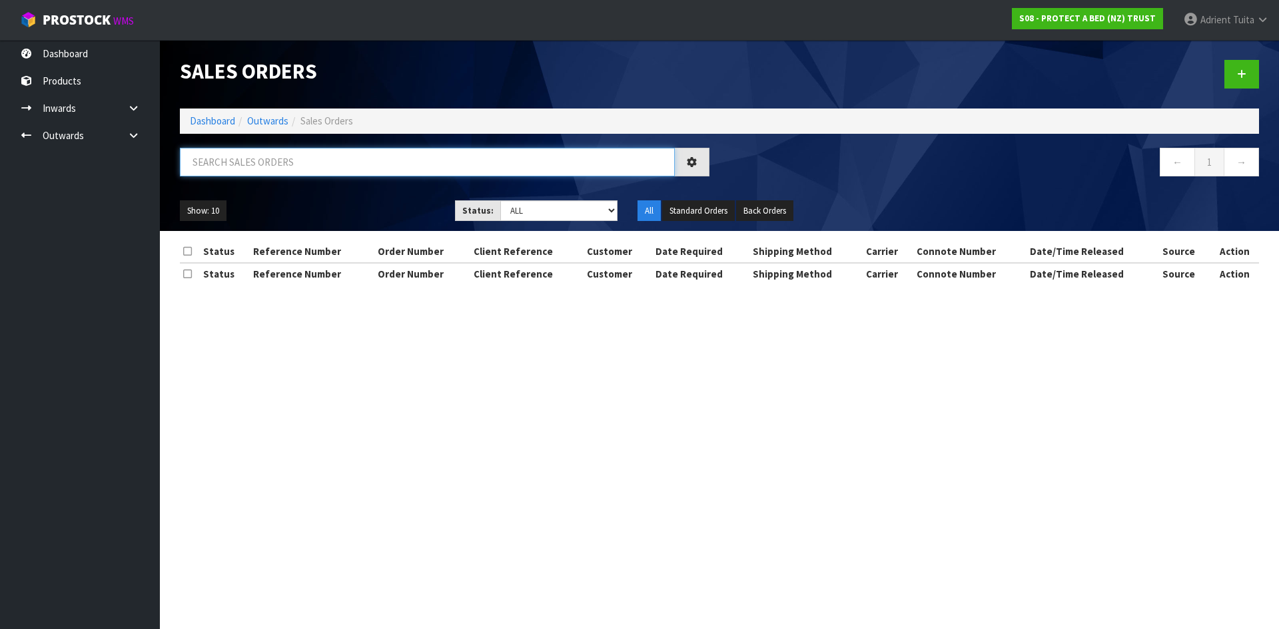
click at [233, 166] on input "text" at bounding box center [427, 162] width 495 height 29
type input "3085"
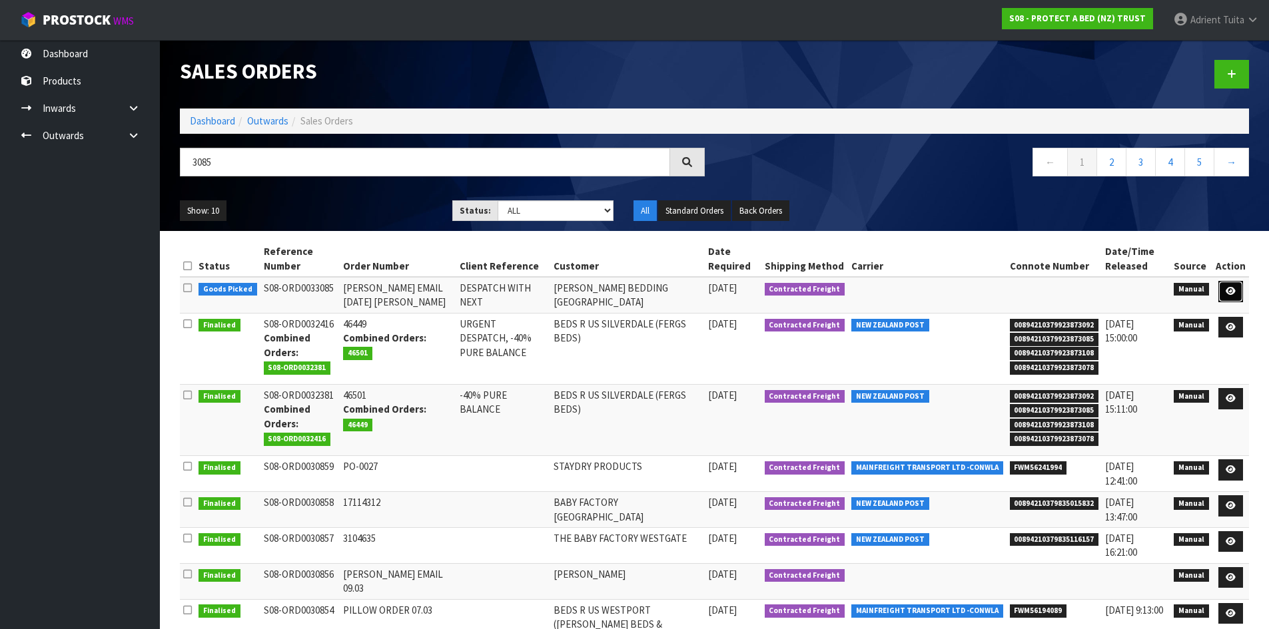
click at [1225, 289] on link at bounding box center [1230, 291] width 25 height 21
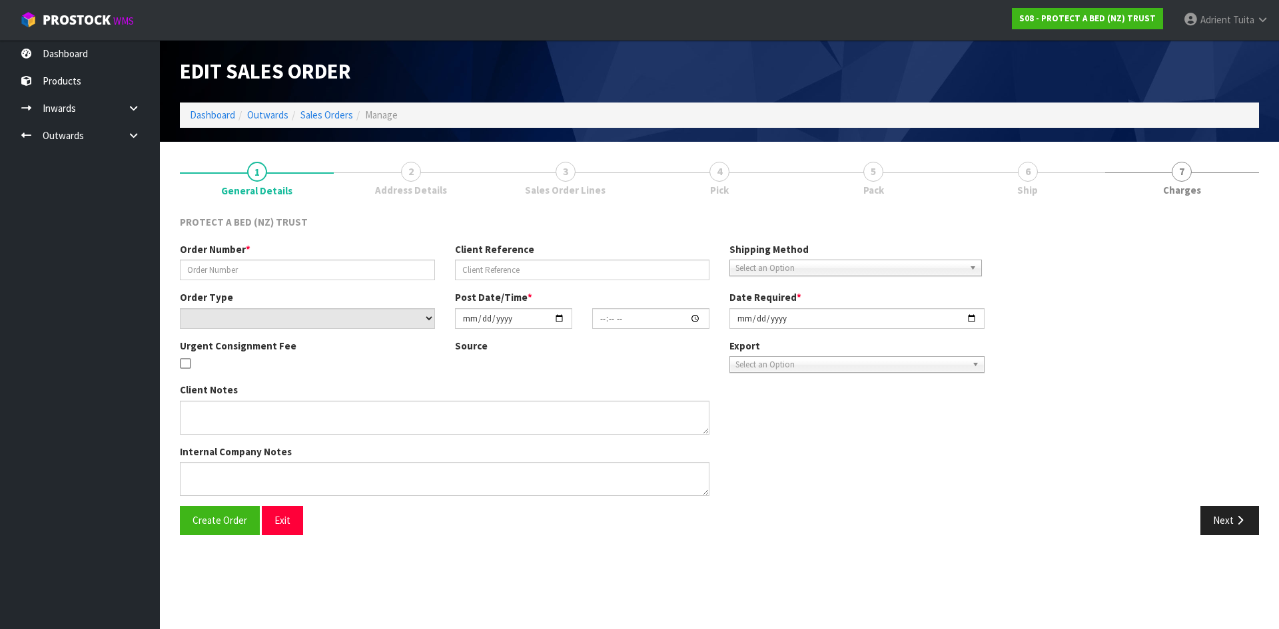
type input "CLINT EMAIL 19.08.25 HARVEY NORMAN PORIRUA"
type input "DESPATCH WITH NEXT"
select select "number:0"
type input "2025-08-20"
type input "08:50:00.000"
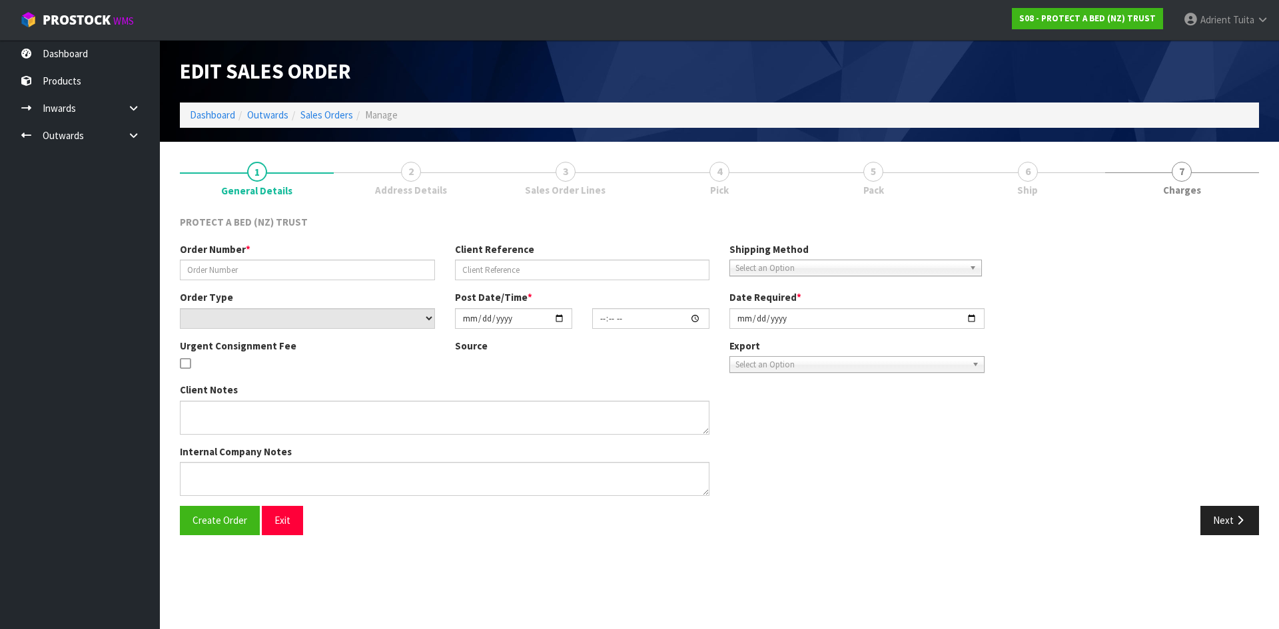
type input "[DATE]"
type textarea "AT NO CHARGE TO REPLACE A PROTECTOR THAT HAS DELAMINATED."
type textarea "WAS NOT DESPATCHED WITH NEXT, SENDING AS HN PORIRUA ENQUIRED"
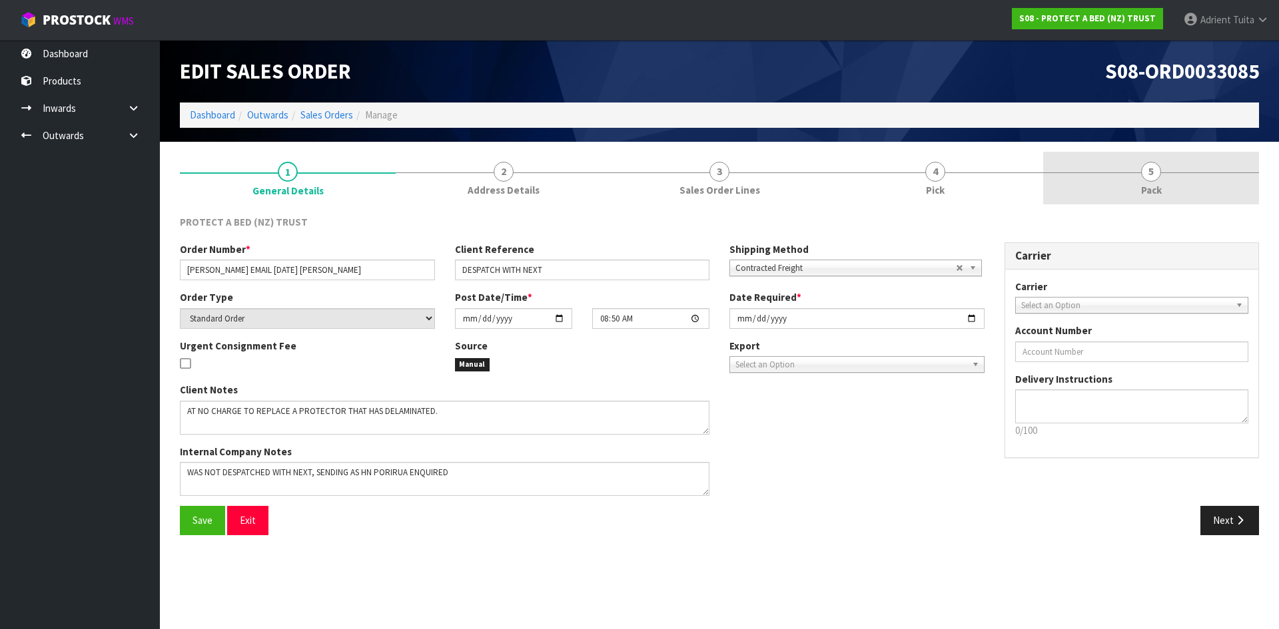
click at [1135, 189] on link "5 Pack" at bounding box center [1151, 178] width 216 height 53
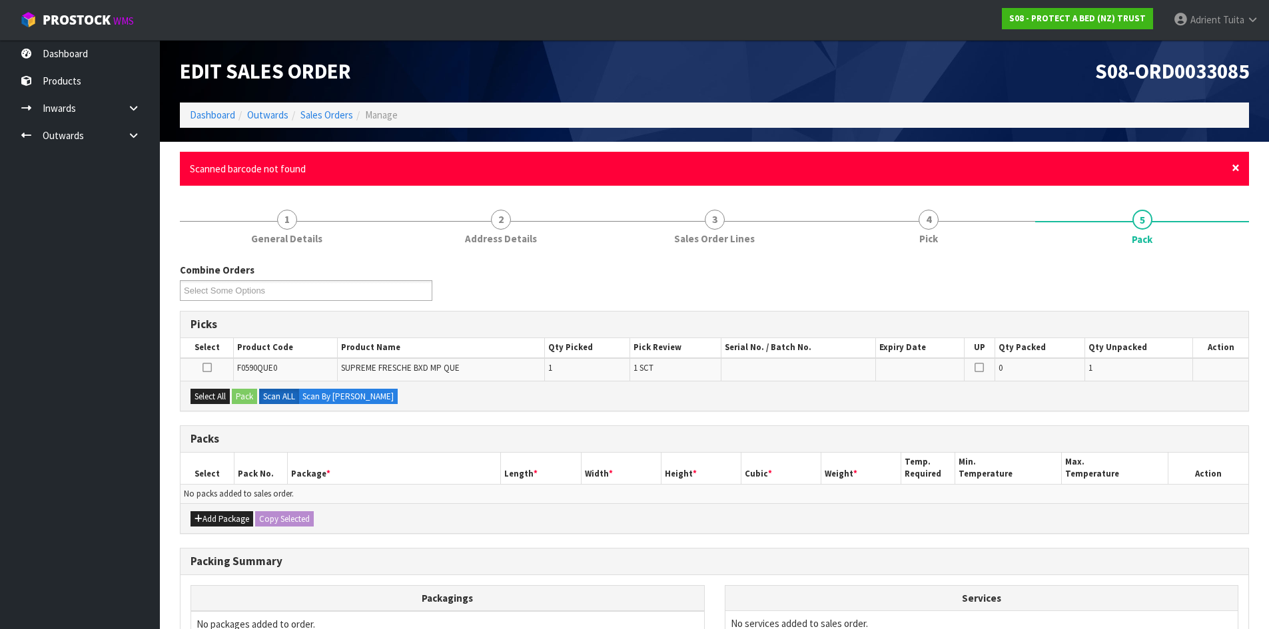
click at [1235, 167] on span "×" at bounding box center [1236, 168] width 8 height 19
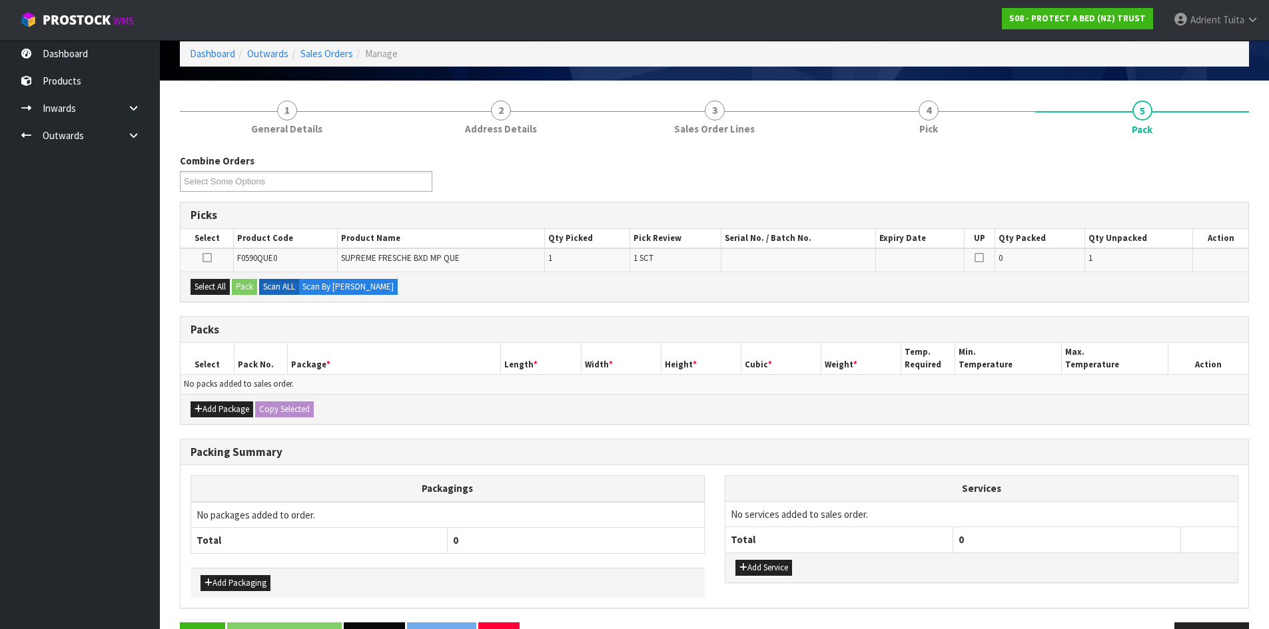
scroll to position [103, 0]
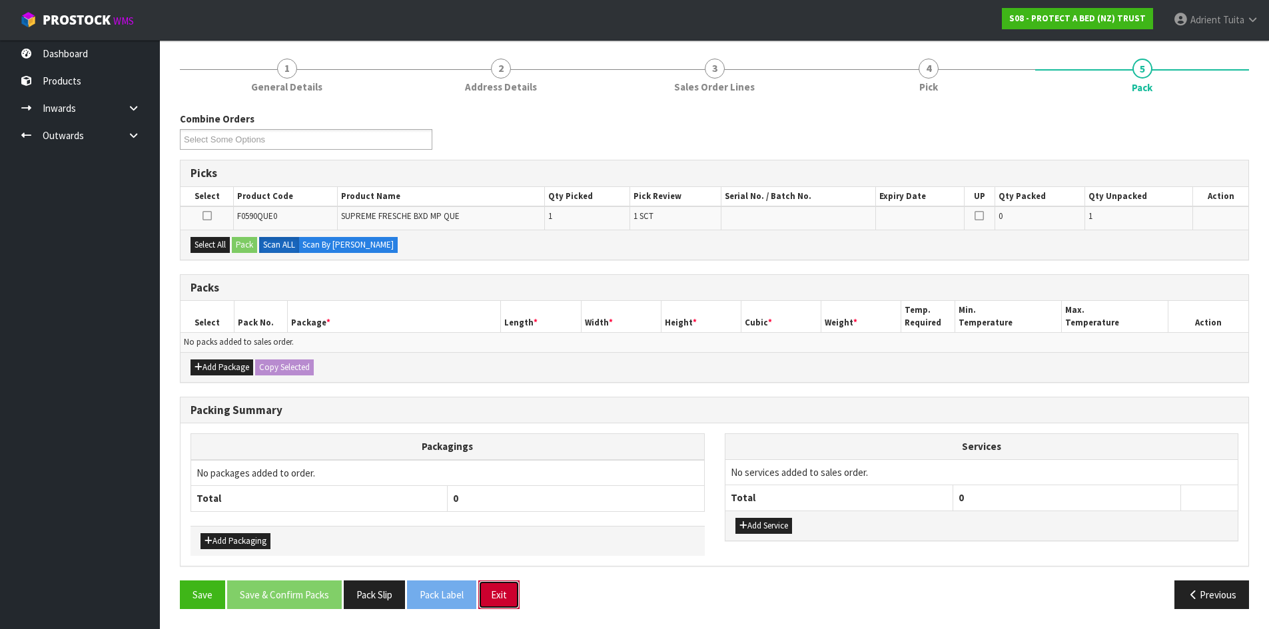
click at [490, 590] on button "Exit" at bounding box center [498, 595] width 41 height 29
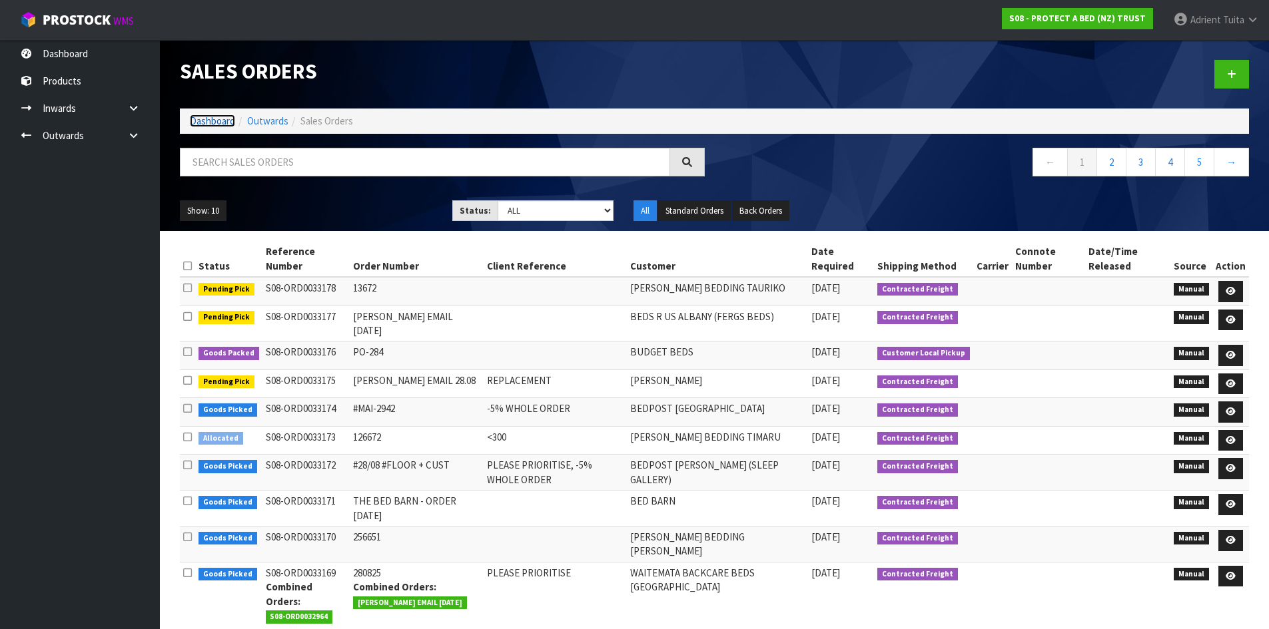
drag, startPoint x: 226, startPoint y: 119, endPoint x: 219, endPoint y: 121, distance: 7.0
click at [225, 119] on link "Dashboard" at bounding box center [212, 121] width 45 height 13
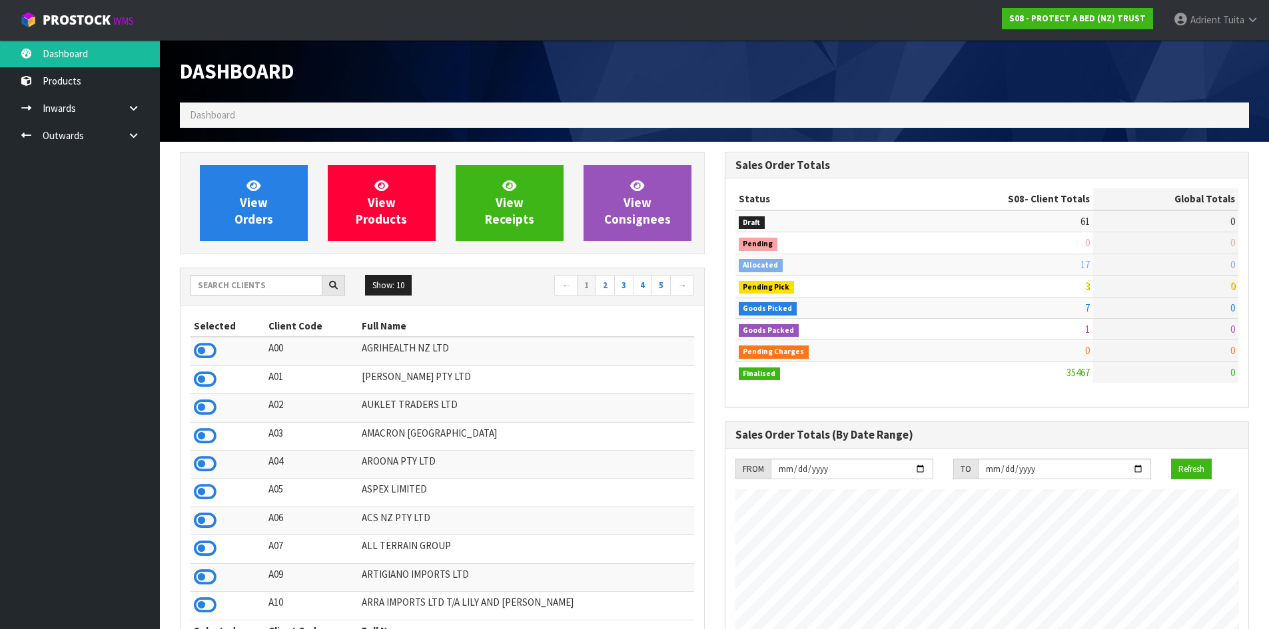
scroll to position [1009, 544]
click at [242, 281] on input "text" at bounding box center [257, 285] width 132 height 21
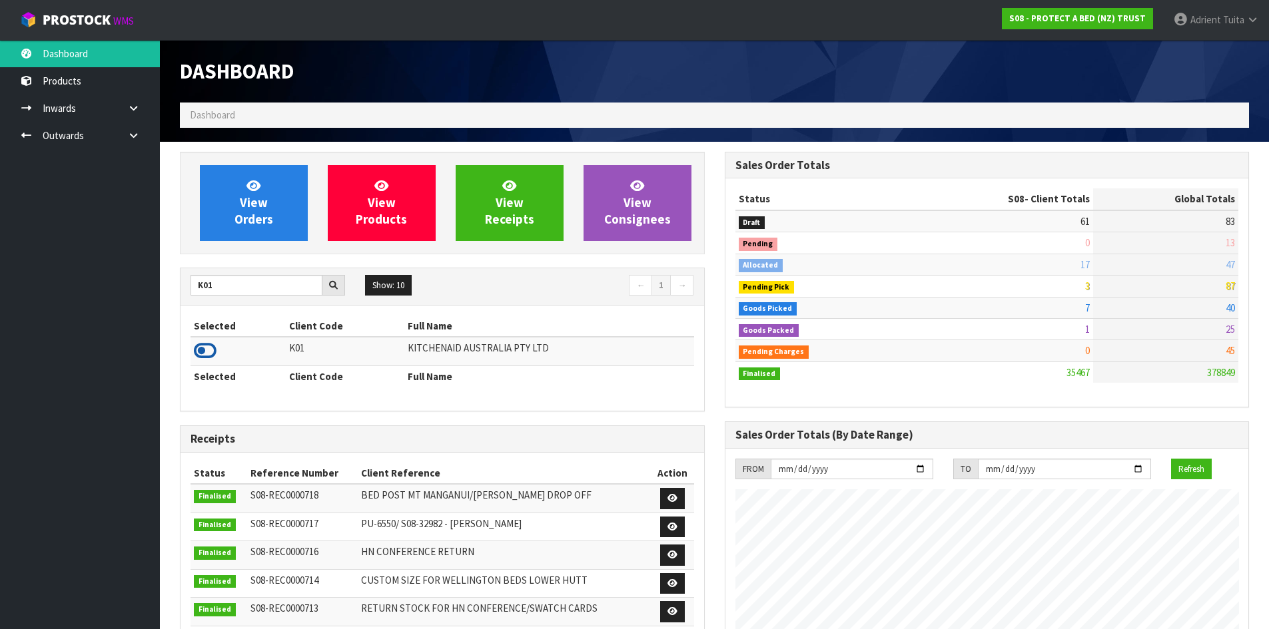
click at [200, 356] on icon at bounding box center [205, 351] width 23 height 20
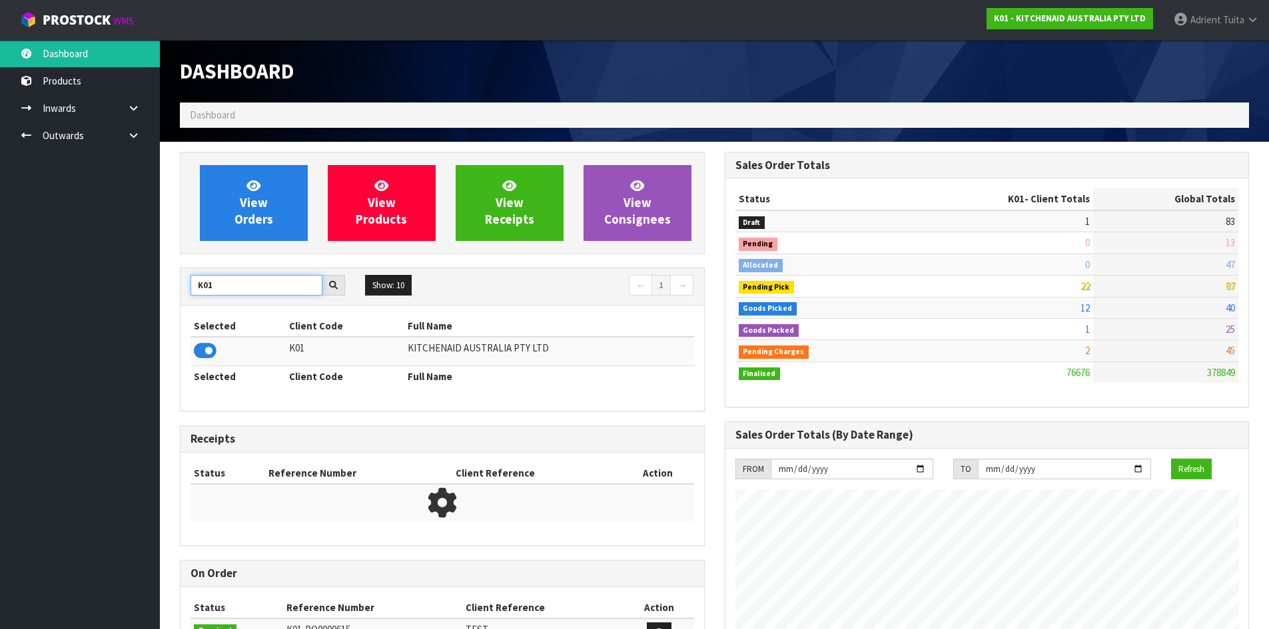
click at [200, 291] on input "K01" at bounding box center [257, 285] width 132 height 21
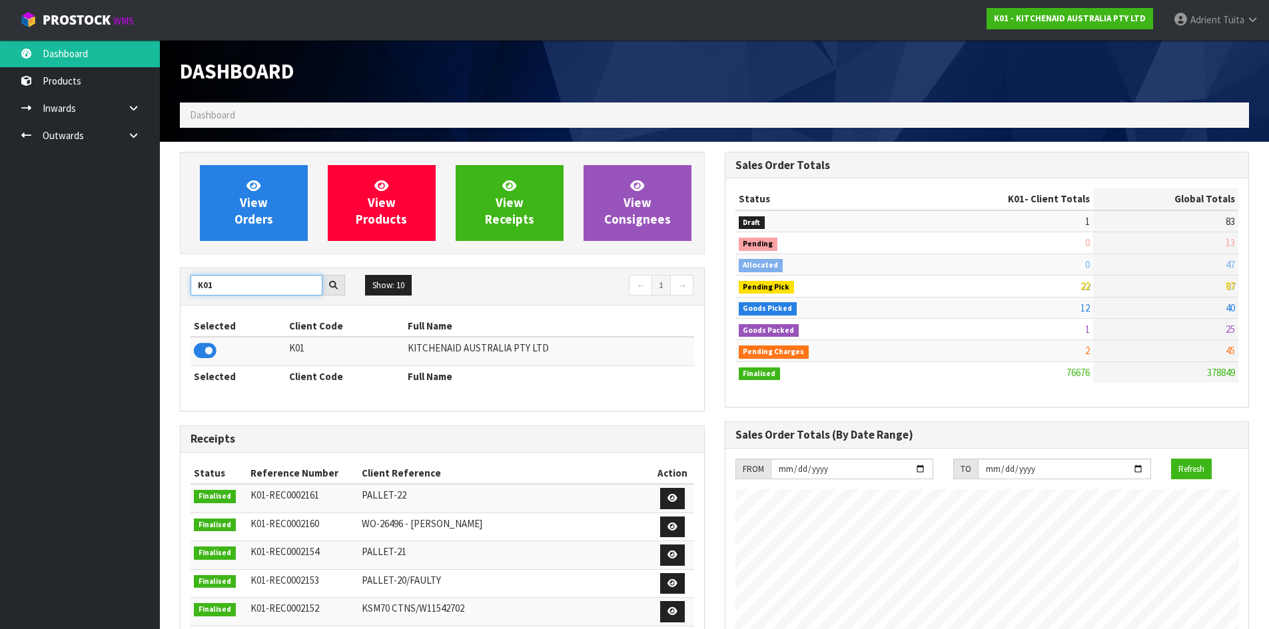
type input "D"
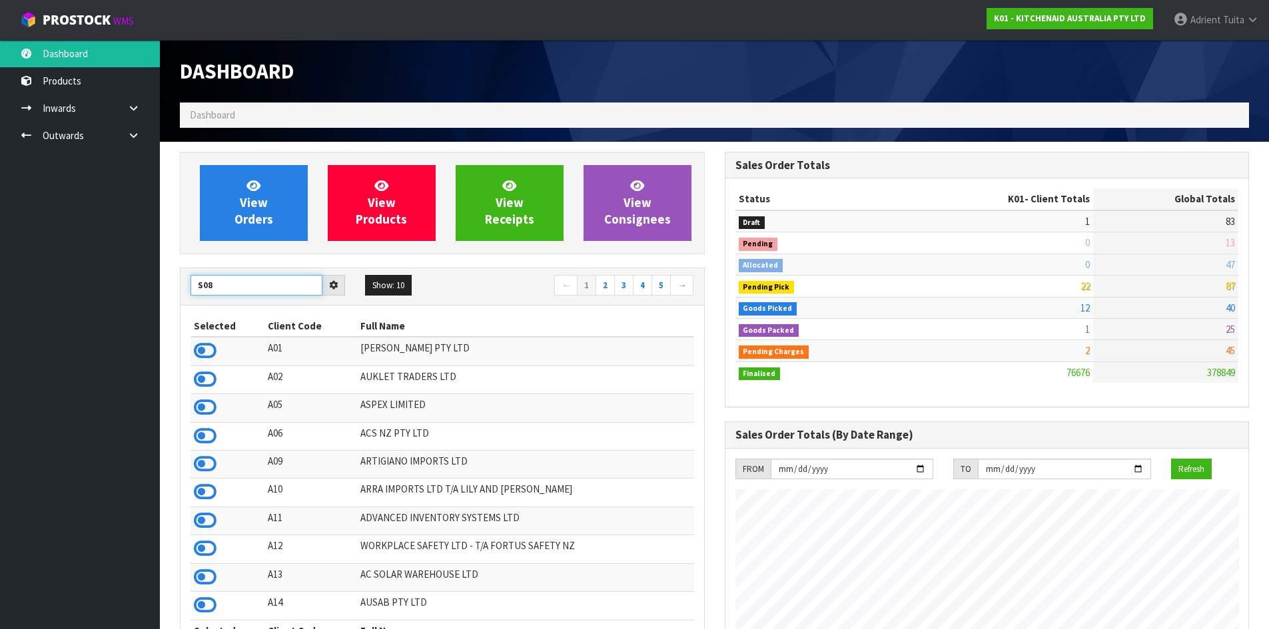
type input "S08"
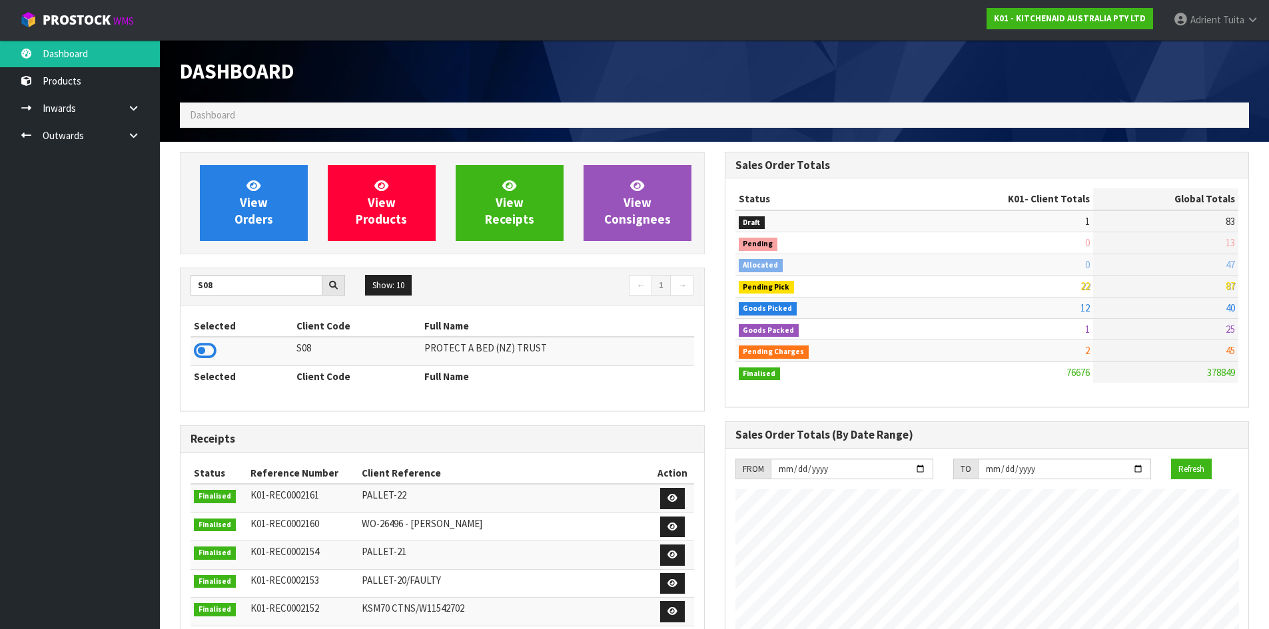
click at [193, 356] on td at bounding box center [242, 351] width 103 height 29
click at [196, 355] on icon at bounding box center [205, 351] width 23 height 20
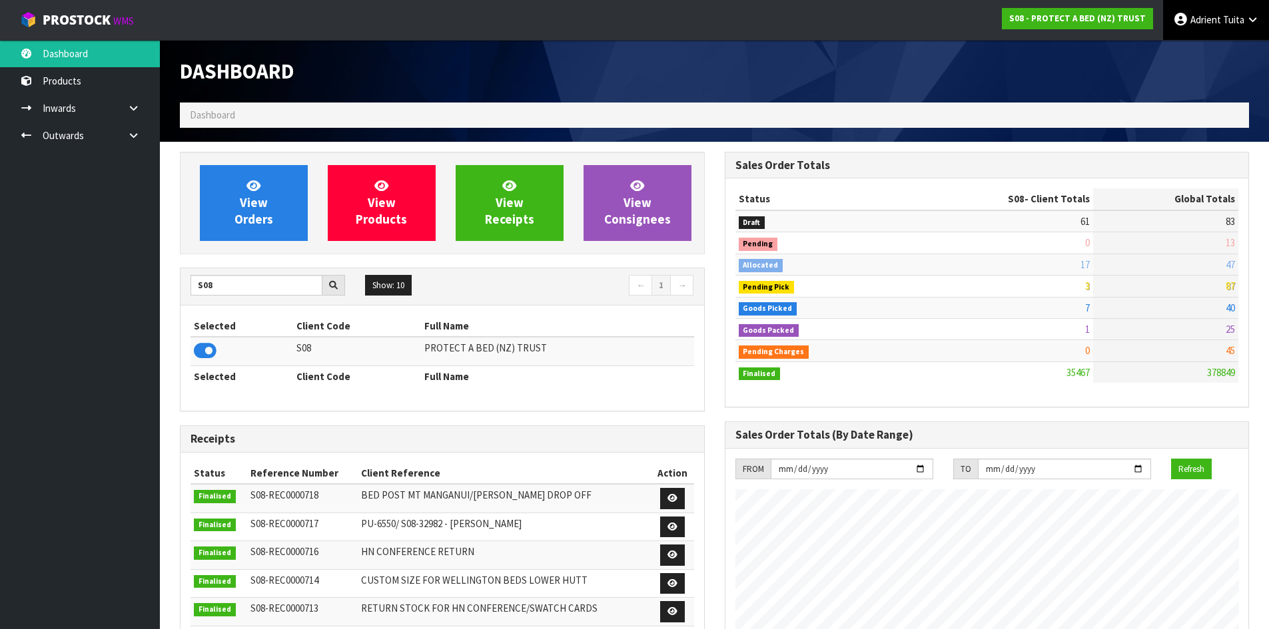
click at [1207, 37] on link "Adrient Tuita" at bounding box center [1216, 20] width 106 height 40
click at [1211, 45] on link "Logout" at bounding box center [1215, 53] width 105 height 18
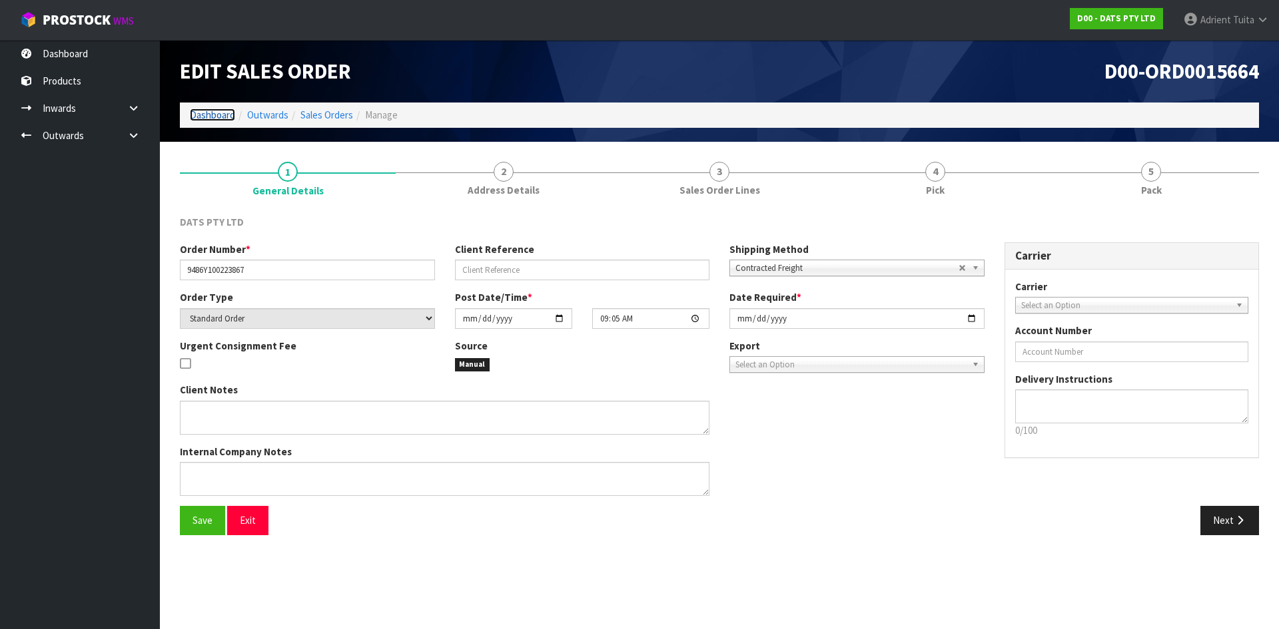
click at [234, 110] on link "Dashboard" at bounding box center [212, 115] width 45 height 13
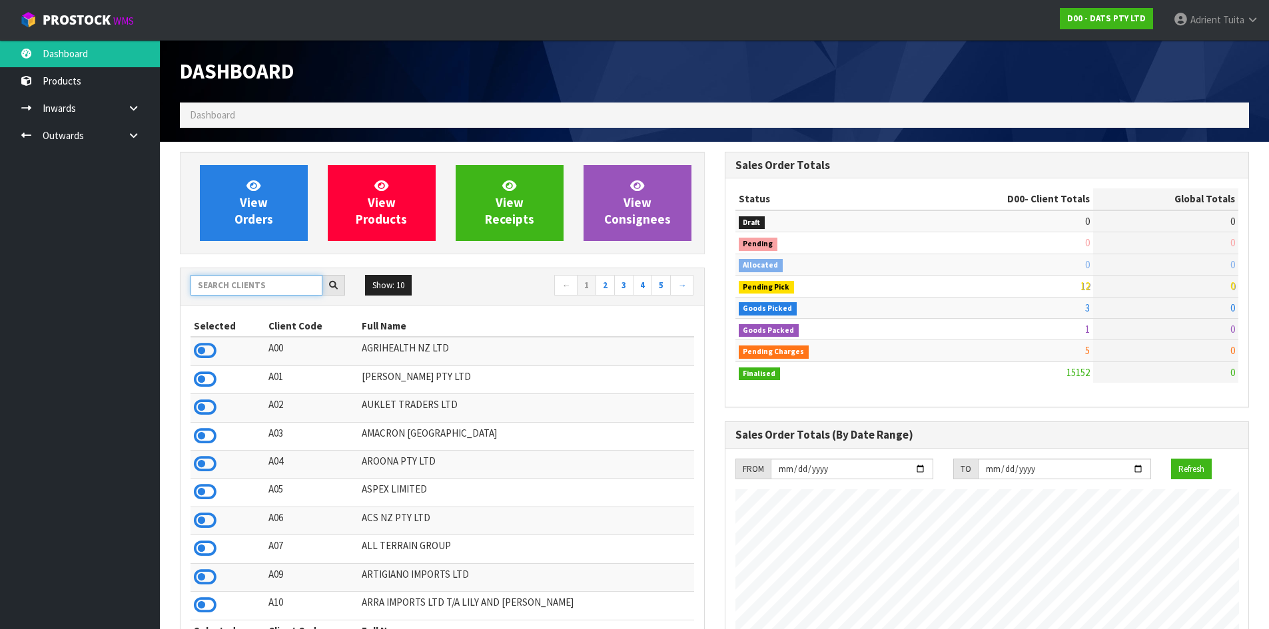
scroll to position [831, 544]
drag, startPoint x: 214, startPoint y: 295, endPoint x: 218, endPoint y: 286, distance: 10.1
click at [215, 292] on input "text" at bounding box center [257, 285] width 132 height 21
click at [218, 285] on input "text" at bounding box center [257, 285] width 132 height 21
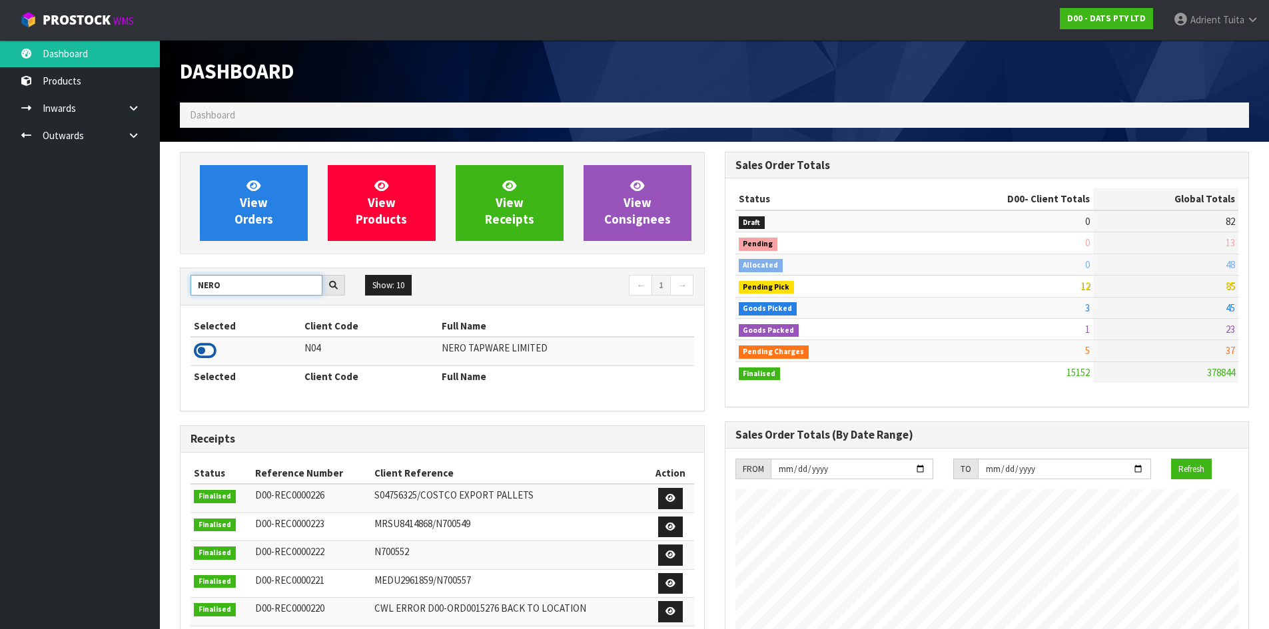
type input "NERO"
click at [196, 353] on icon at bounding box center [205, 351] width 23 height 20
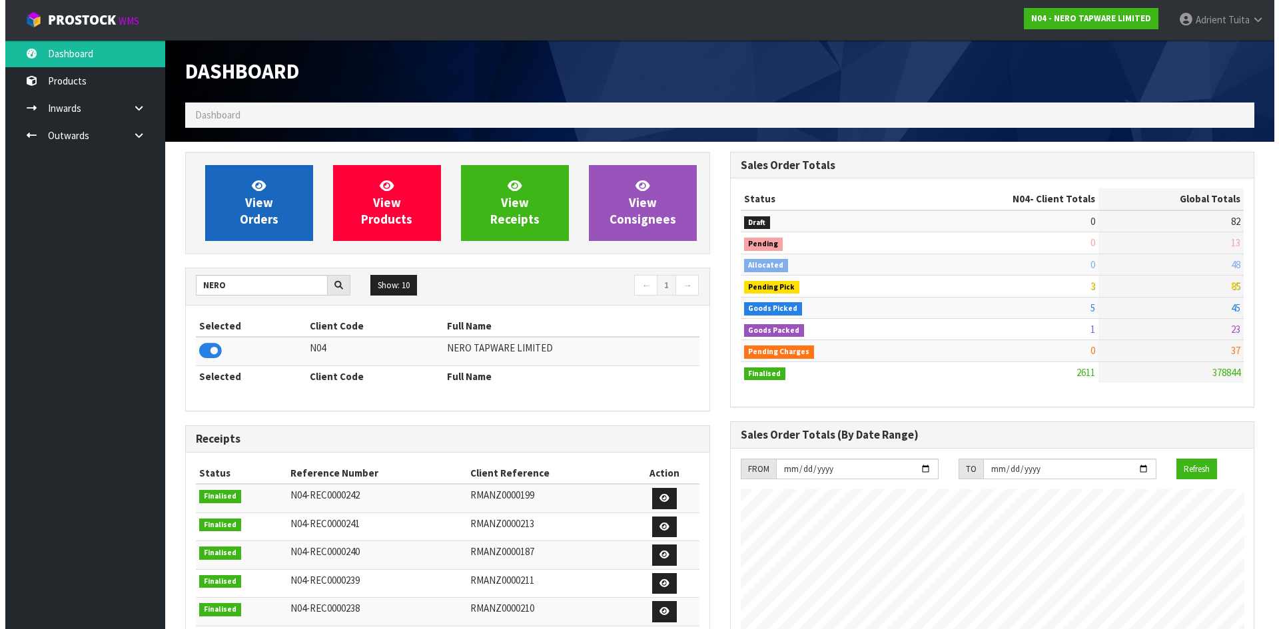
scroll to position [1052, 544]
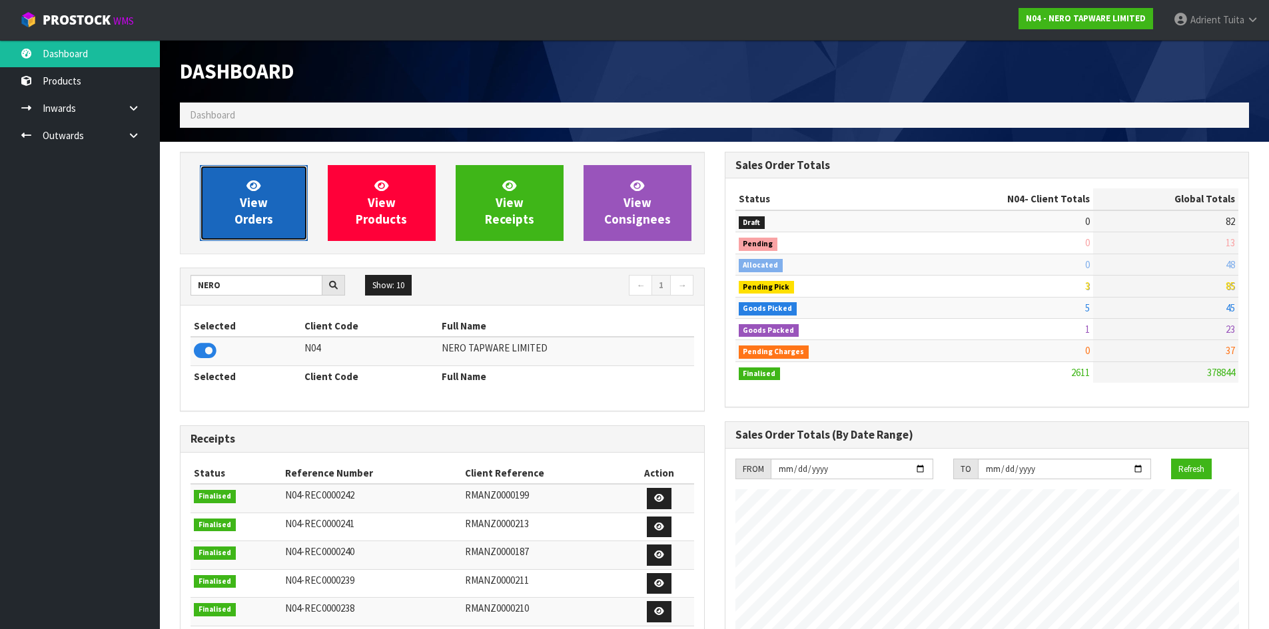
click at [222, 222] on link "View Orders" at bounding box center [254, 203] width 108 height 76
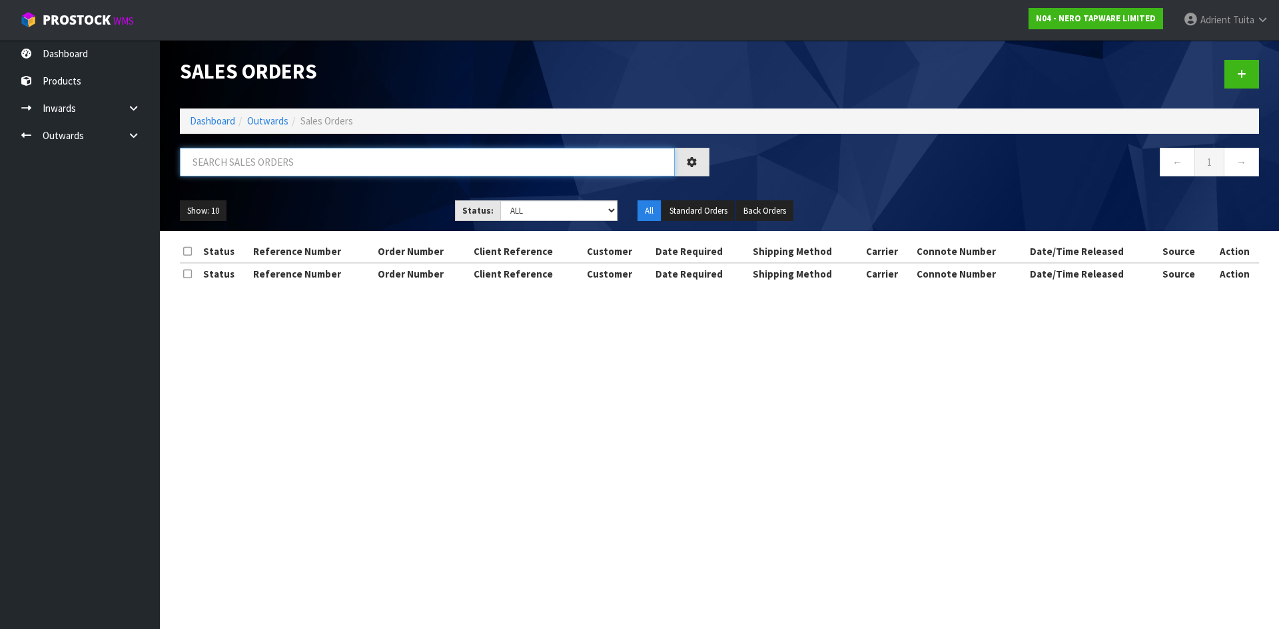
click at [236, 167] on input "text" at bounding box center [427, 162] width 495 height 29
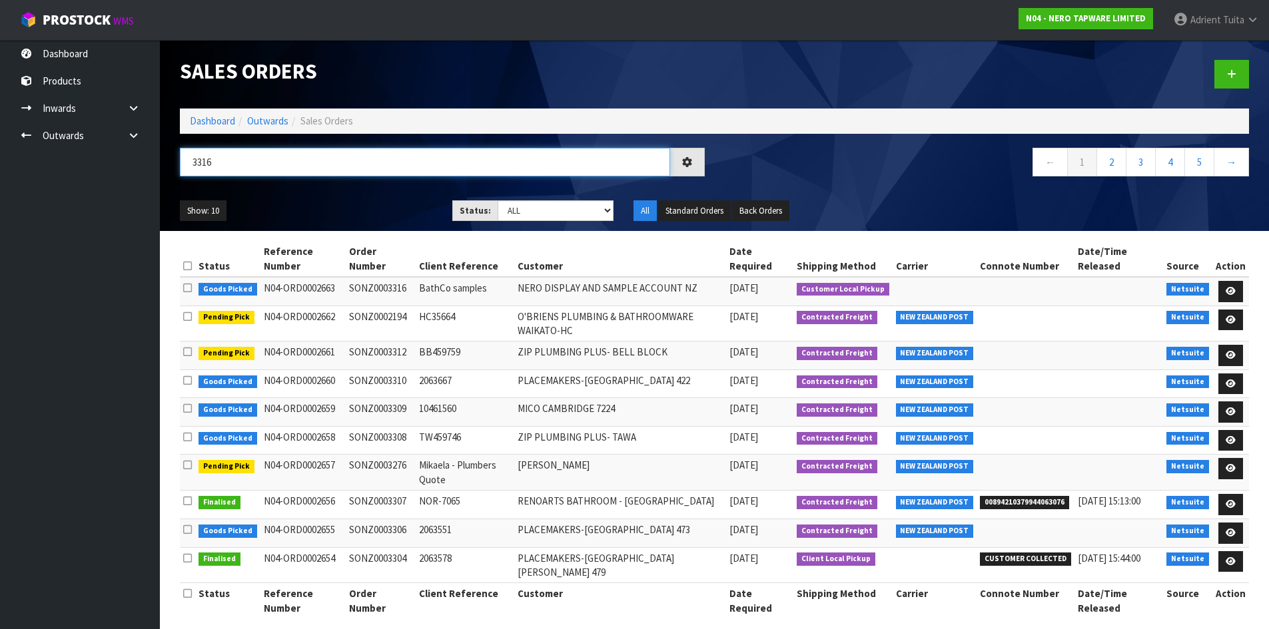
type input "3316"
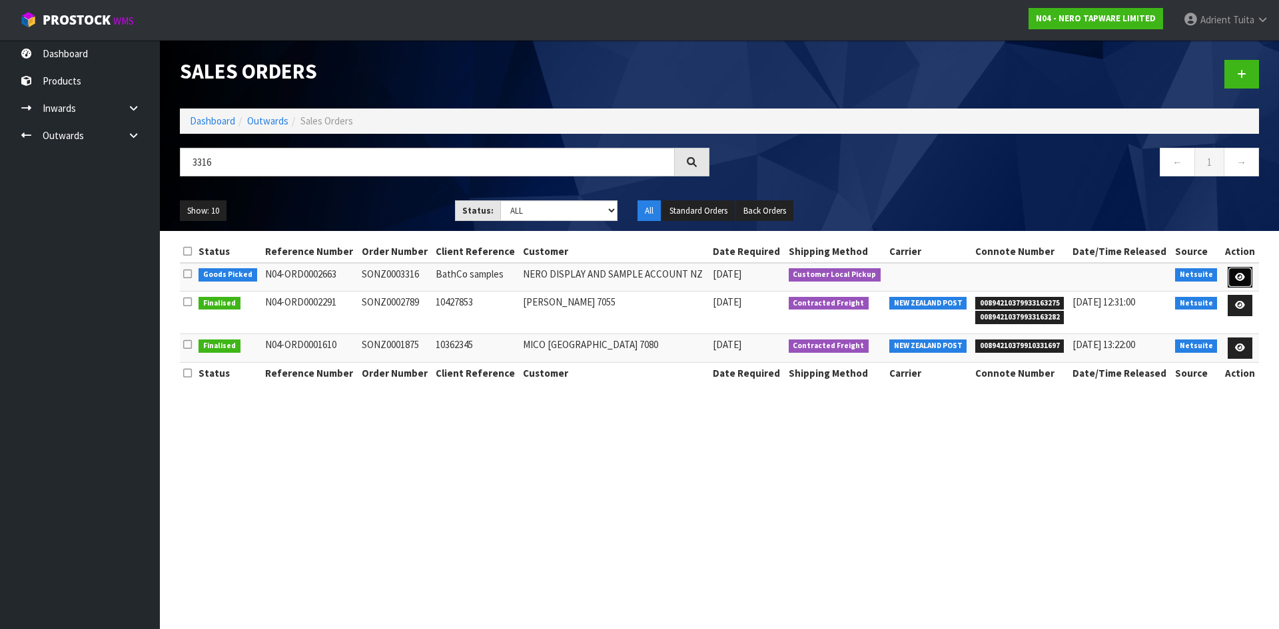
click at [1238, 274] on icon at bounding box center [1240, 277] width 10 height 9
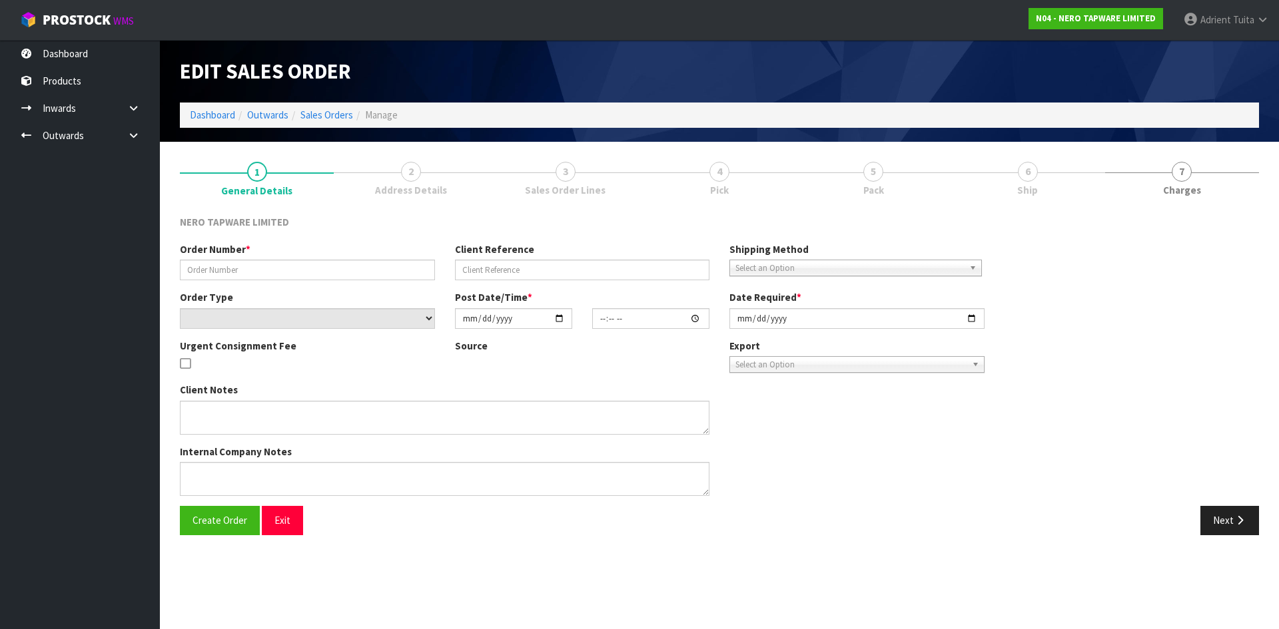
type input "SONZ0003316"
type input "BathCo samples"
select select "number:0"
type input "[DATE]"
type input "08:15:06.000"
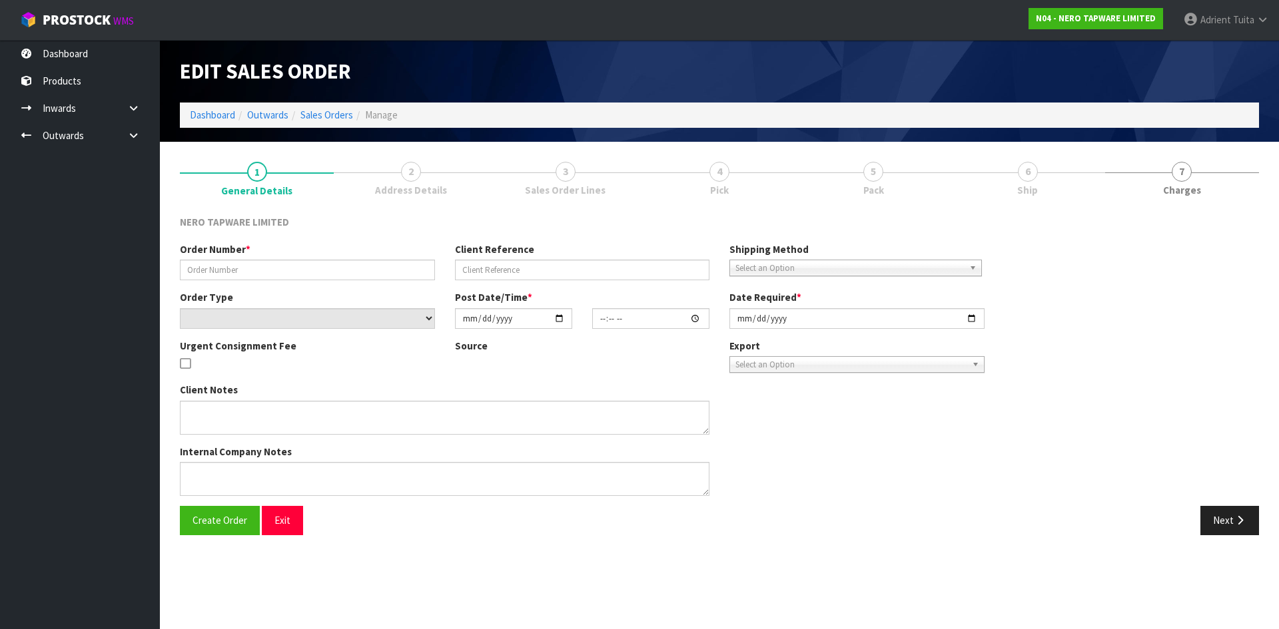
type input "[DATE]"
type textarea "[PERSON_NAME] pick up 29/08"
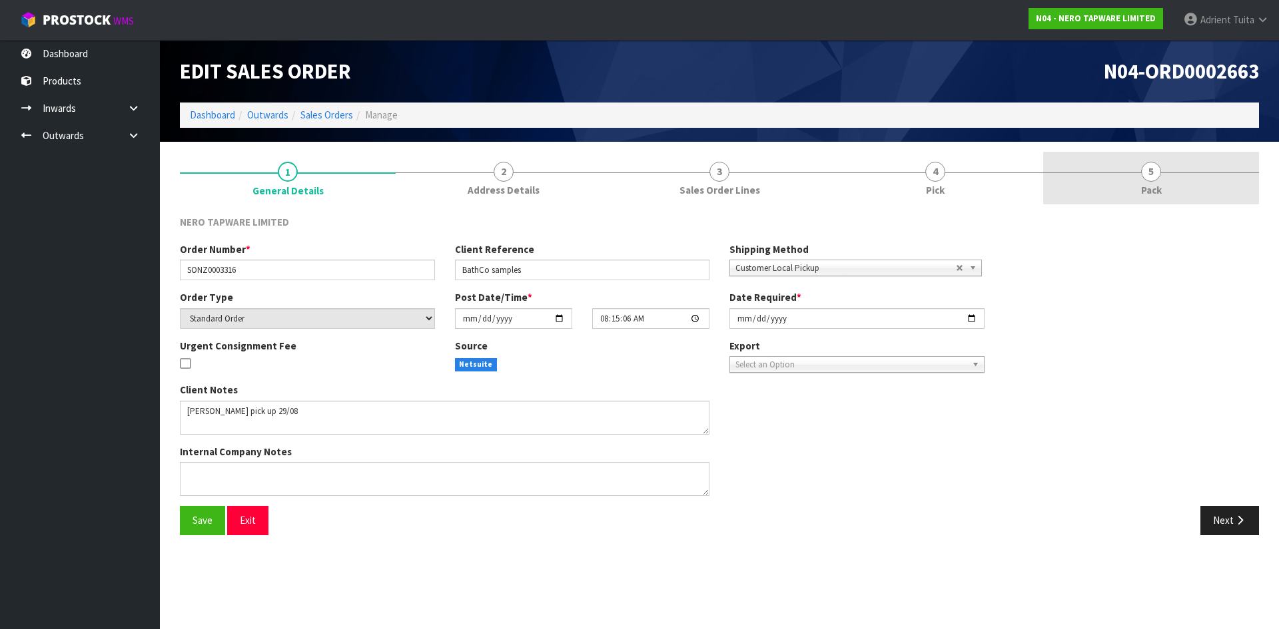
click at [1185, 170] on link "5 Pack" at bounding box center [1151, 178] width 216 height 53
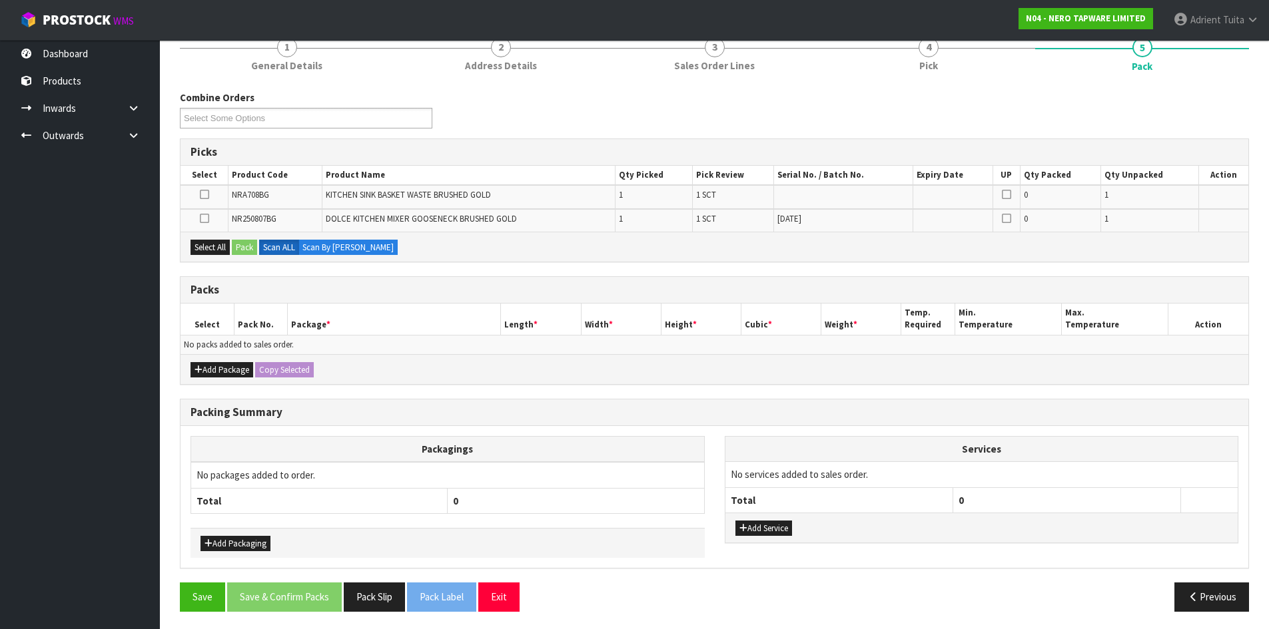
scroll to position [127, 0]
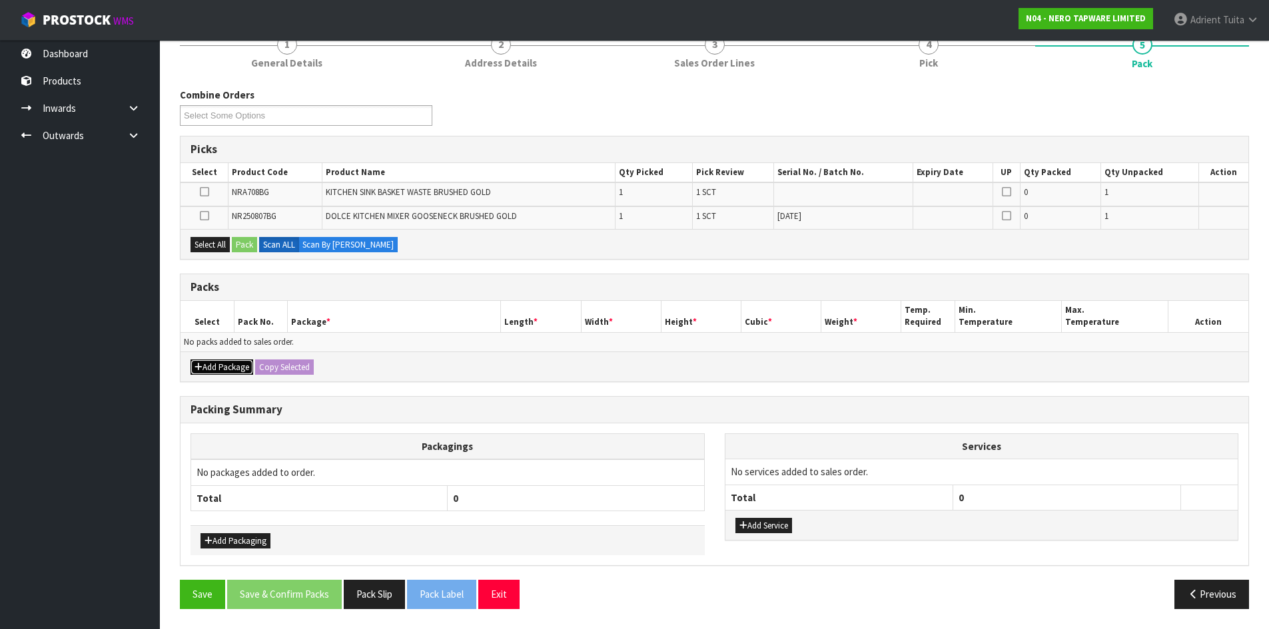
click at [213, 365] on button "Add Package" at bounding box center [222, 368] width 63 height 16
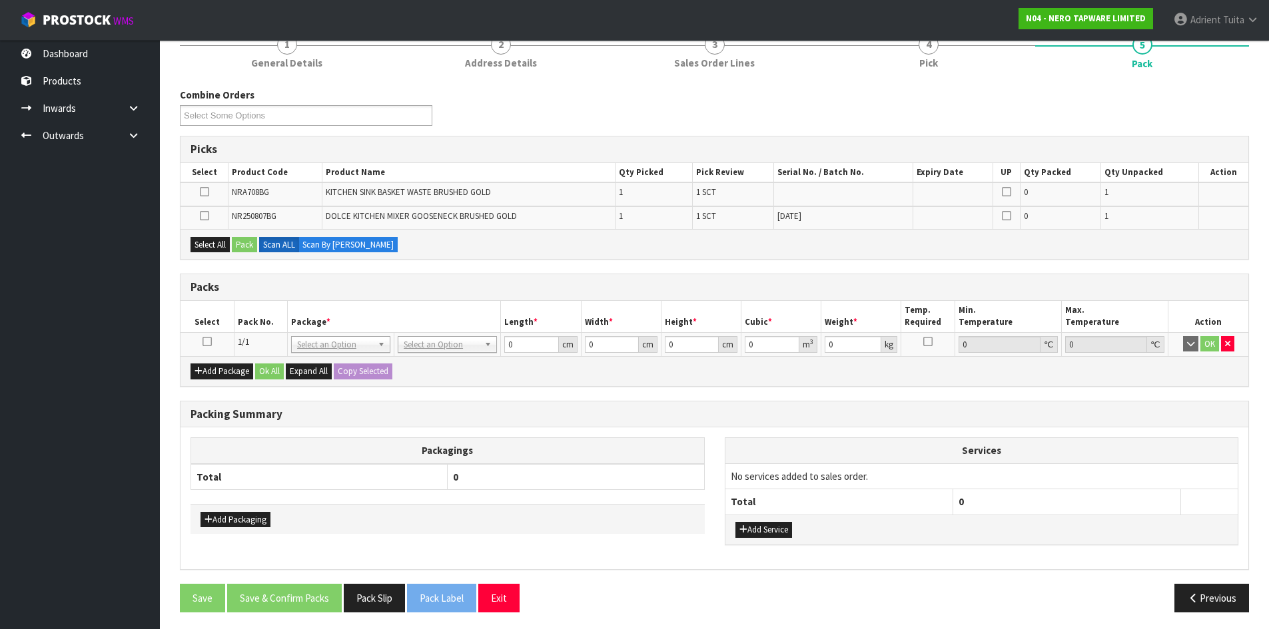
click at [201, 341] on td at bounding box center [207, 344] width 53 height 24
click at [210, 342] on icon at bounding box center [206, 342] width 9 height 1
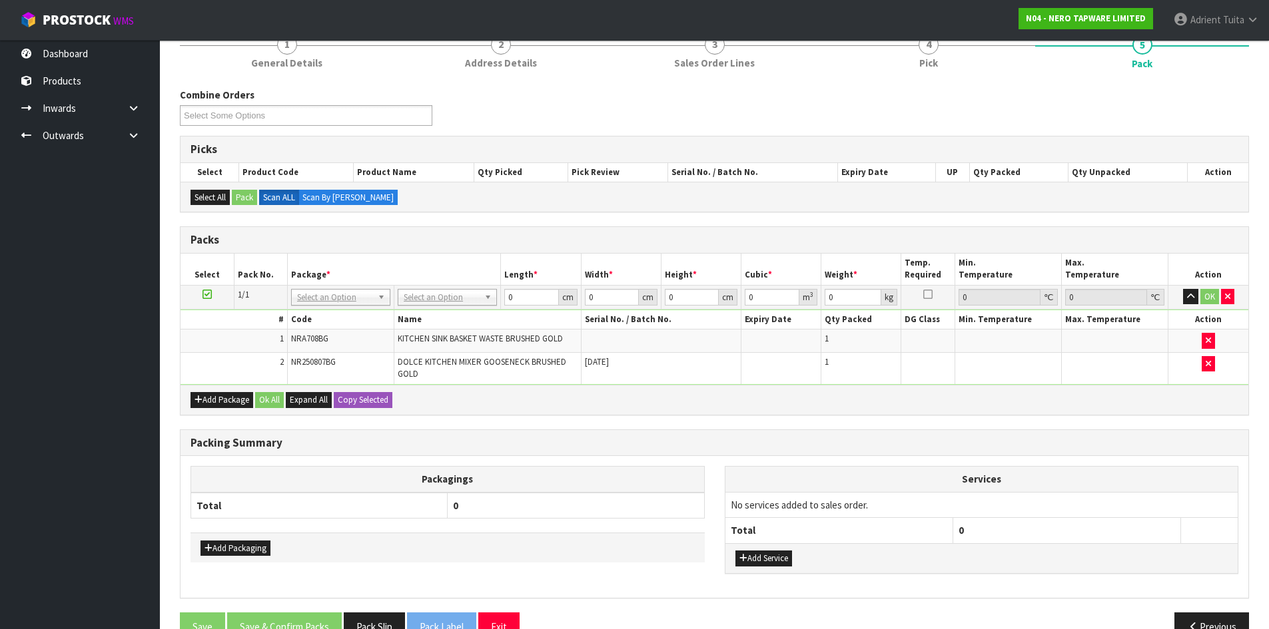
drag, startPoint x: 458, startPoint y: 298, endPoint x: 451, endPoint y: 317, distance: 19.8
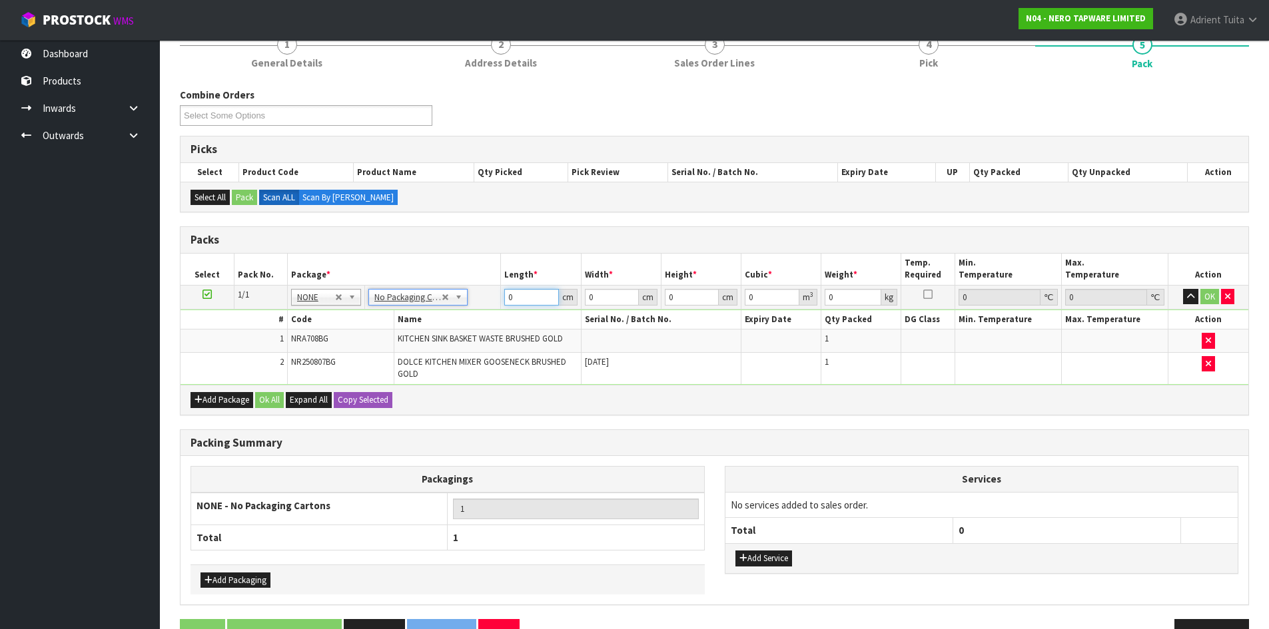
click at [523, 300] on input "0" at bounding box center [531, 297] width 54 height 17
type input "43"
type input "34"
type input "8"
type input "0.011696"
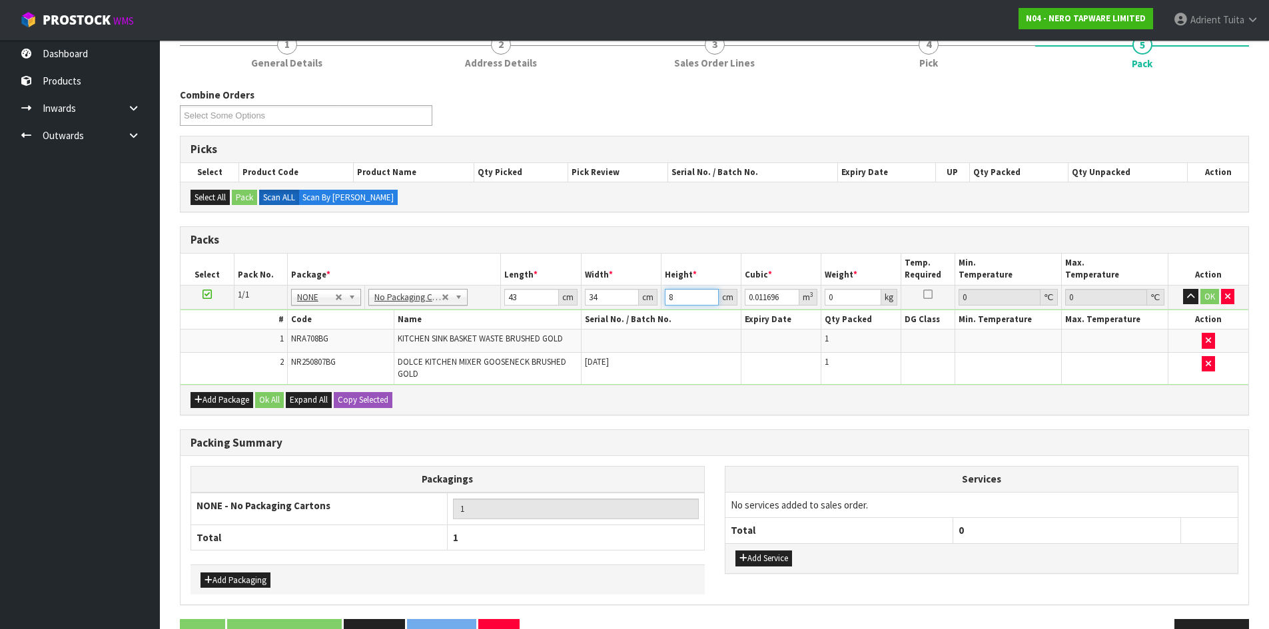
type input "8"
type input "3"
click at [1200, 299] on button "OK" at bounding box center [1209, 297] width 19 height 16
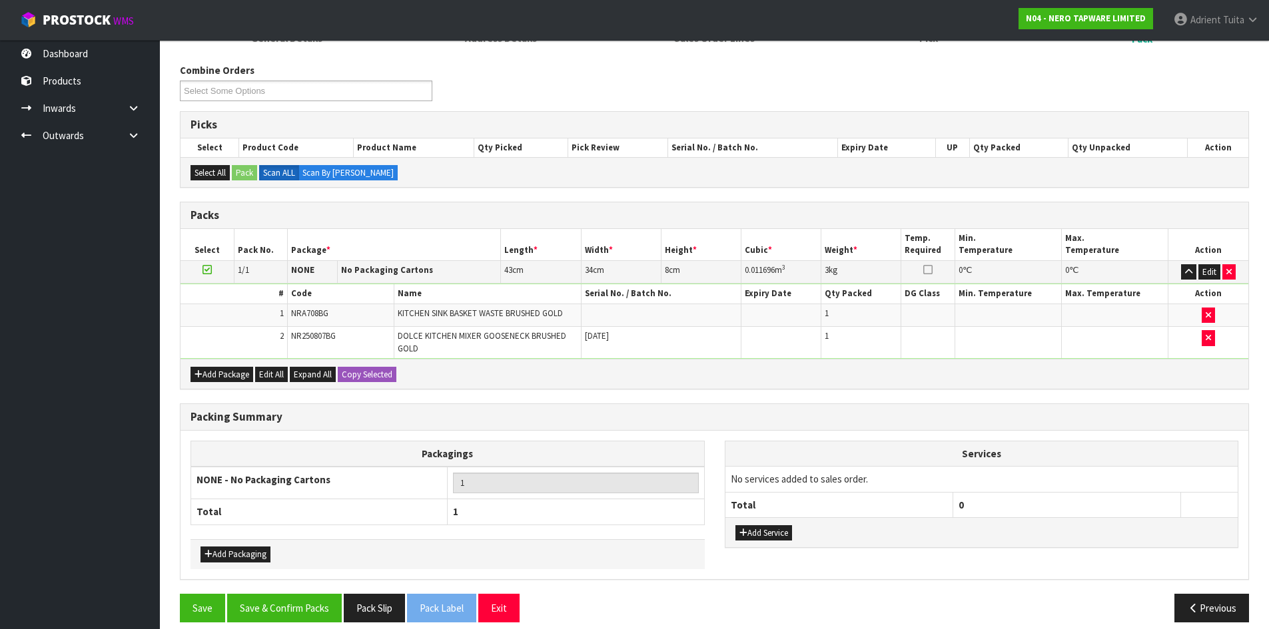
scroll to position [165, 0]
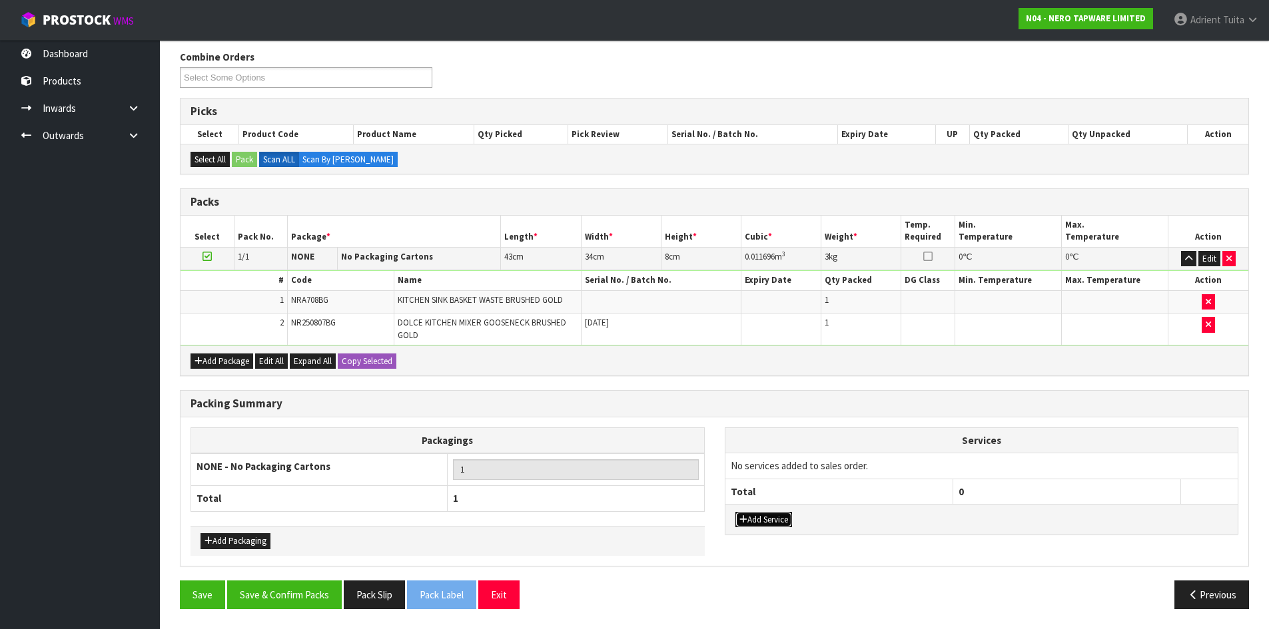
click at [749, 524] on button "Add Service" at bounding box center [763, 520] width 57 height 16
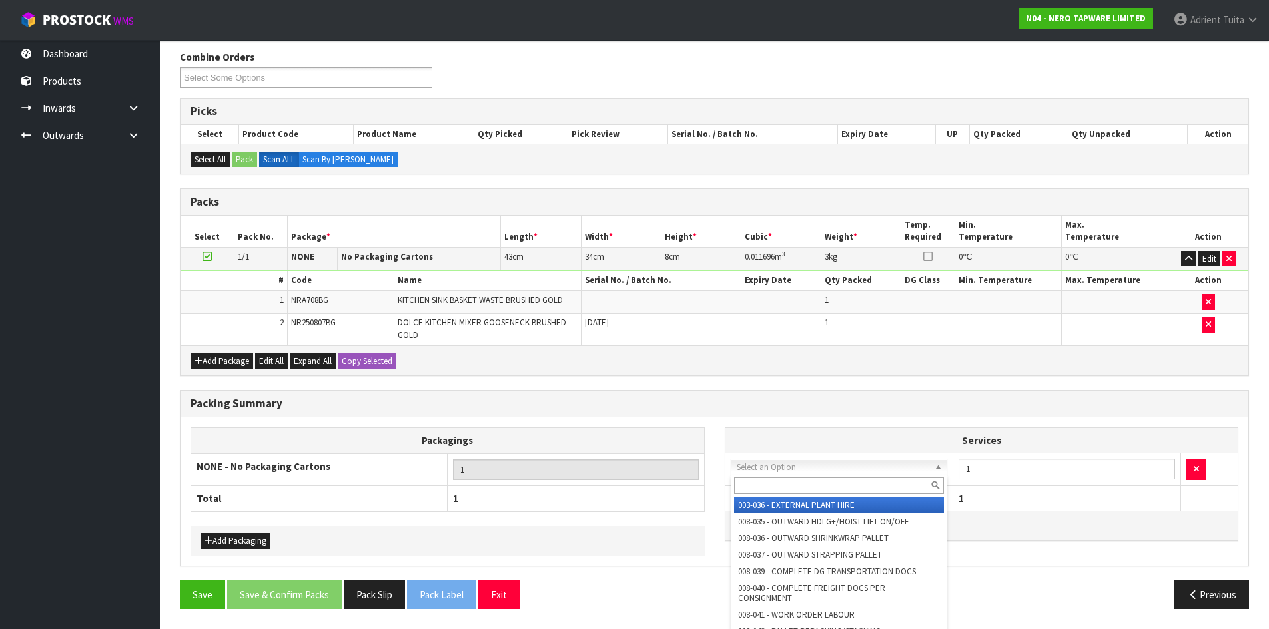
click at [779, 486] on input "text" at bounding box center [839, 486] width 210 height 17
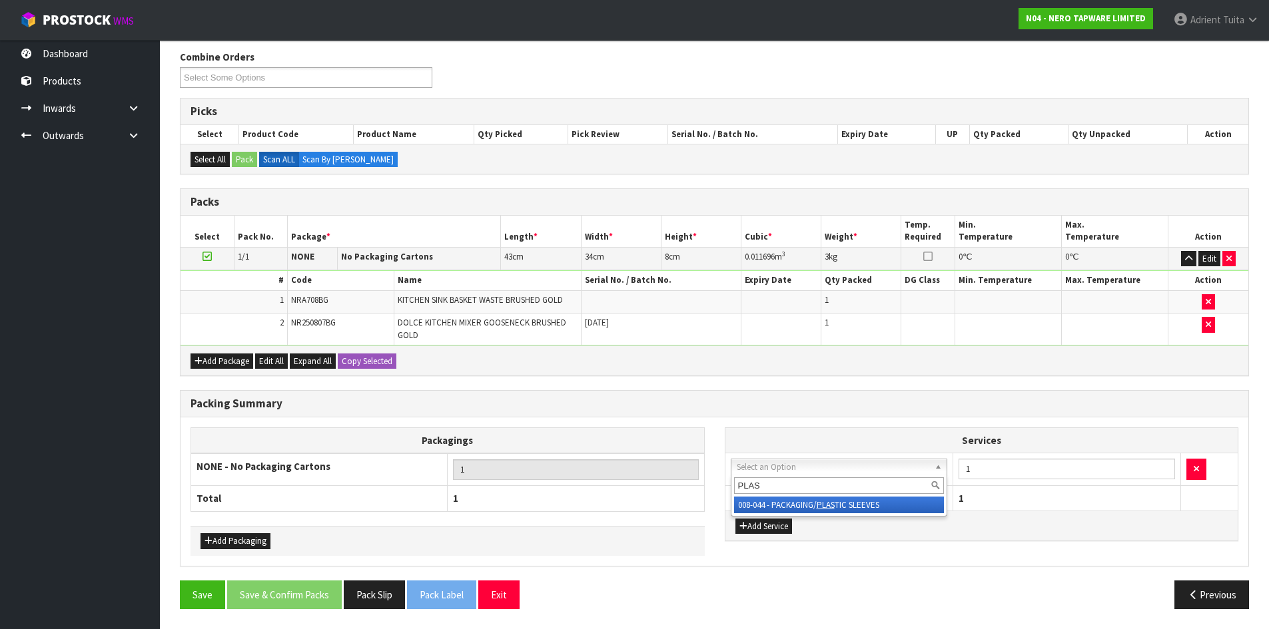
type input "PLAS"
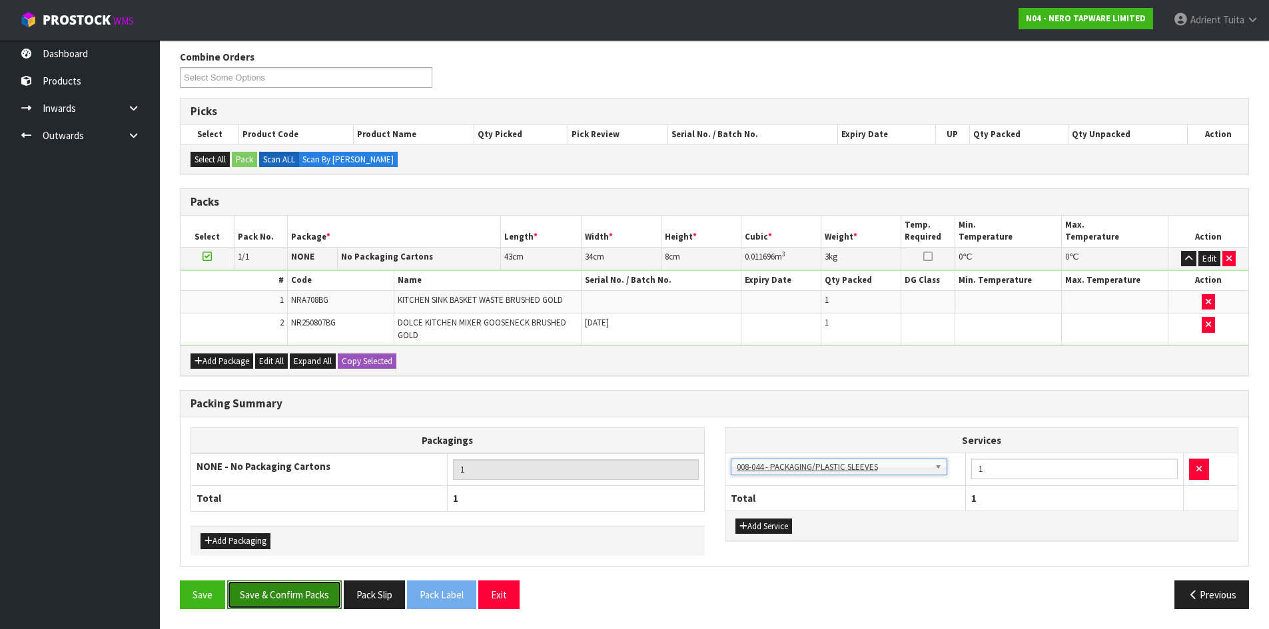
click at [278, 591] on button "Save & Confirm Packs" at bounding box center [284, 595] width 115 height 29
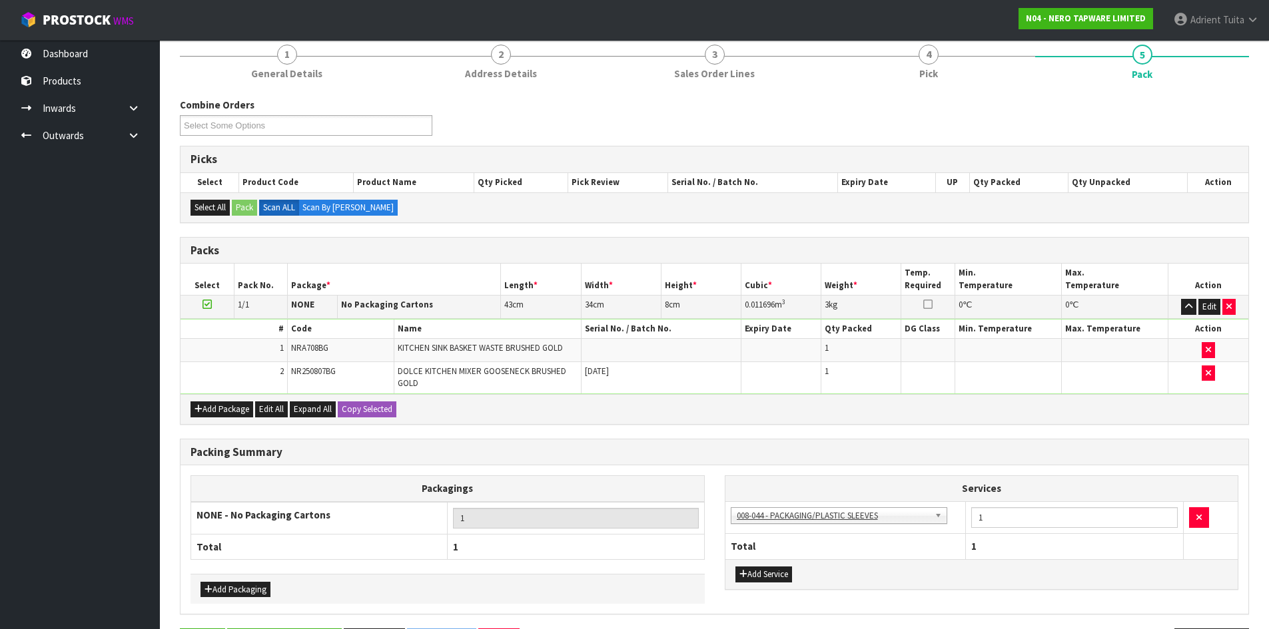
scroll to position [0, 0]
